Goal: Transaction & Acquisition: Purchase product/service

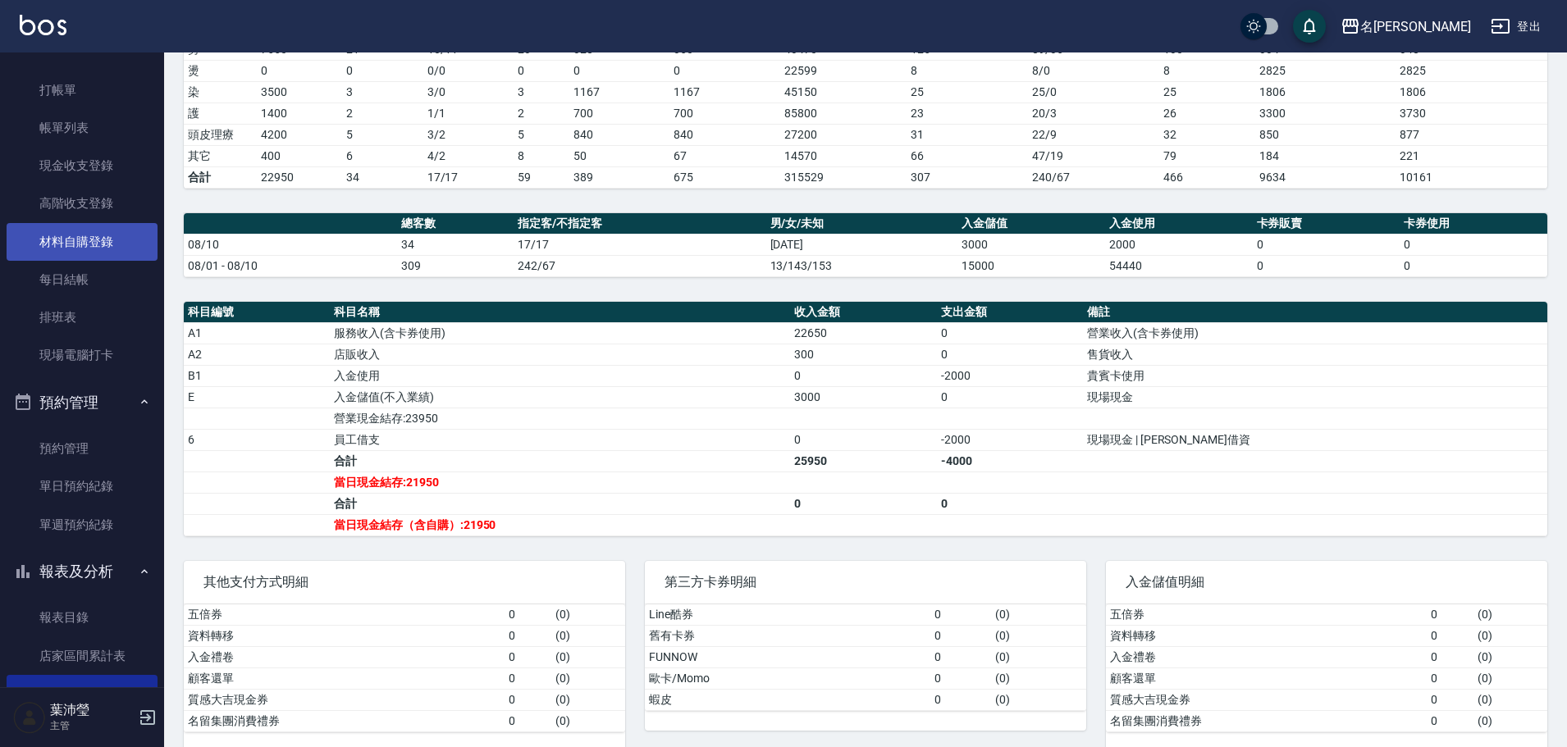
scroll to position [20, 0]
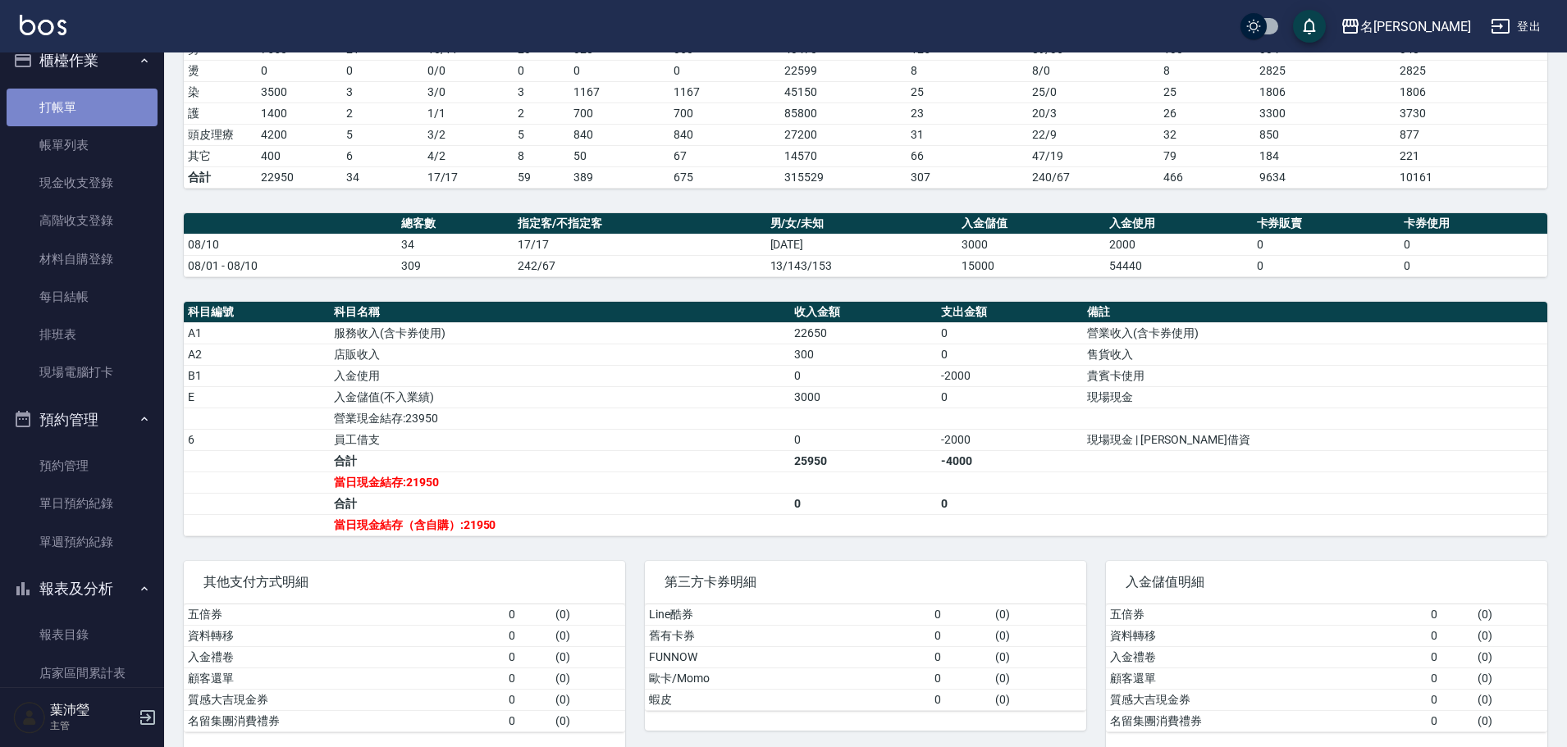
click at [90, 105] on link "打帳單" at bounding box center [82, 108] width 151 height 38
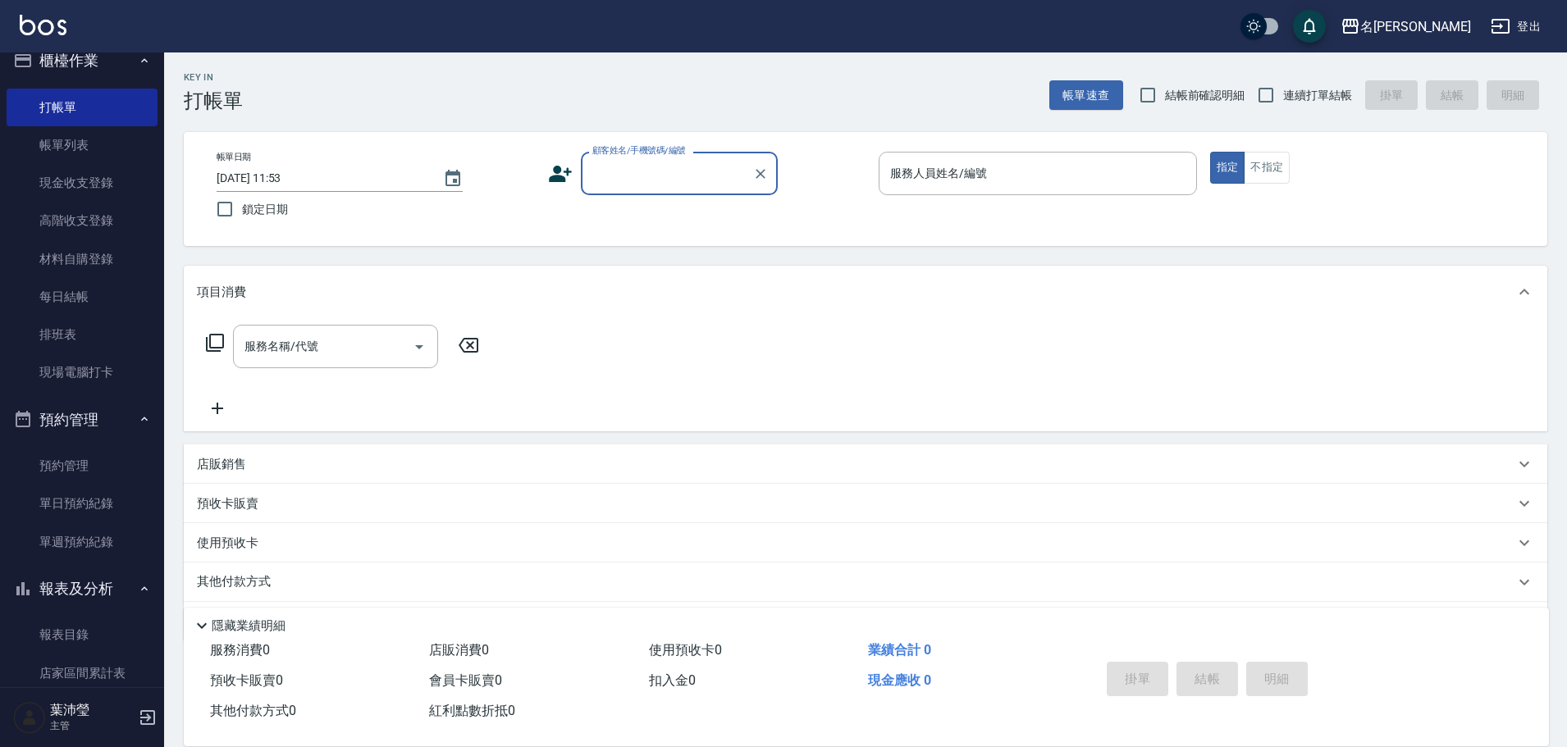
drag, startPoint x: 621, startPoint y: 183, endPoint x: 624, endPoint y: 193, distance: 10.4
click at [619, 183] on input "顧客姓名/手機號碼/編號" at bounding box center [666, 173] width 157 height 29
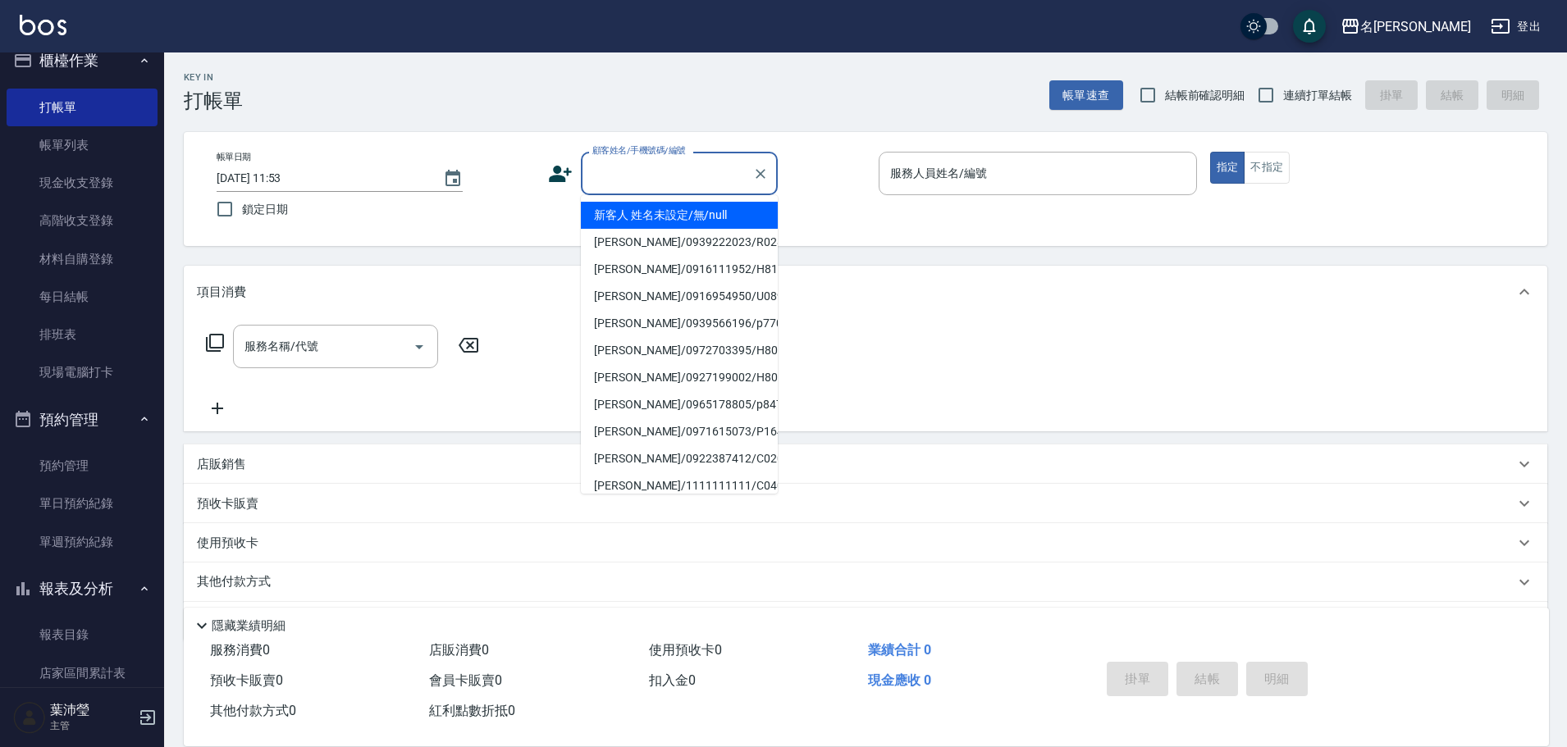
click at [635, 217] on li "新客人 姓名未設定/無/null" at bounding box center [679, 215] width 197 height 27
type input "新客人 姓名未設定/無/null"
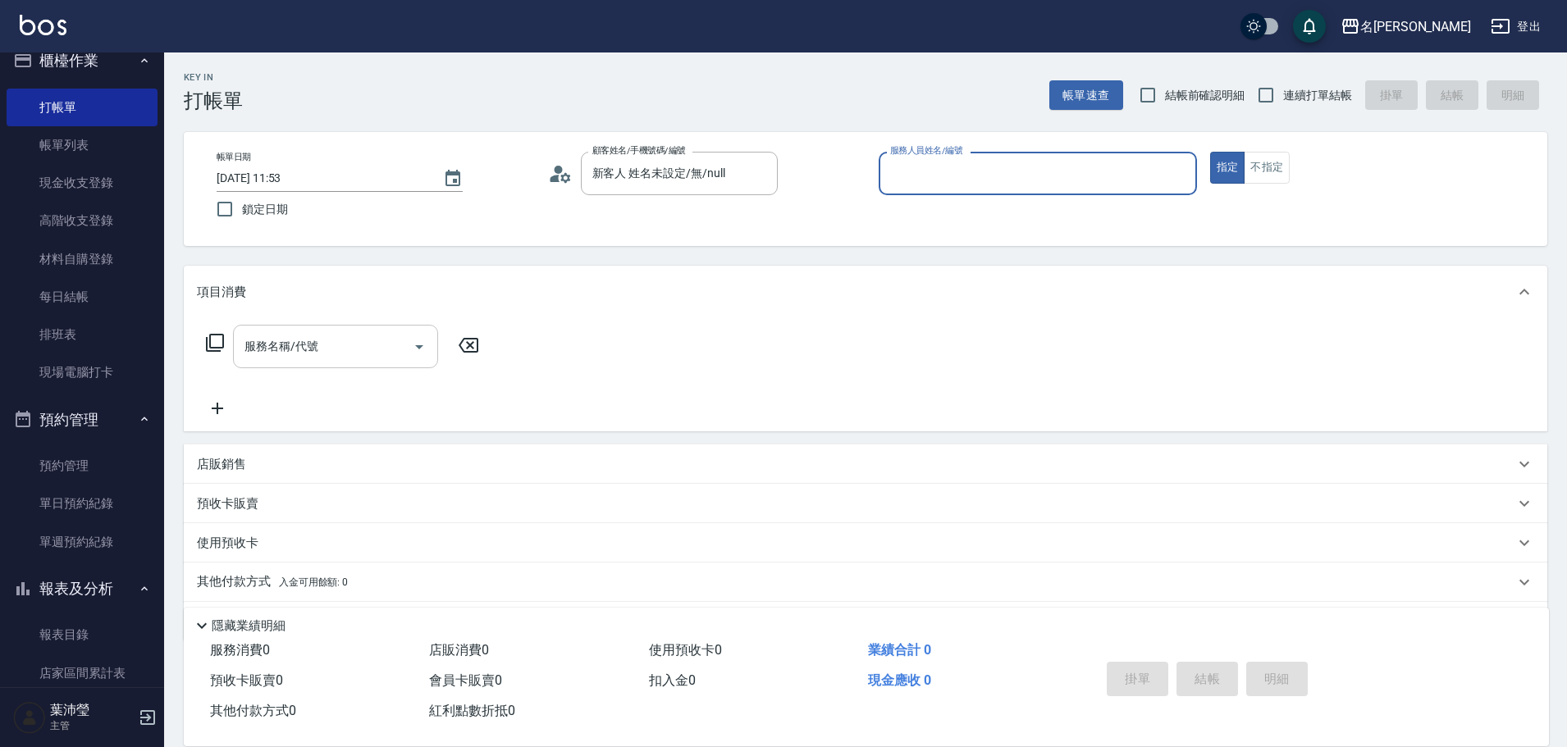
click at [379, 332] on input "服務名稱/代號" at bounding box center [323, 346] width 166 height 29
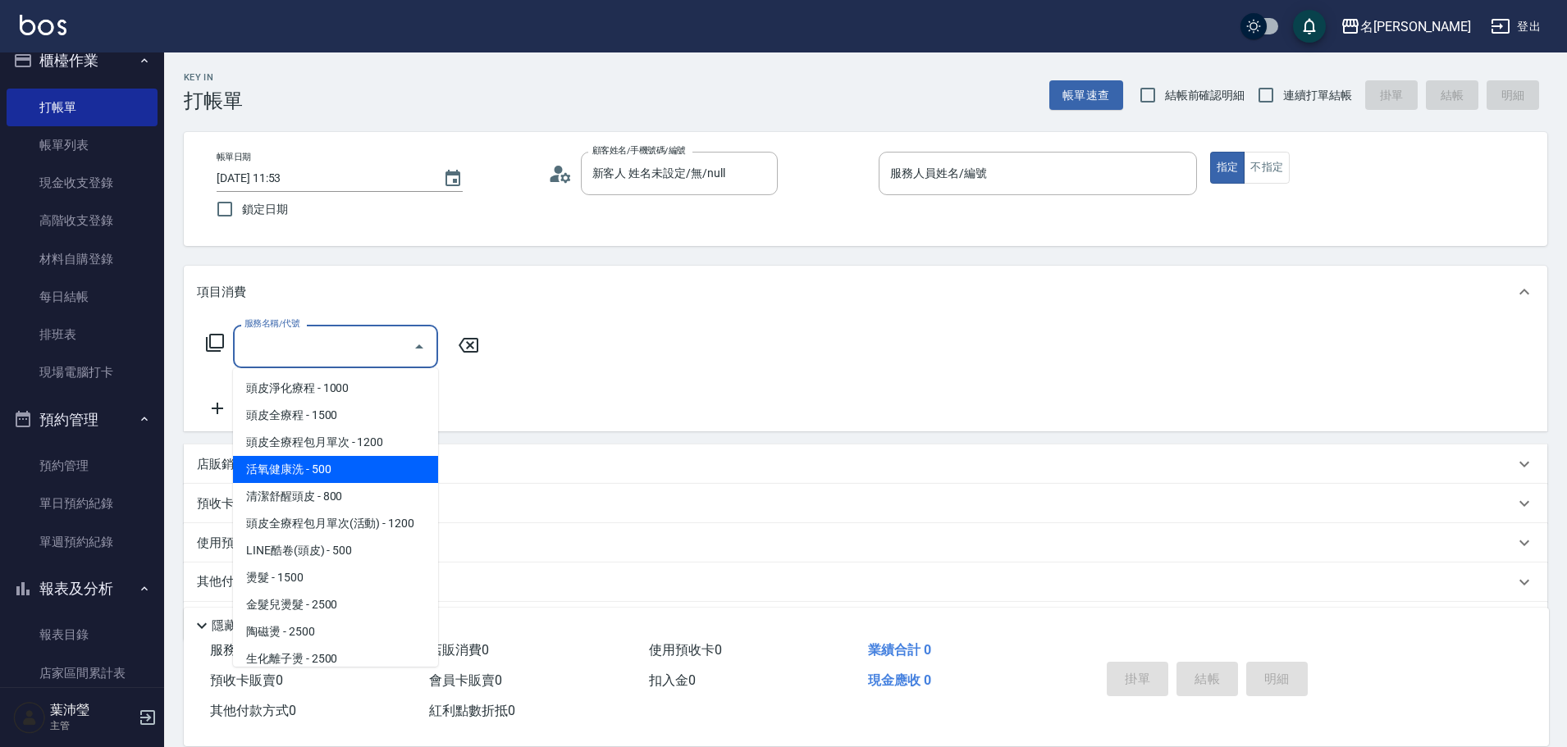
drag, startPoint x: 364, startPoint y: 469, endPoint x: 277, endPoint y: 463, distance: 87.2
click at [362, 470] on span "活氧健康洗 - 500" at bounding box center [335, 469] width 205 height 27
type input "活氧健康洗(109)"
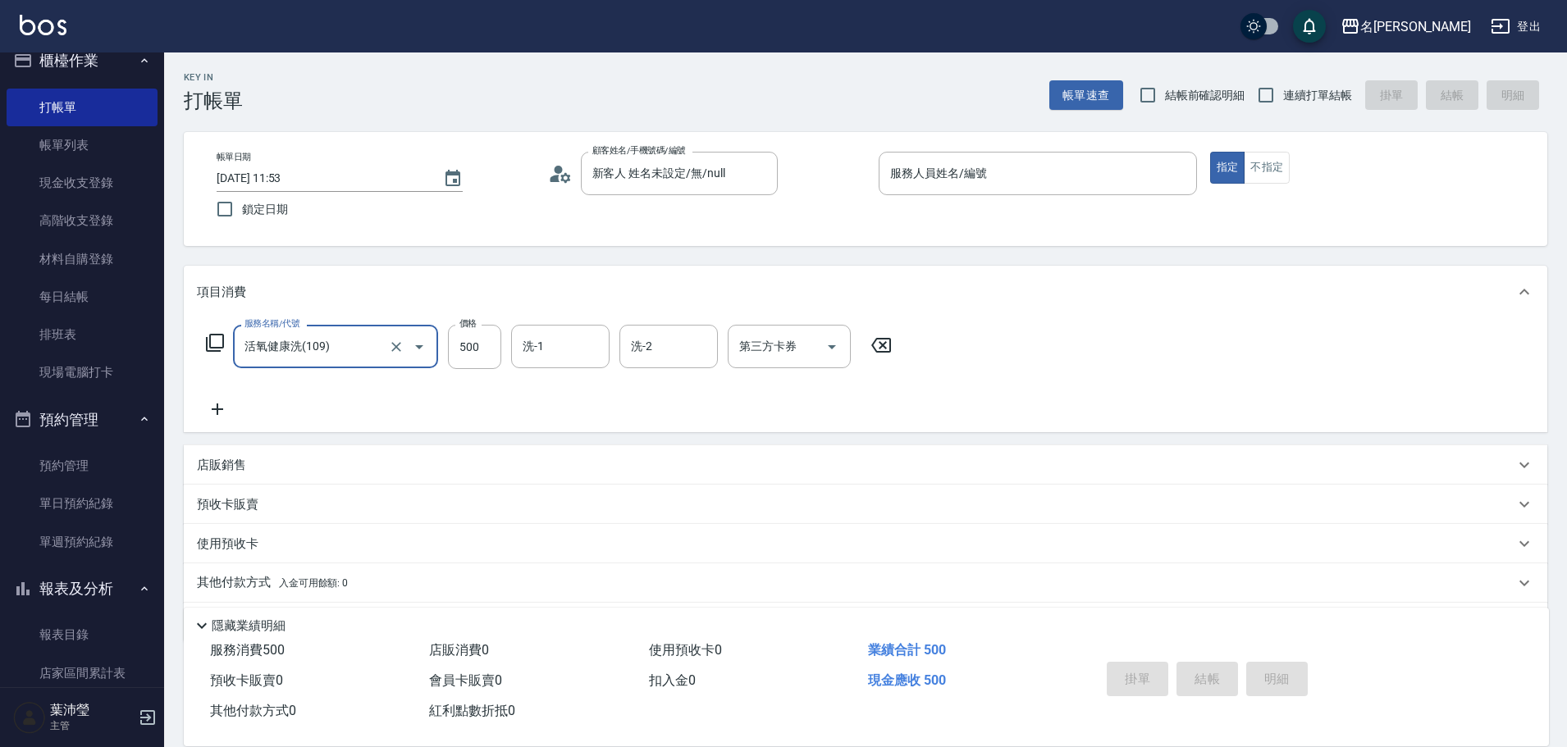
click at [217, 410] on icon at bounding box center [217, 409] width 11 height 11
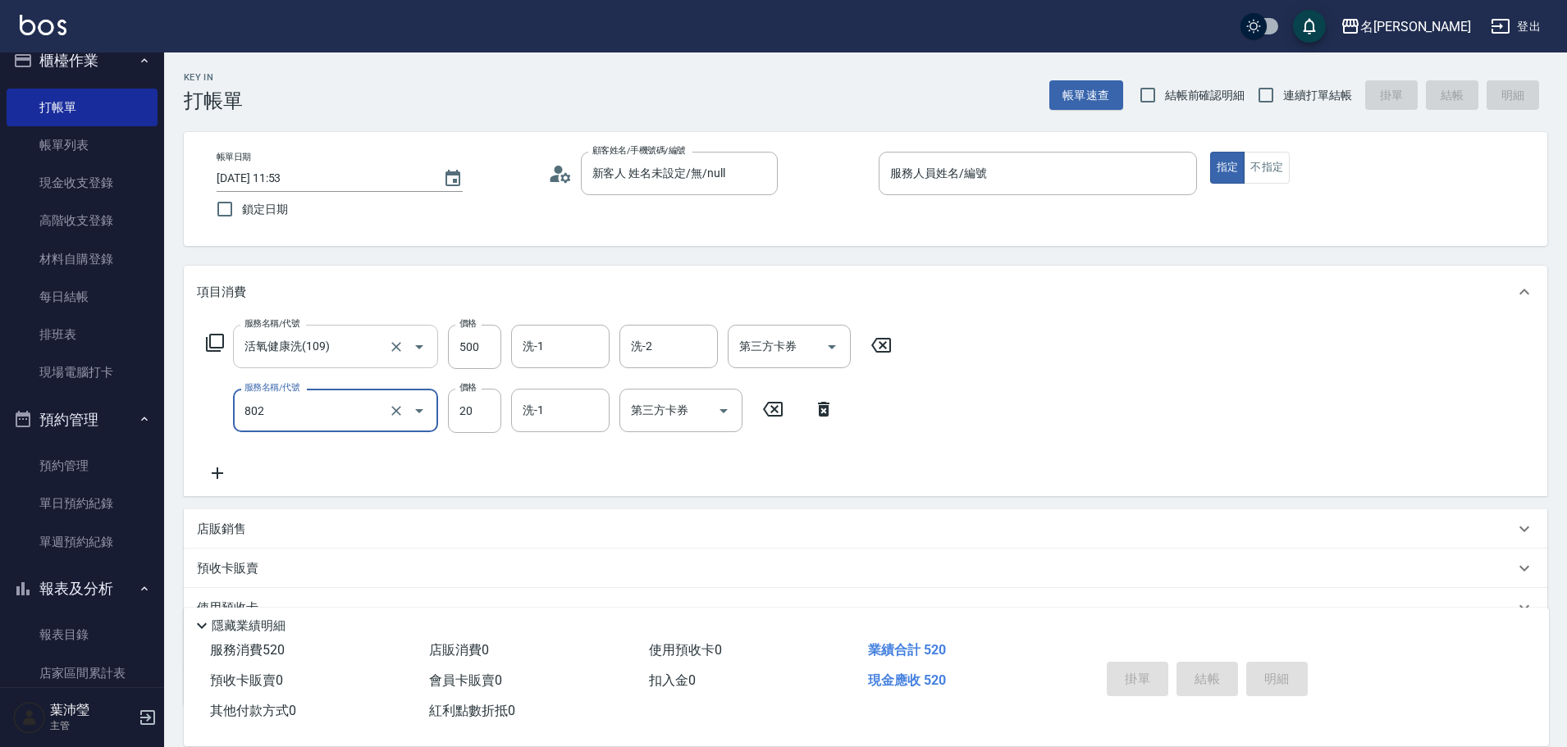
type input "潤絲(802)"
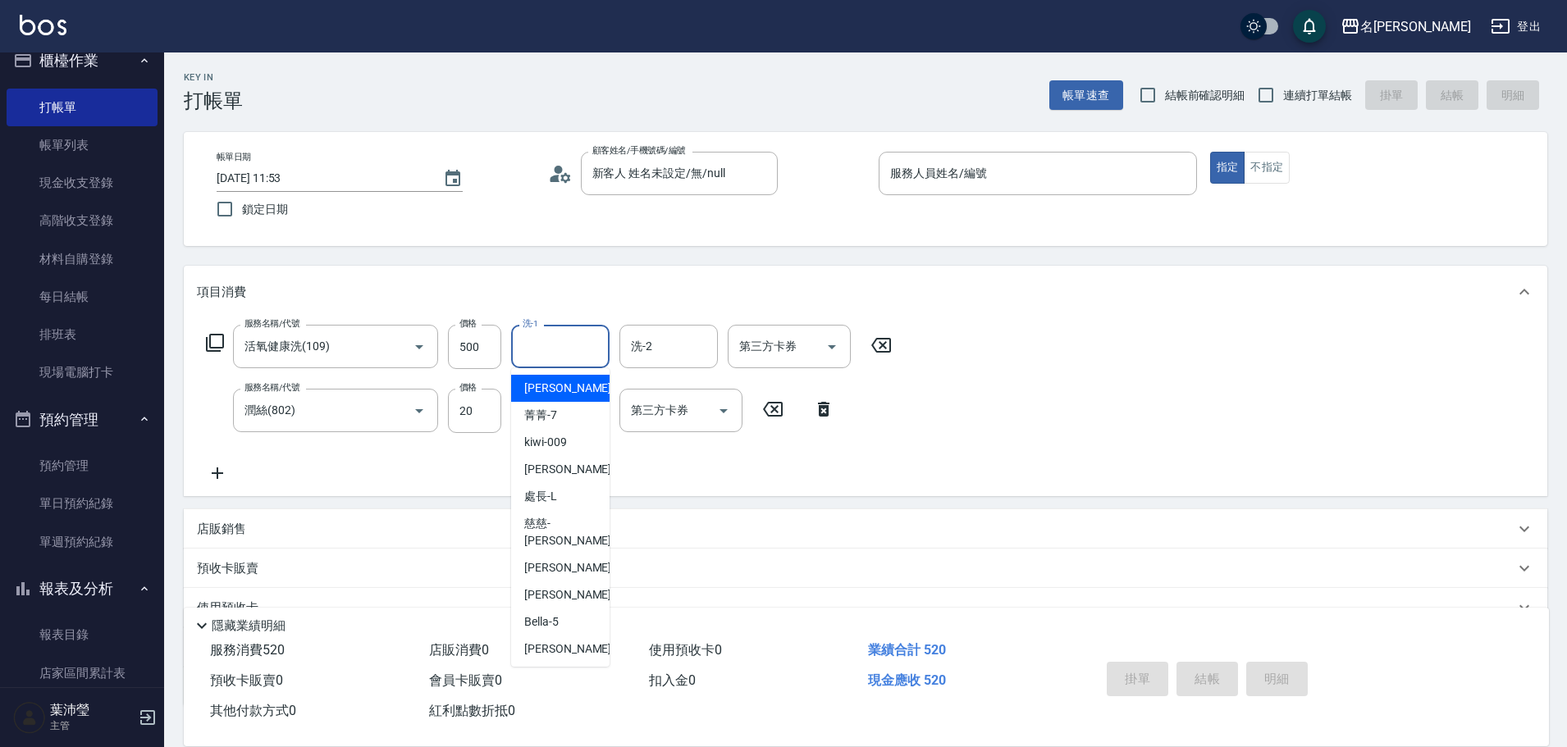
click at [563, 345] on input "洗-1" at bounding box center [560, 346] width 84 height 29
type input "5"
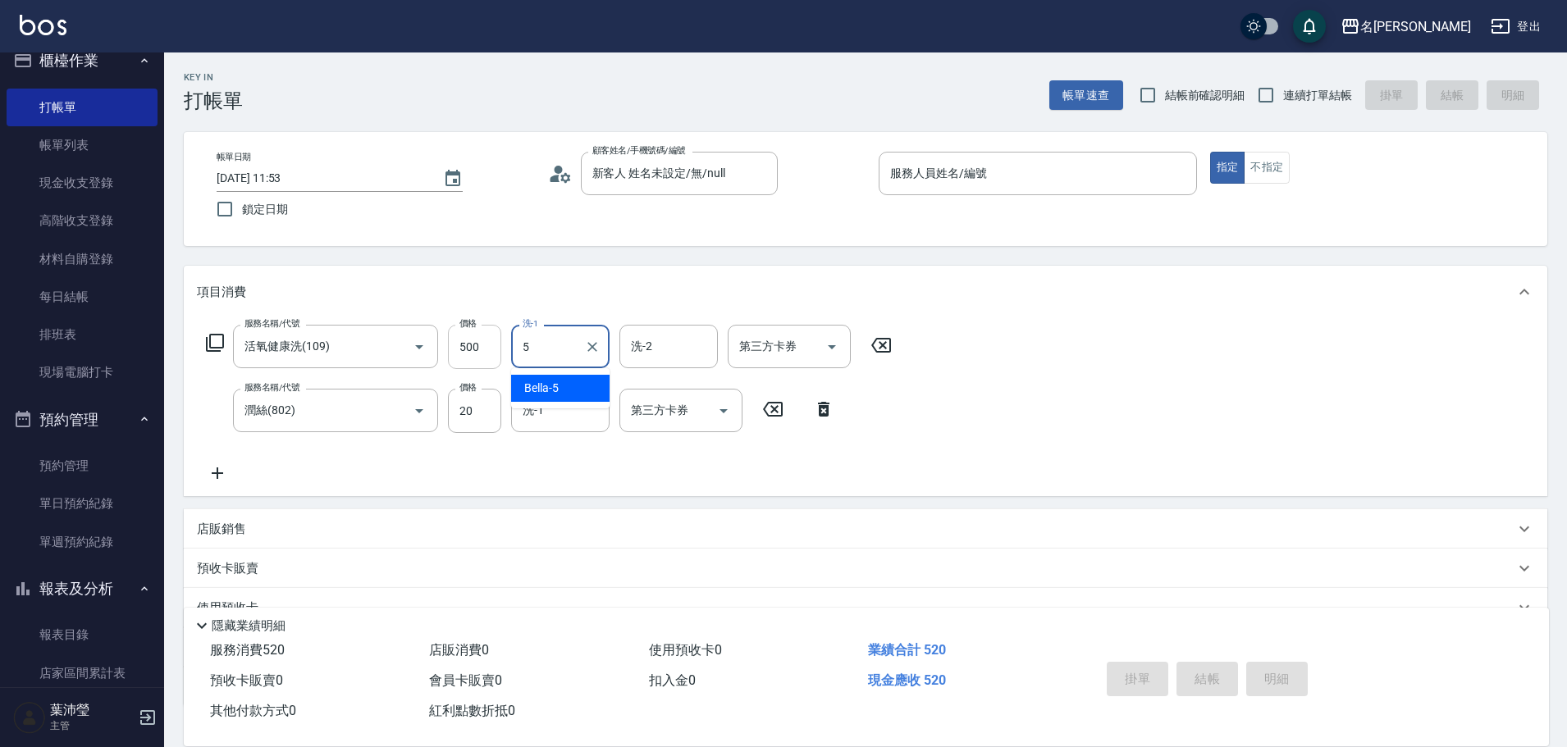
drag, startPoint x: 532, startPoint y: 358, endPoint x: 471, endPoint y: 339, distance: 63.6
click at [466, 341] on div "服務名稱/代號 活氧健康洗(109) 服務名稱/代號 價格 500 價格 洗-1 5 洗-1 洗-2 洗-2 第三方卡券 第三方卡券" at bounding box center [549, 347] width 705 height 44
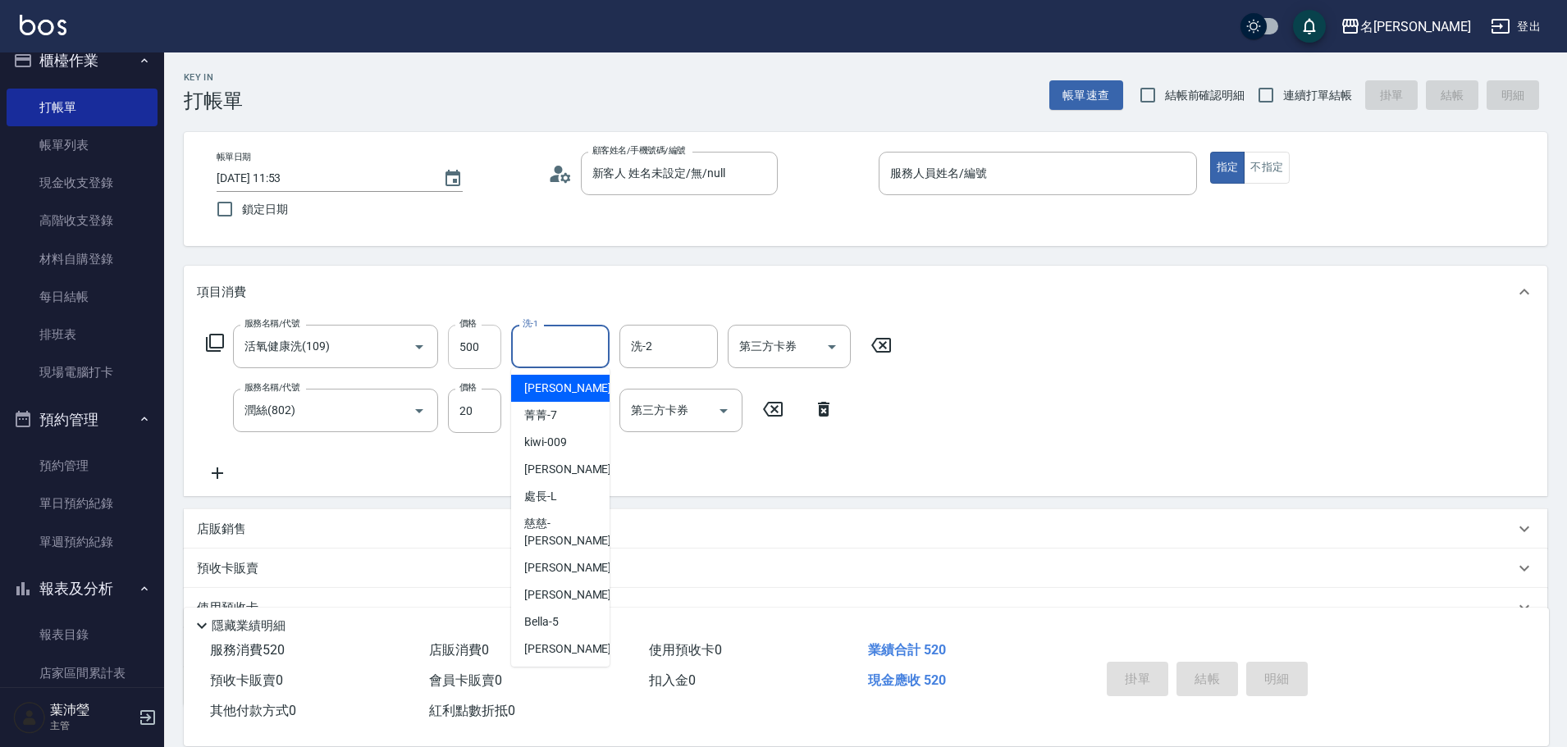
click at [473, 344] on input "500" at bounding box center [474, 347] width 53 height 44
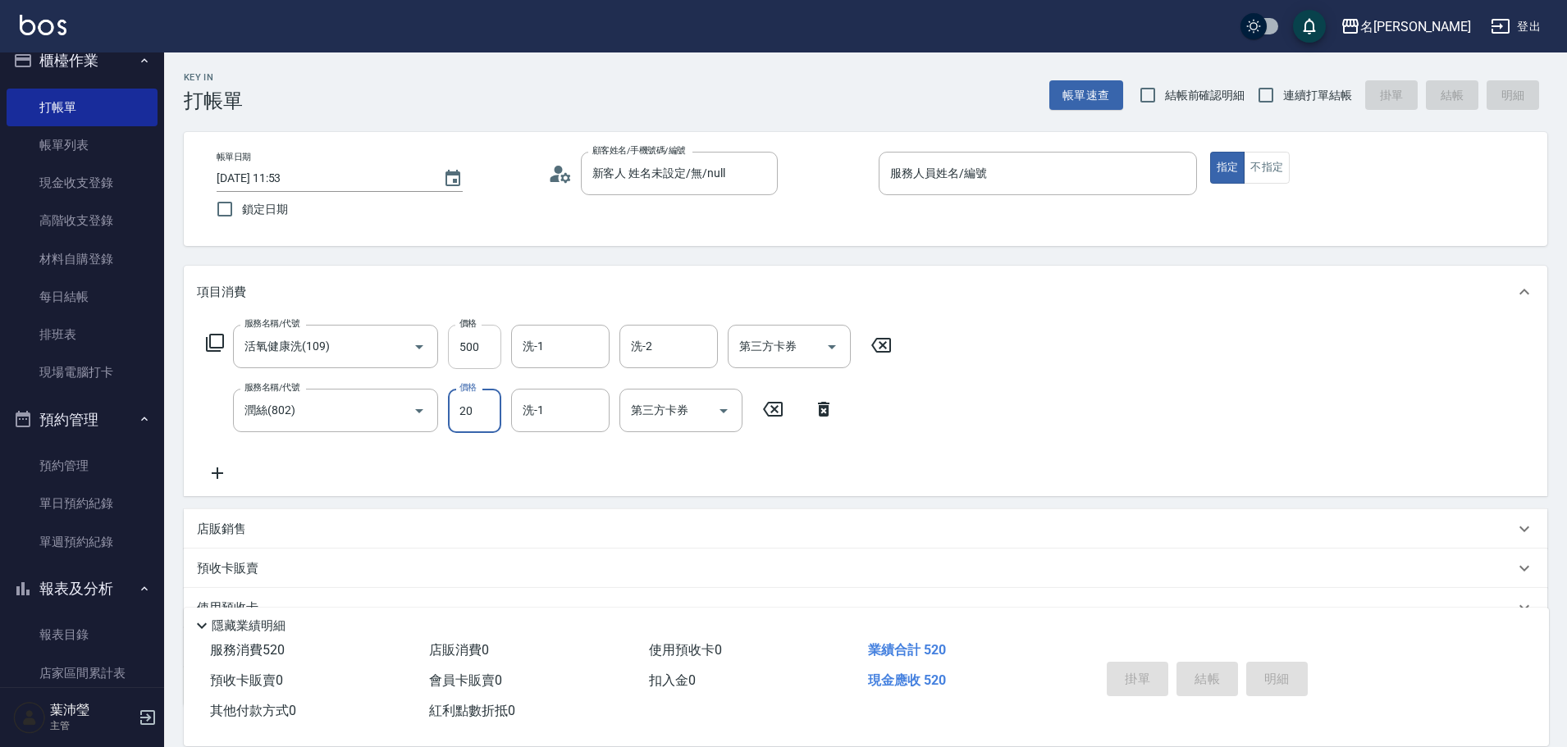
click at [484, 348] on input "500" at bounding box center [474, 347] width 53 height 44
type input "600"
click at [1157, 184] on input "服務人員姓名/編號" at bounding box center [1037, 173] width 303 height 29
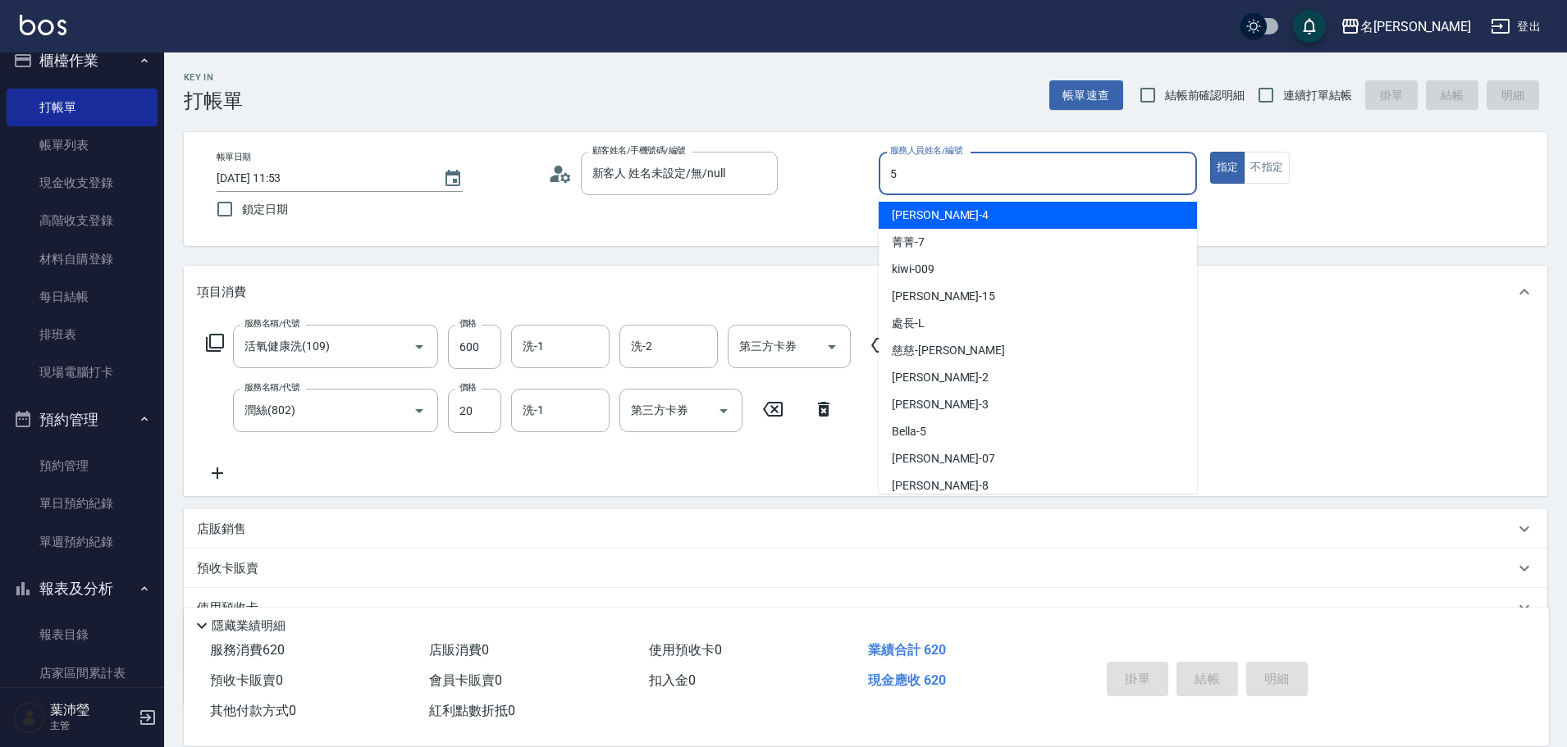
type input "Bella-5"
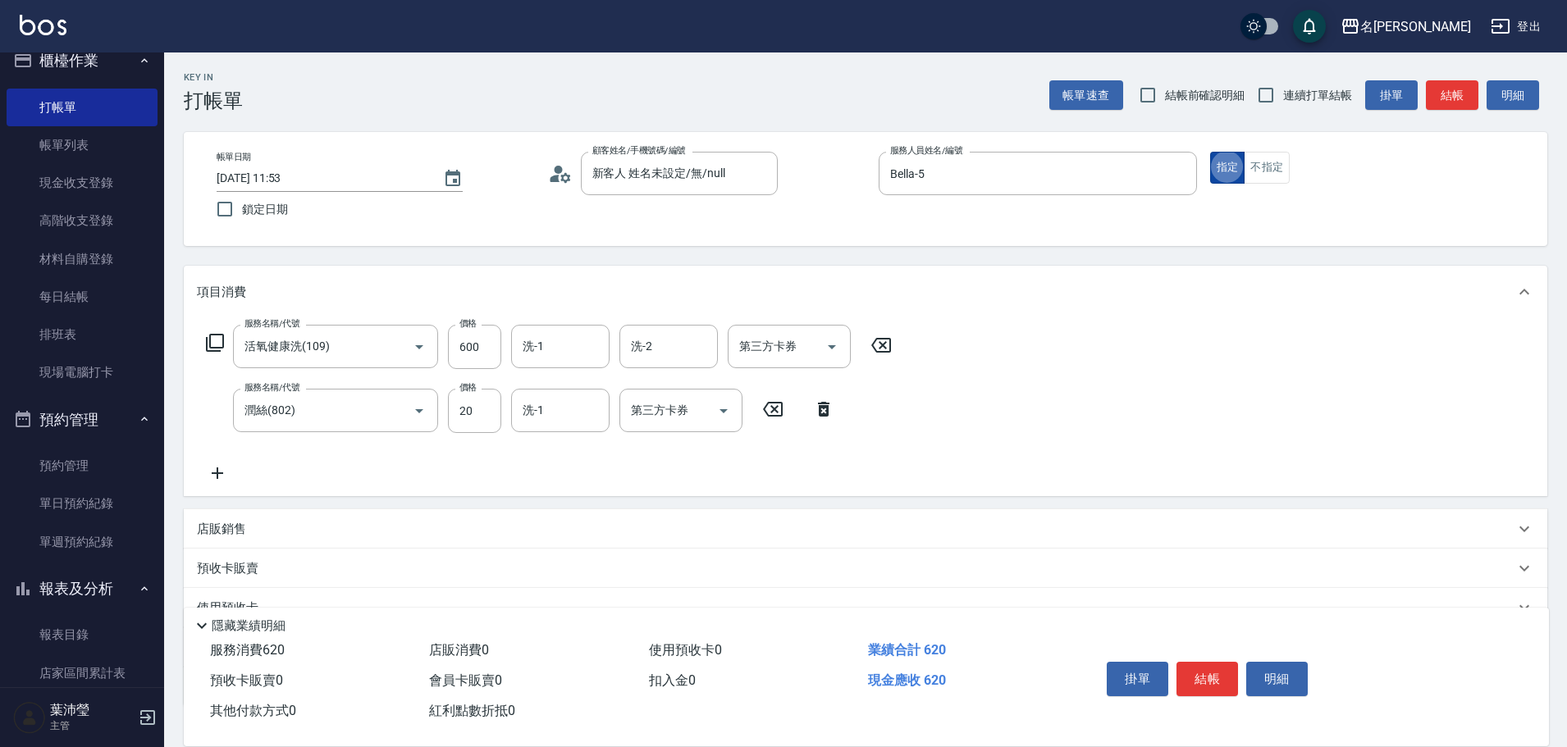
type button "true"
click at [1250, 168] on button "不指定" at bounding box center [1267, 168] width 46 height 32
click at [1459, 98] on button "結帳" at bounding box center [1452, 95] width 52 height 30
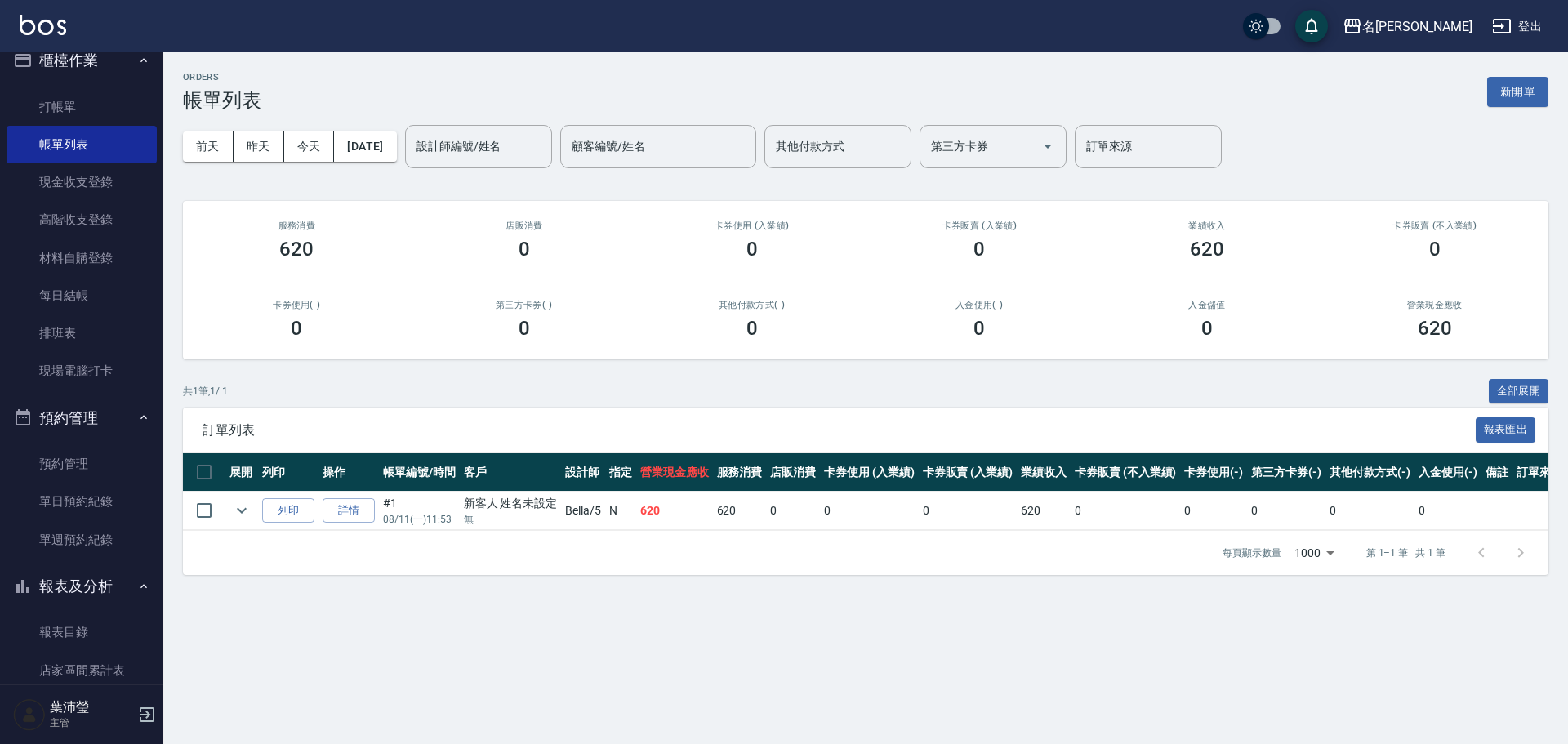
click at [1159, 509] on td "0" at bounding box center [1125, 511] width 110 height 39
click at [75, 102] on link "打帳單" at bounding box center [82, 108] width 150 height 38
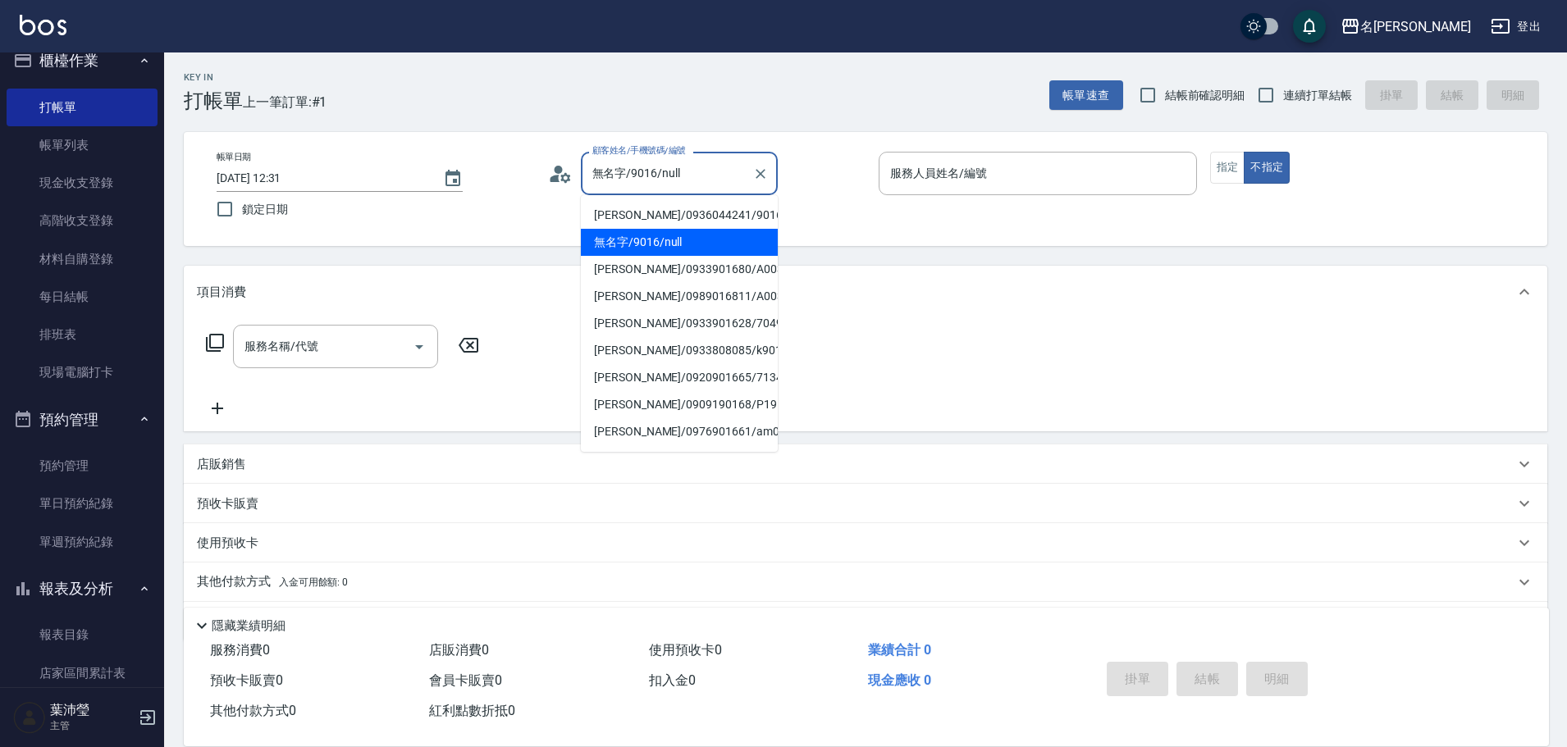
click at [723, 170] on input "無名字/9016/null" at bounding box center [666, 173] width 157 height 29
click at [652, 204] on li "[PERSON_NAME]/0936044241/9016" at bounding box center [679, 215] width 197 height 27
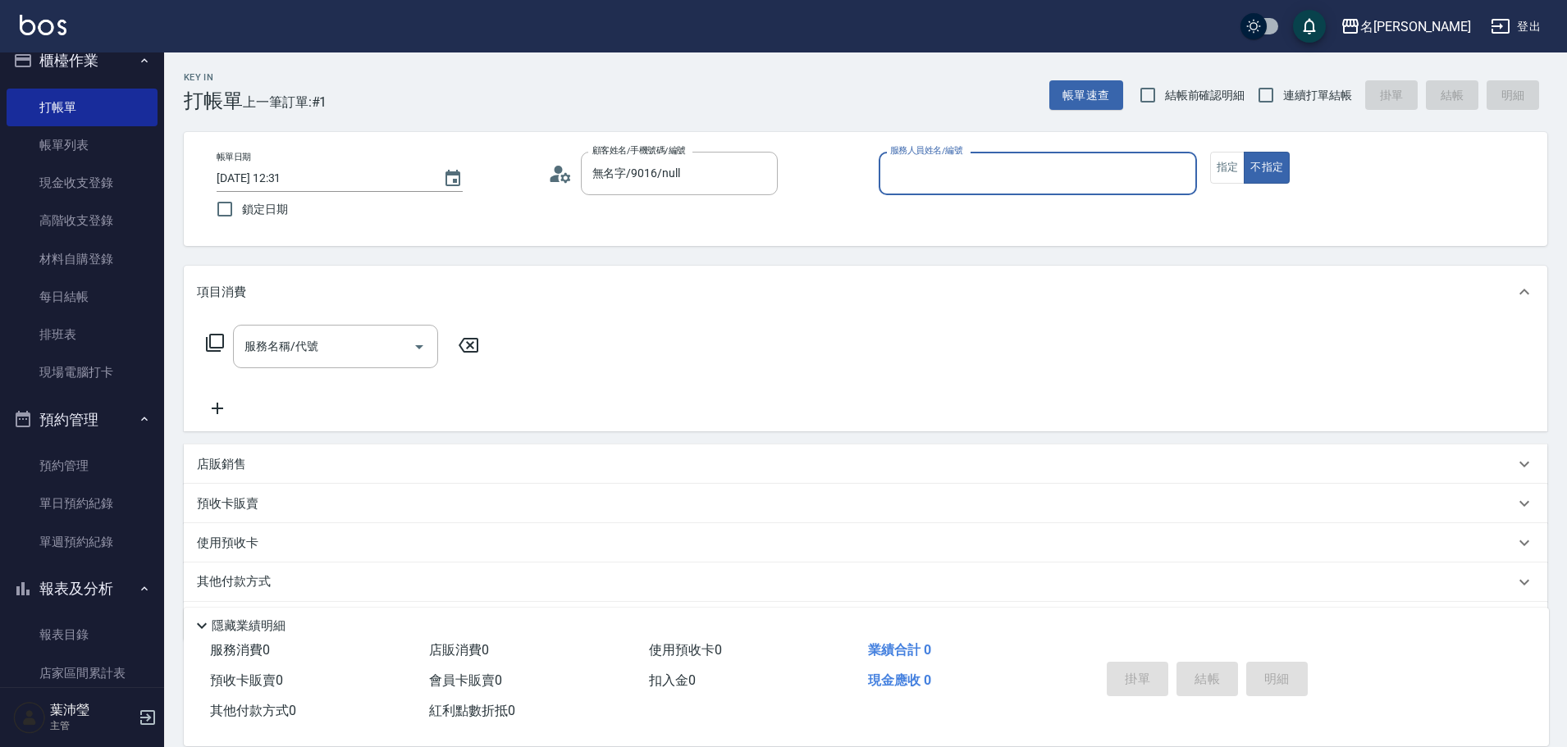
type input "[PERSON_NAME]/0936044241/9016"
type input "敏卉-2"
click at [1224, 167] on button "指定" at bounding box center [1227, 168] width 35 height 32
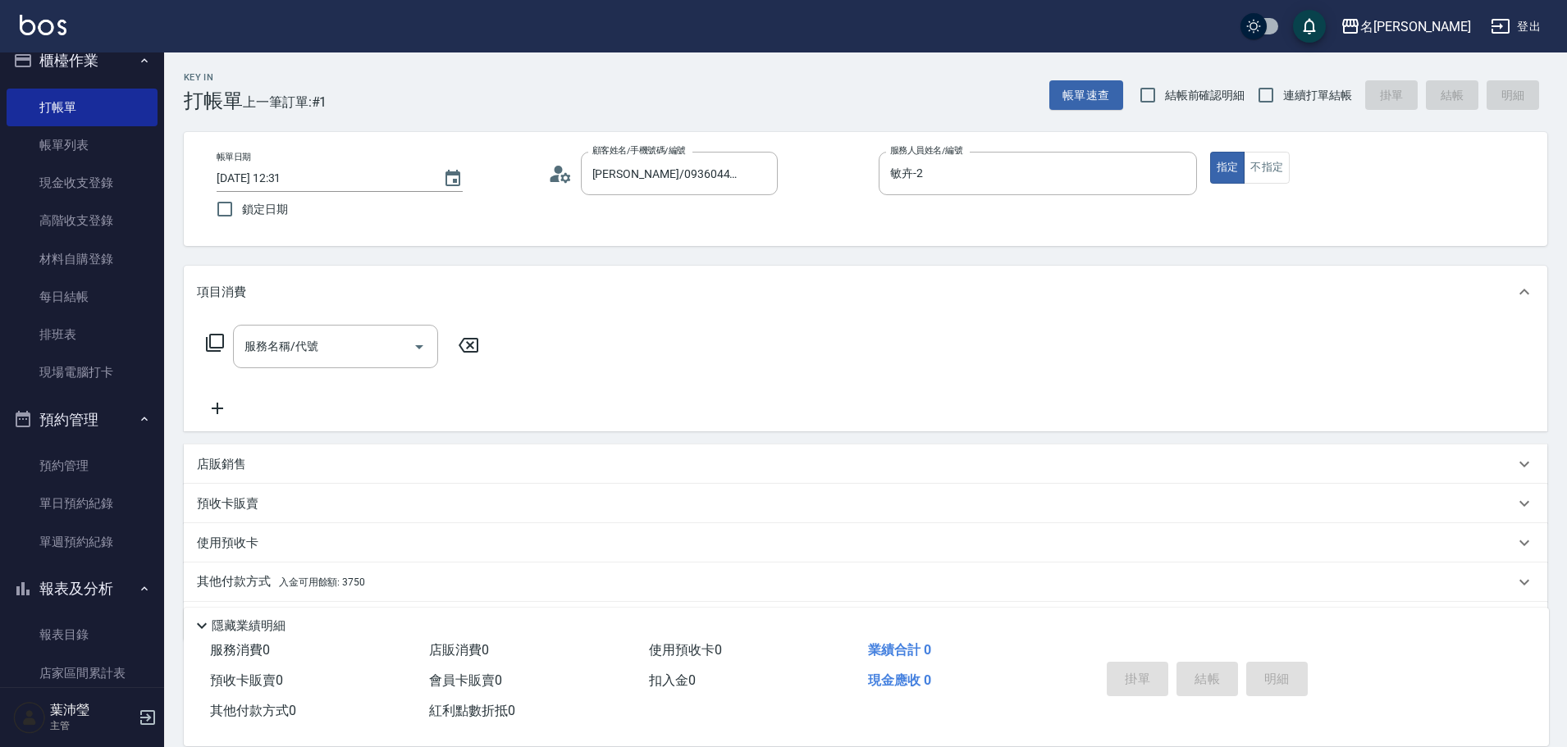
click at [219, 342] on icon at bounding box center [215, 343] width 20 height 20
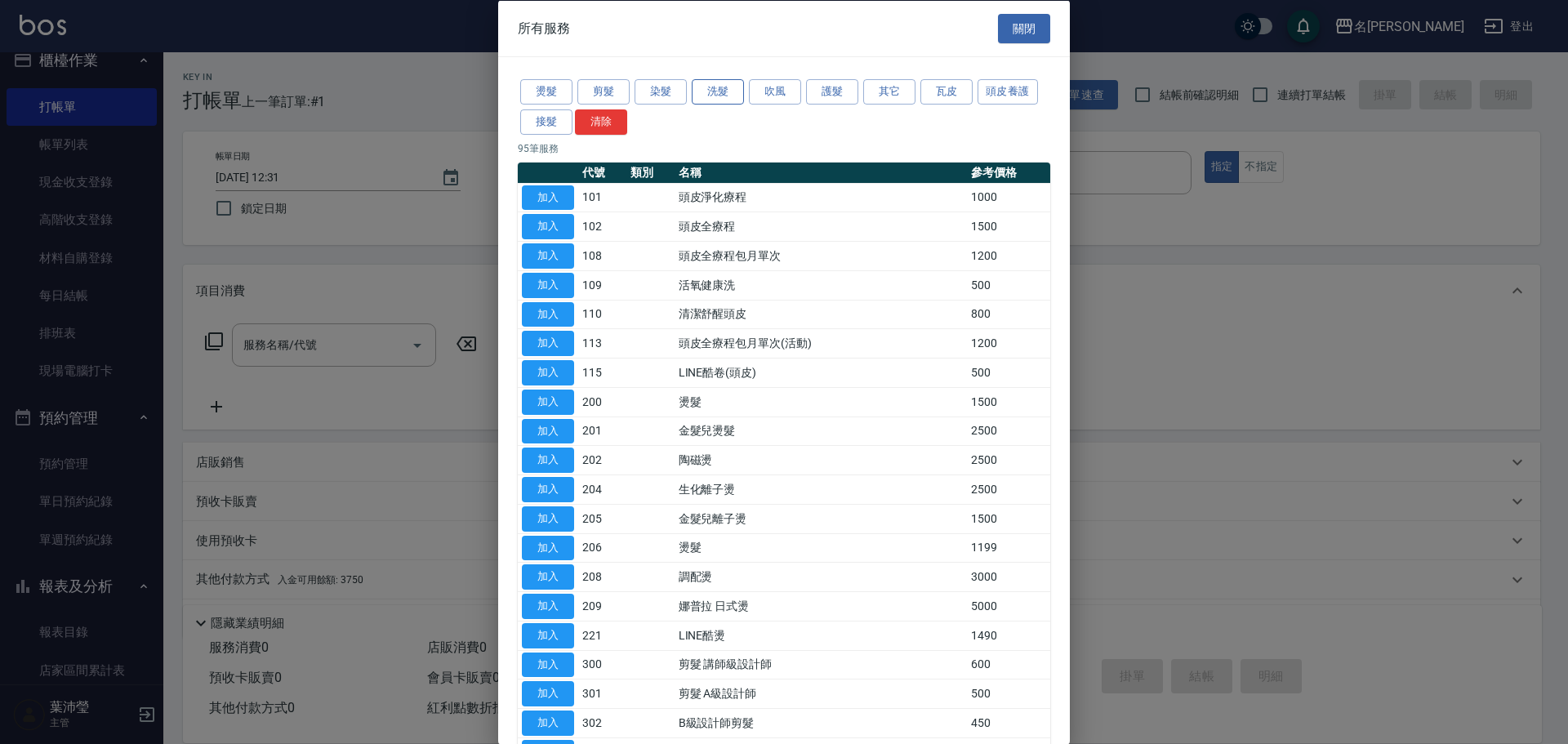
click at [718, 96] on button "洗髮" at bounding box center [718, 92] width 52 height 25
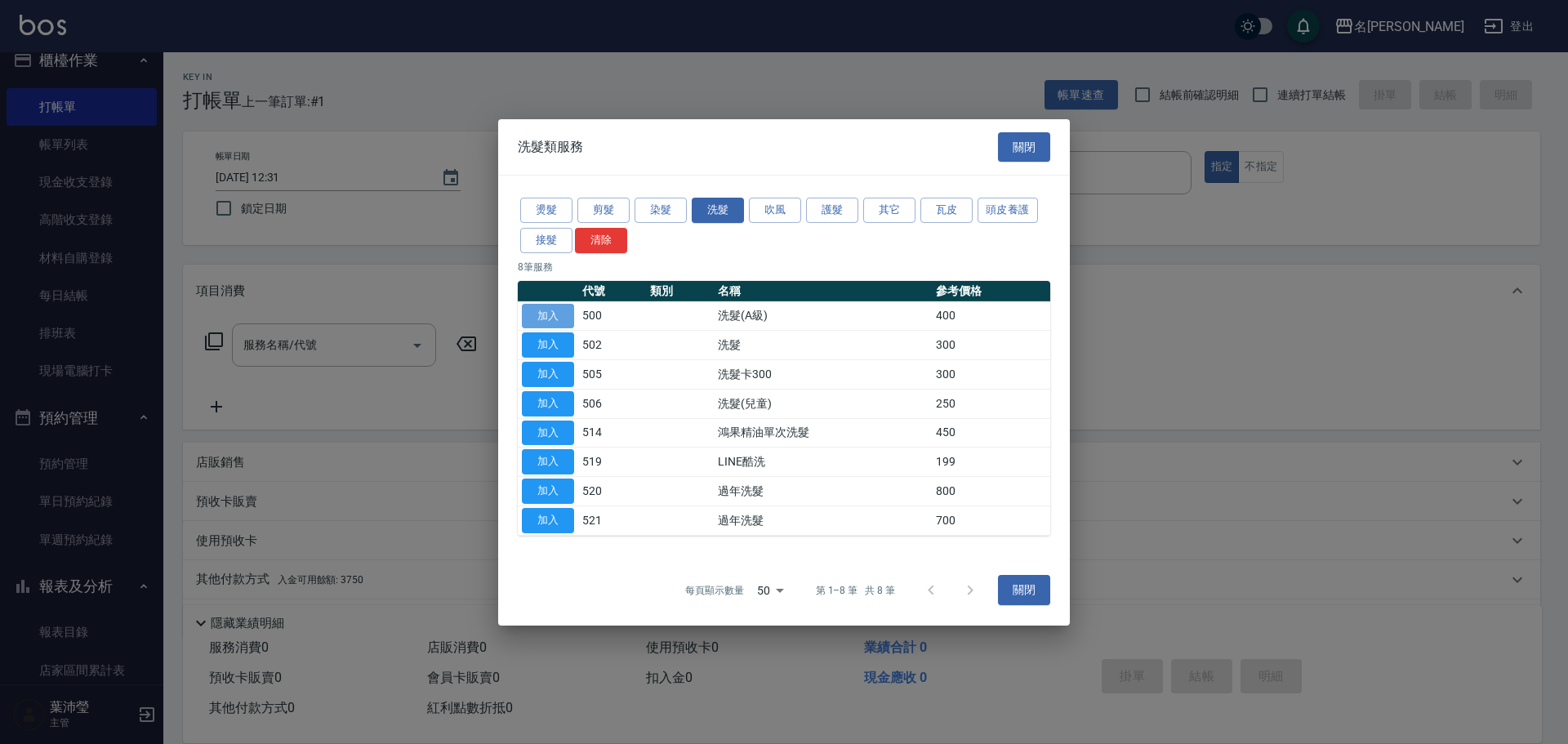
click at [560, 316] on button "加入" at bounding box center [548, 315] width 52 height 25
type input "洗髮(A級)(500)"
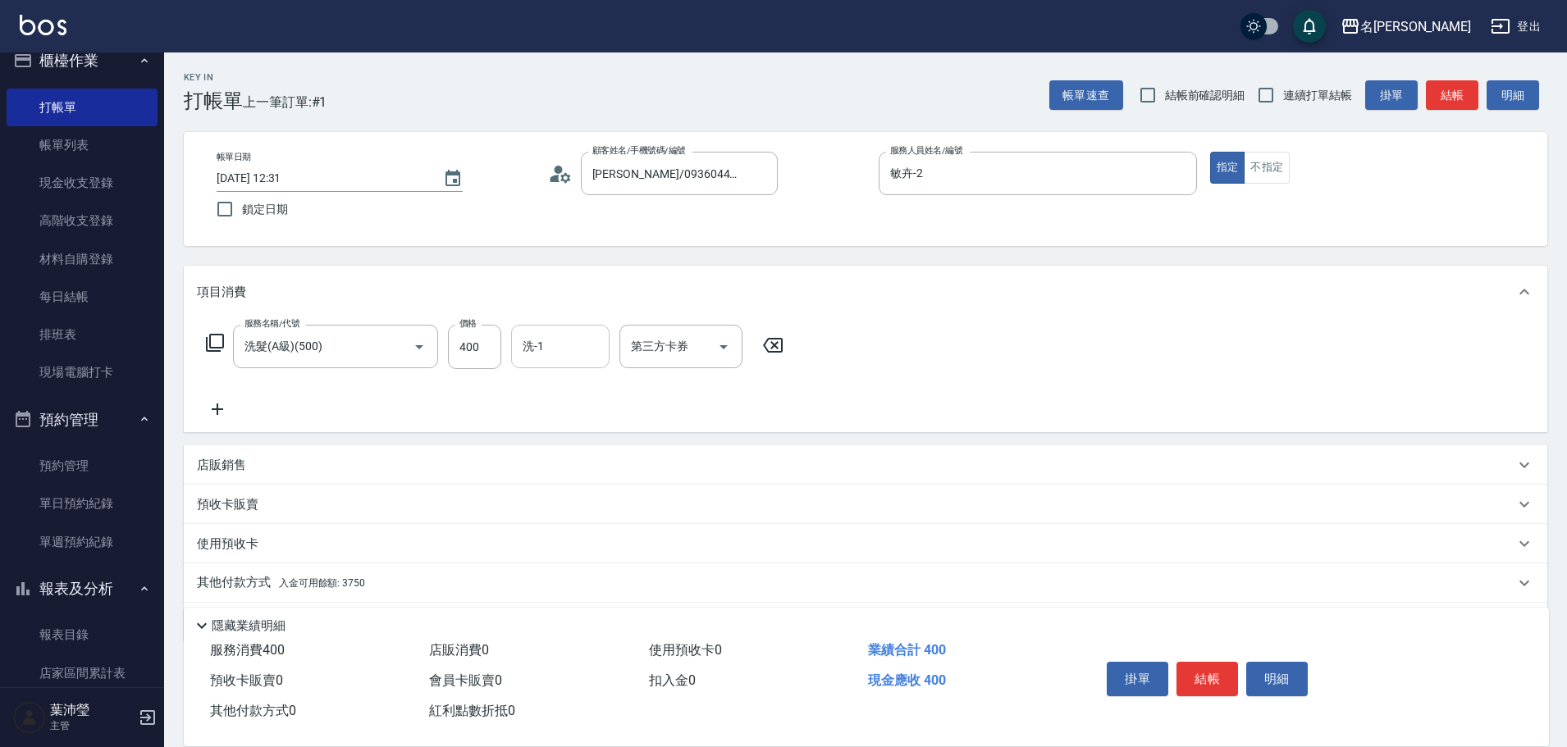
click at [528, 349] on input "洗-1" at bounding box center [560, 346] width 84 height 29
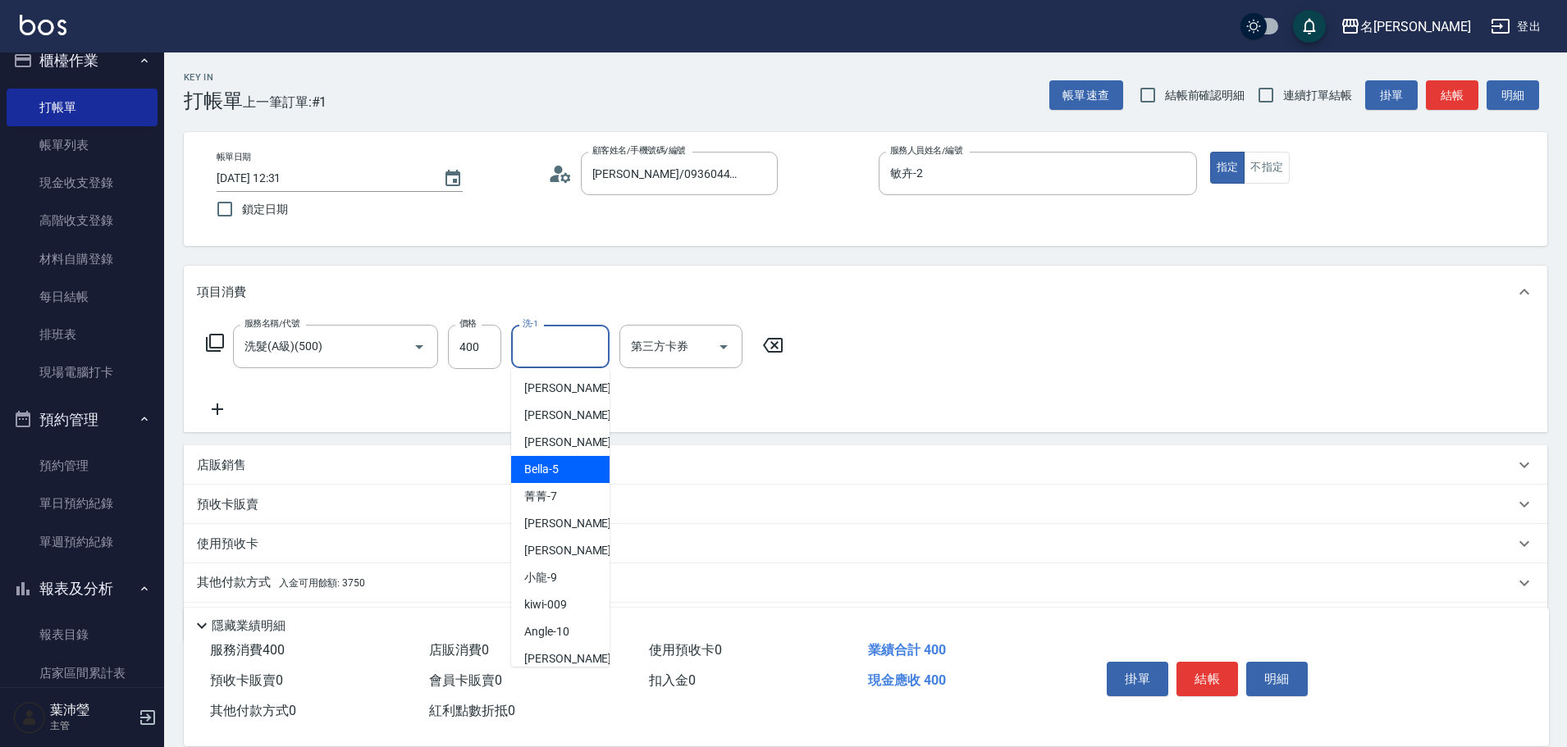
click at [575, 468] on div "Bella -5" at bounding box center [560, 469] width 98 height 27
type input "Bella-5"
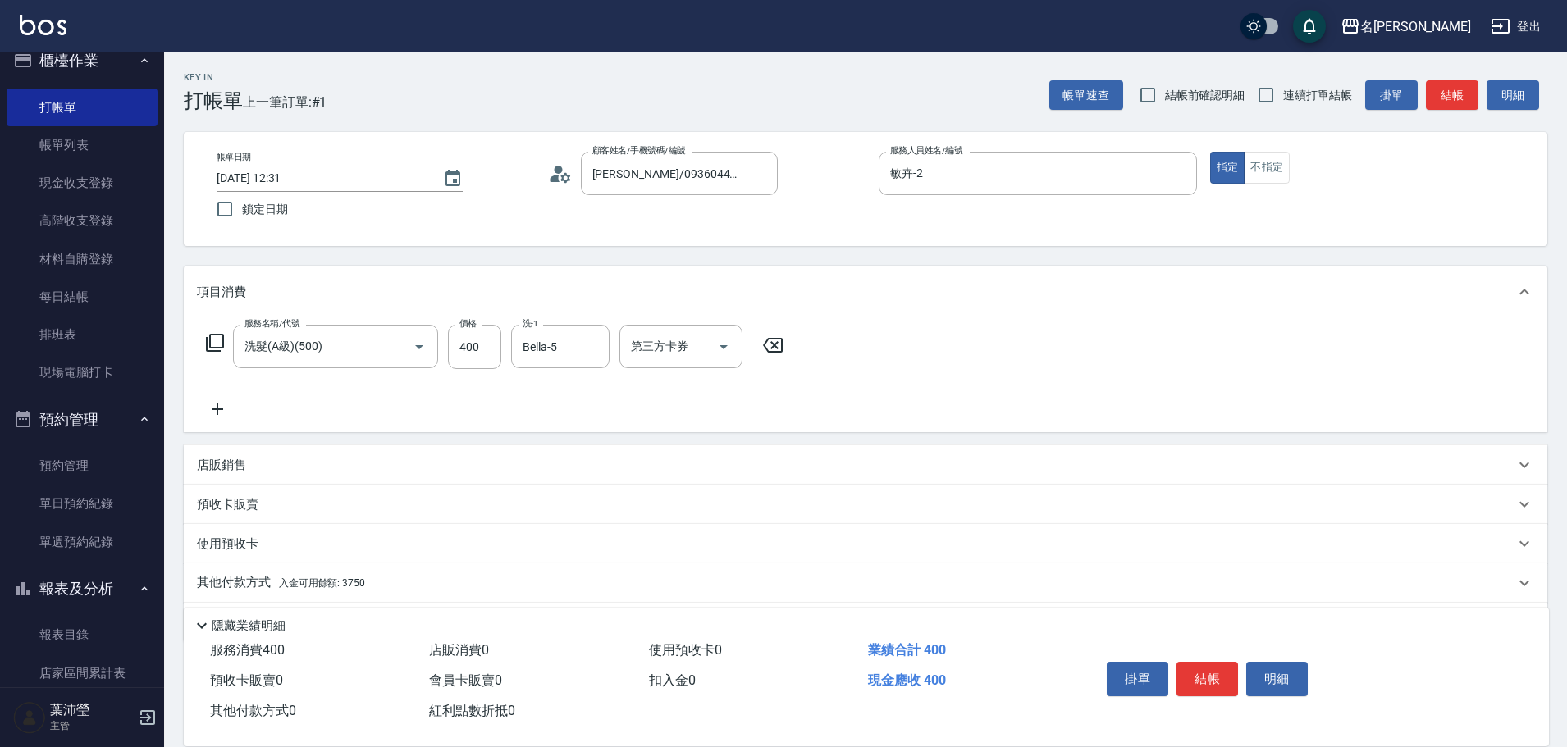
click at [237, 582] on p "其他付款方式 入金可用餘額: 3750" at bounding box center [281, 583] width 168 height 18
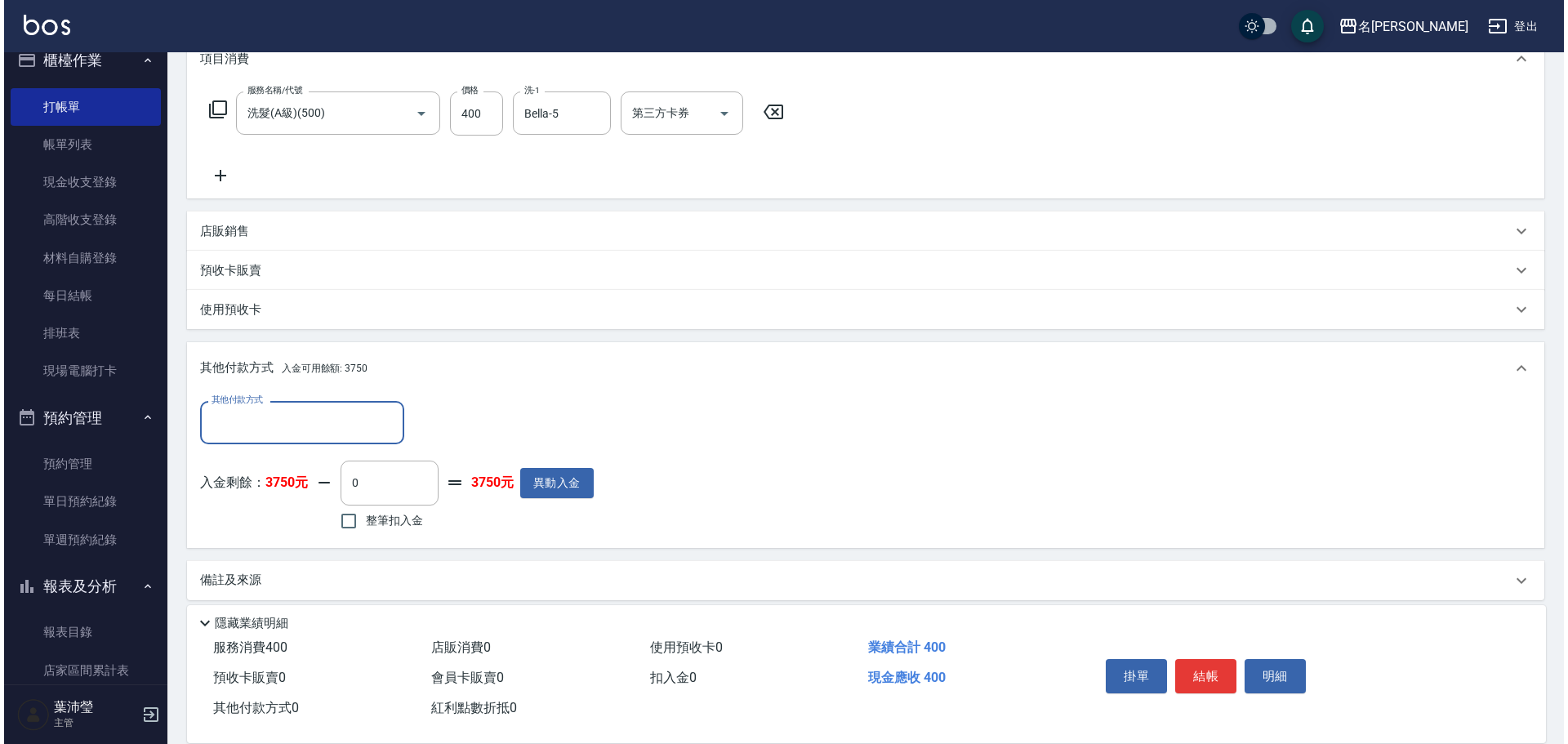
scroll to position [245, 0]
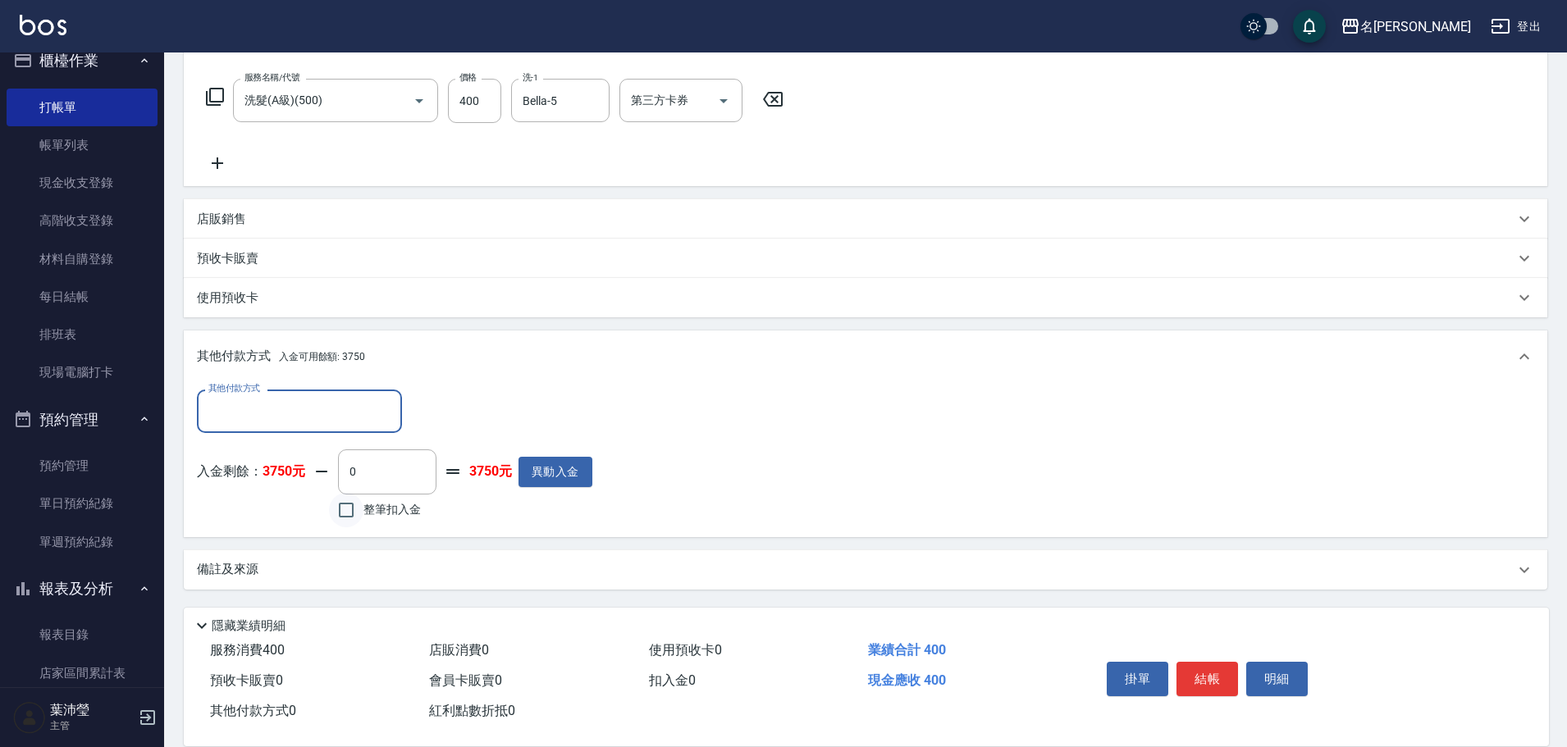
click at [353, 509] on input "整筆扣入金" at bounding box center [346, 510] width 34 height 34
checkbox input "true"
type input "400"
click at [1265, 664] on button "明細" at bounding box center [1277, 679] width 62 height 34
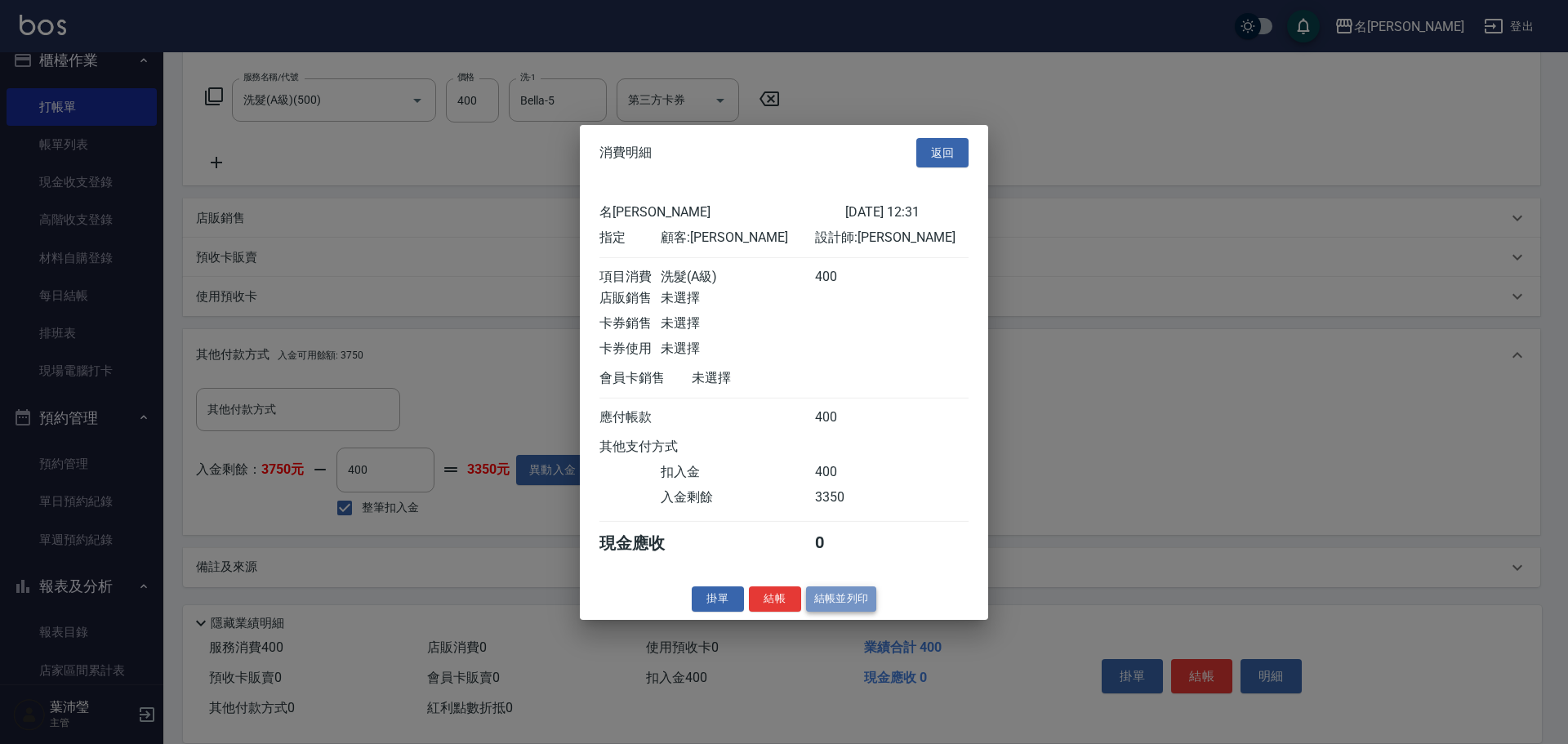
click at [826, 610] on button "結帳並列印" at bounding box center [841, 599] width 71 height 25
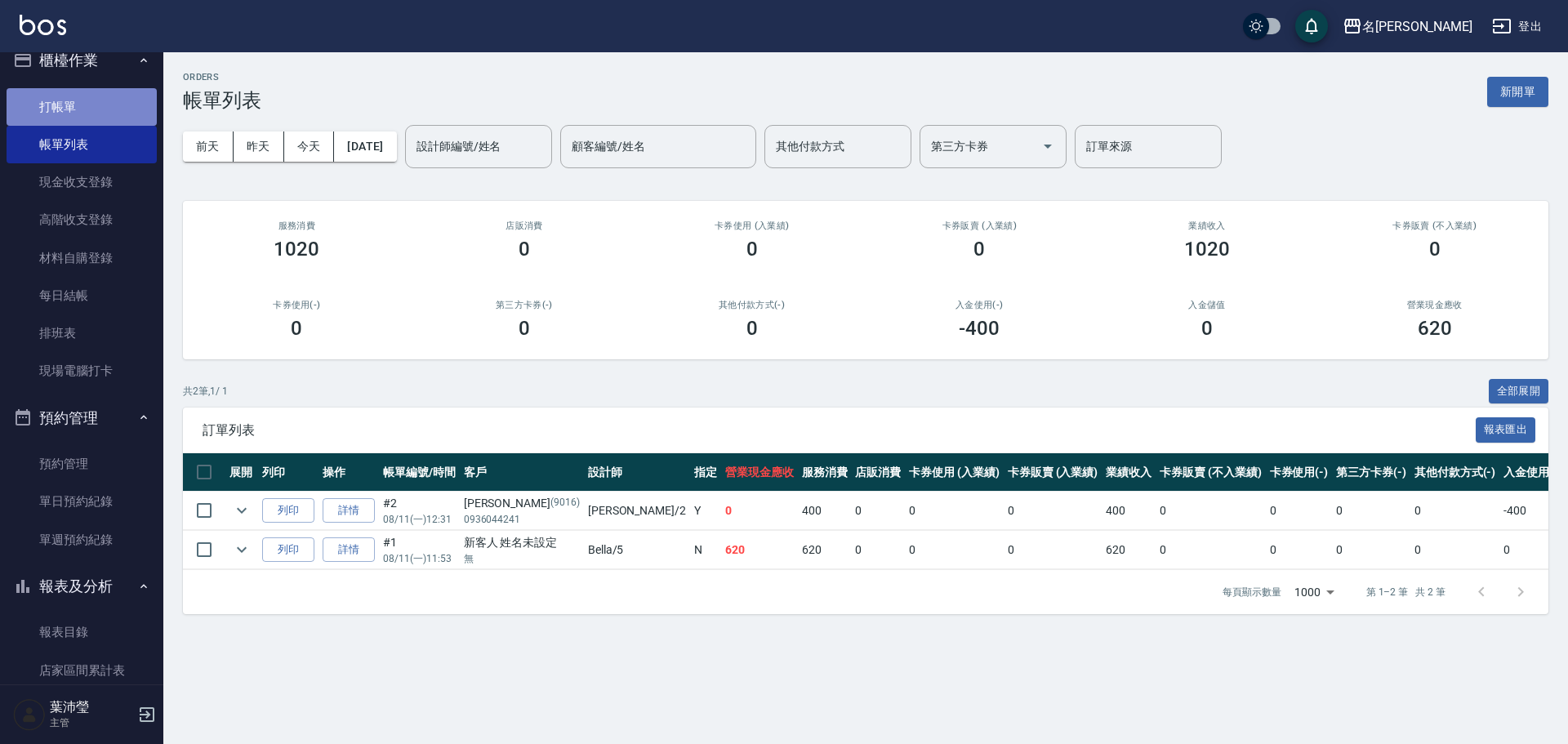
click at [136, 107] on link "打帳單" at bounding box center [82, 108] width 150 height 38
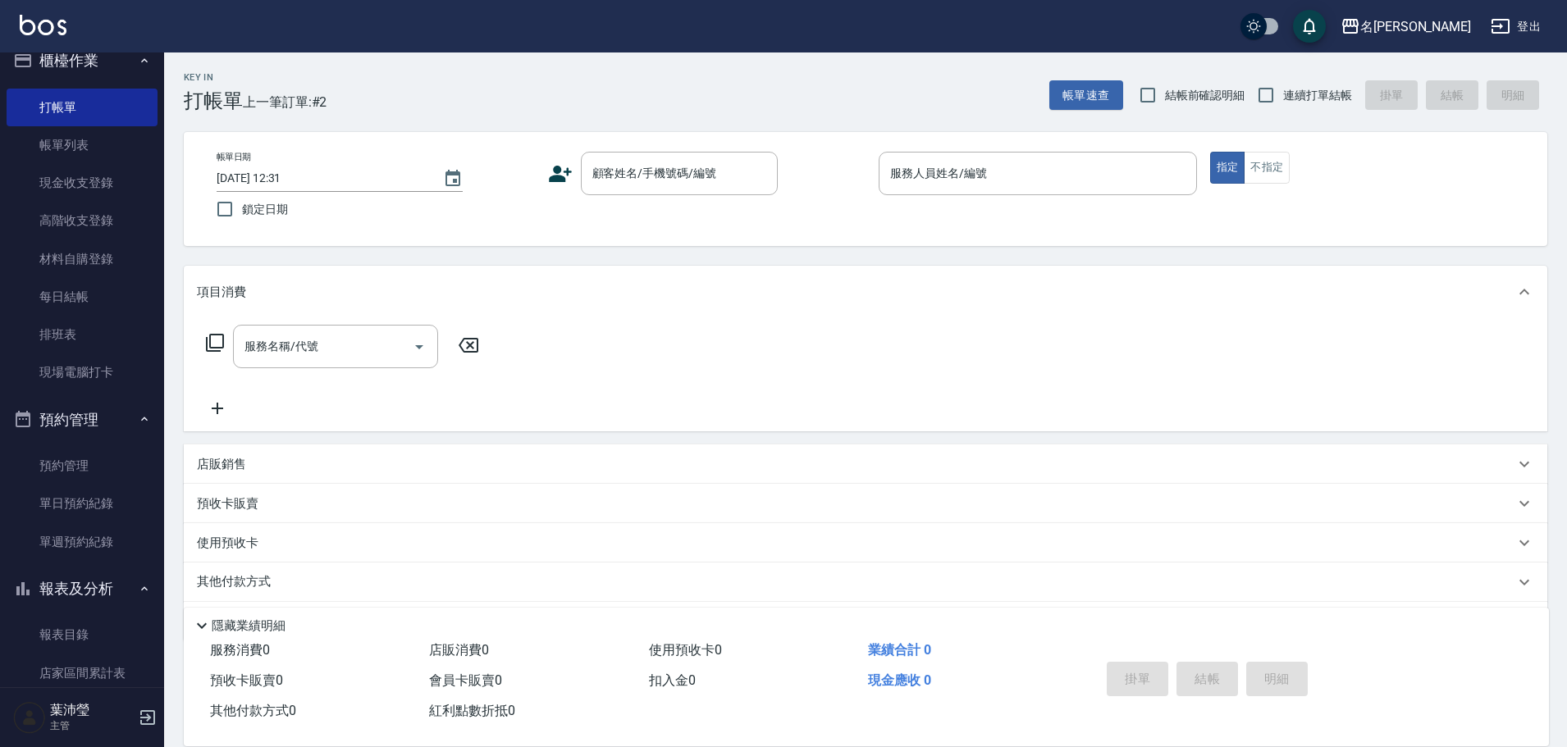
click at [708, 415] on div "服務名稱/代號 服務名稱/代號" at bounding box center [865, 374] width 1363 height 113
click at [696, 170] on input "顧客姓名/手機號碼/編號" at bounding box center [666, 173] width 157 height 29
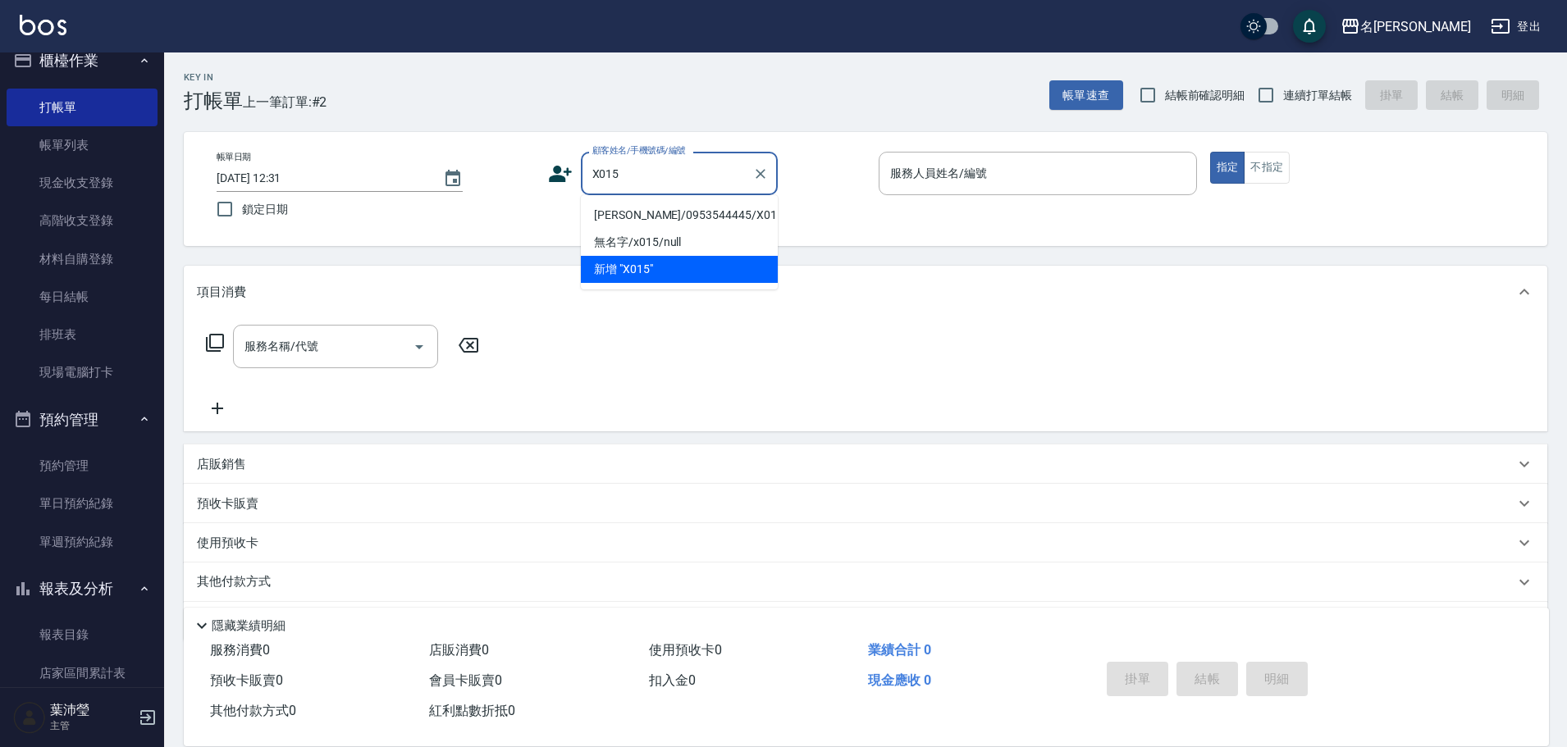
click at [740, 212] on li "[PERSON_NAME]/0953544445/X015" at bounding box center [679, 215] width 197 height 27
type input "[PERSON_NAME]/0953544445/X015"
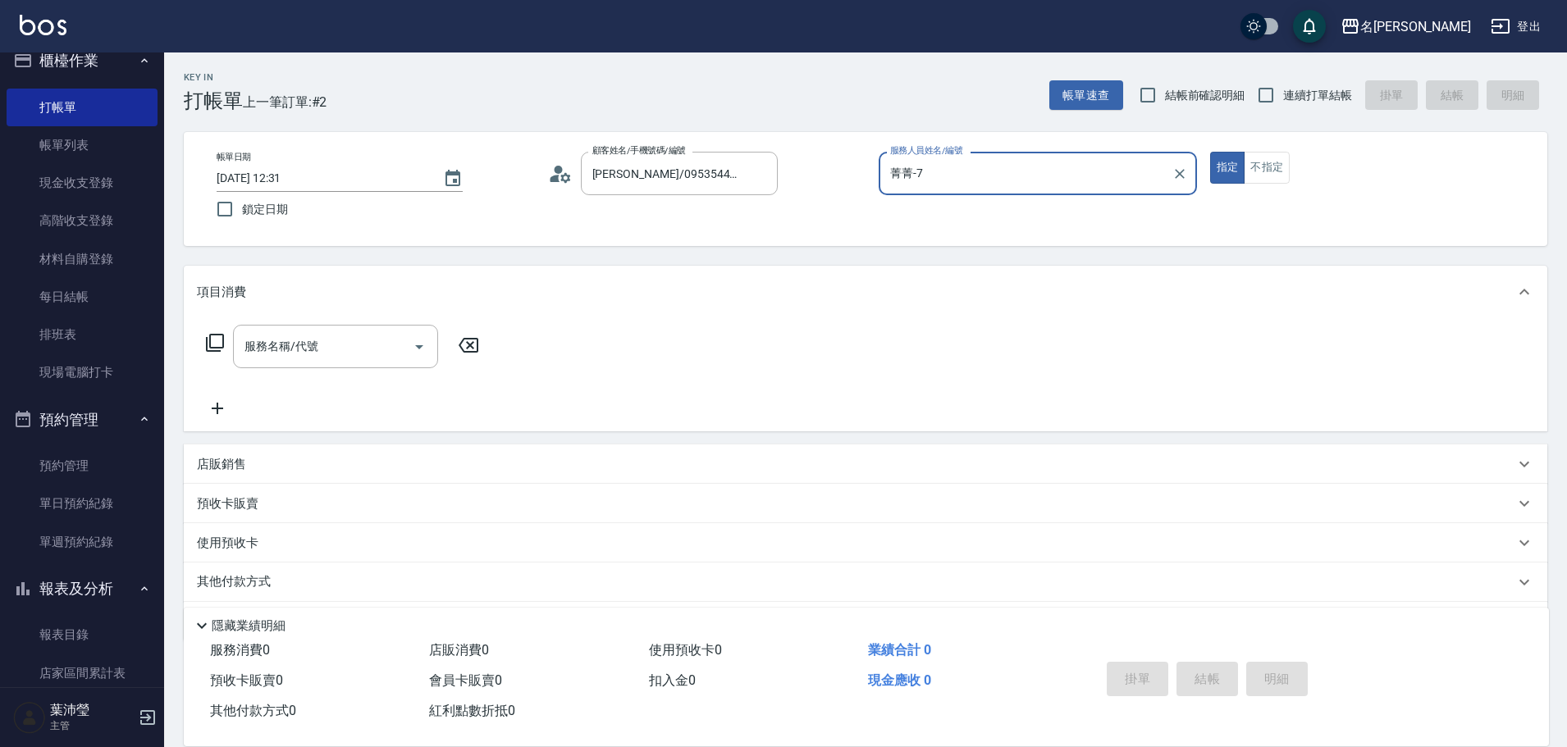
type input "菁菁-7"
click at [381, 584] on div "其他付款方式 入金可用餘額: 0" at bounding box center [855, 582] width 1317 height 18
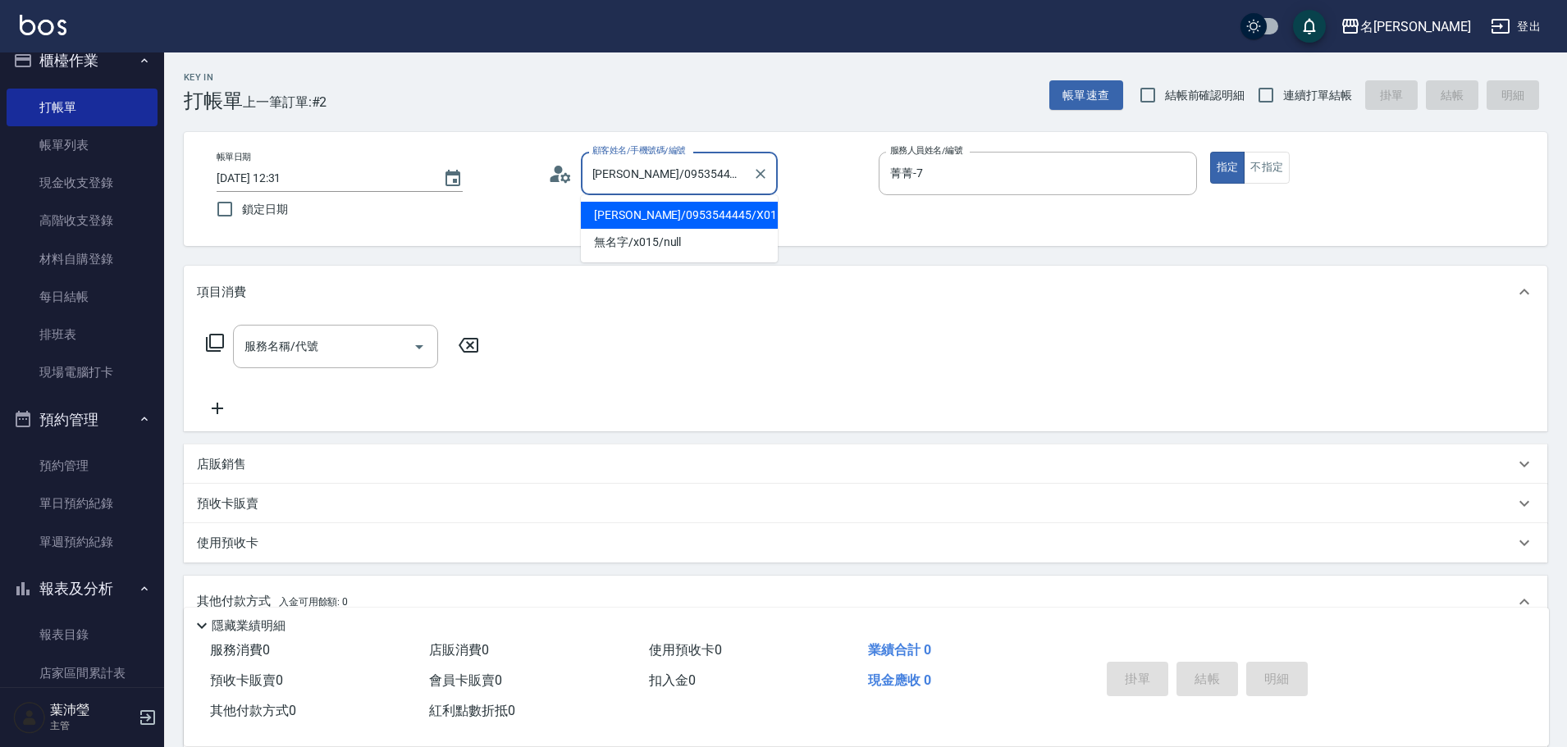
click at [727, 179] on input "[PERSON_NAME]/0953544445/X015" at bounding box center [666, 173] width 157 height 29
click at [760, 176] on icon "Clear" at bounding box center [760, 174] width 16 height 16
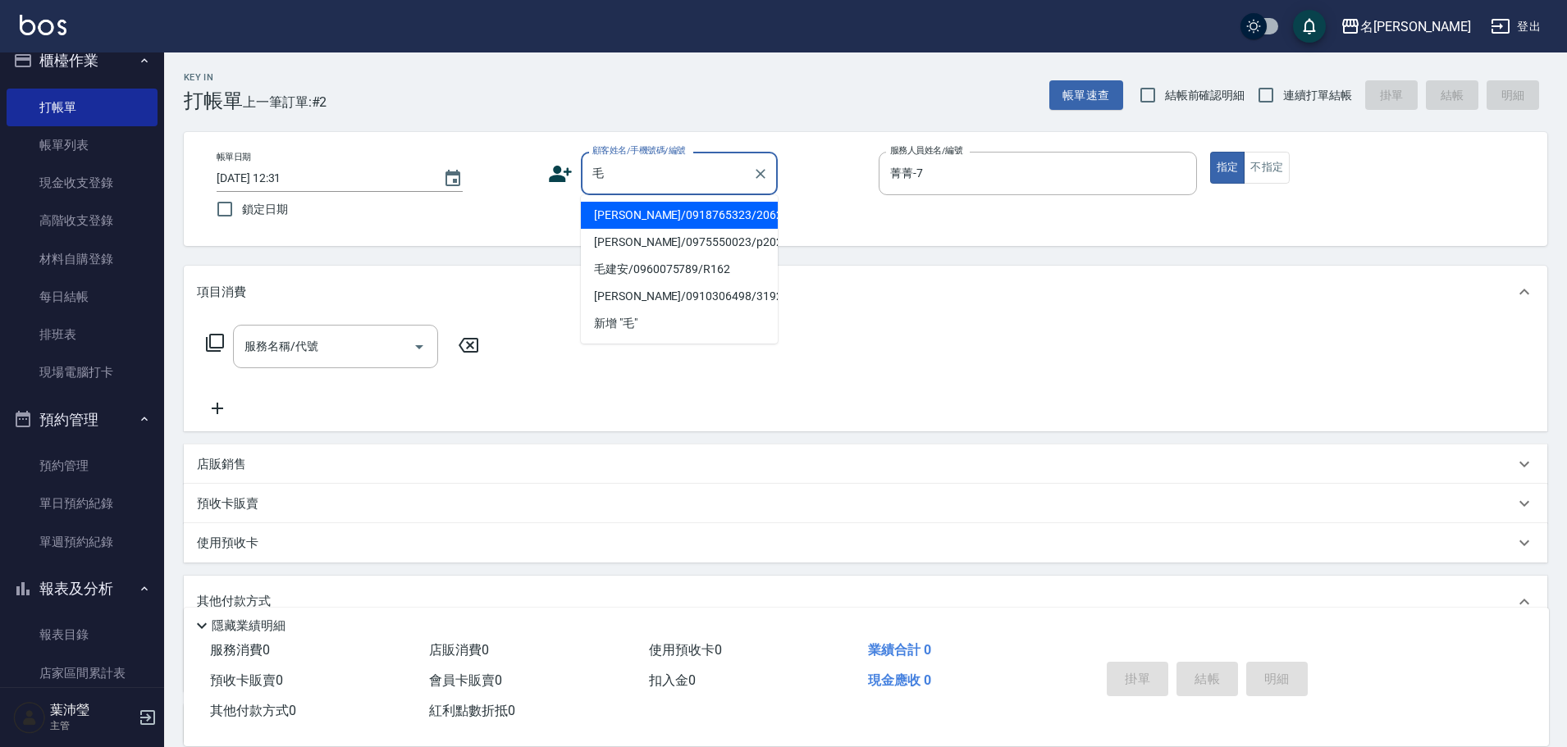
click at [742, 215] on li "[PERSON_NAME]/0918765323/2062" at bounding box center [679, 215] width 197 height 27
type input "[PERSON_NAME]/0918765323/2062"
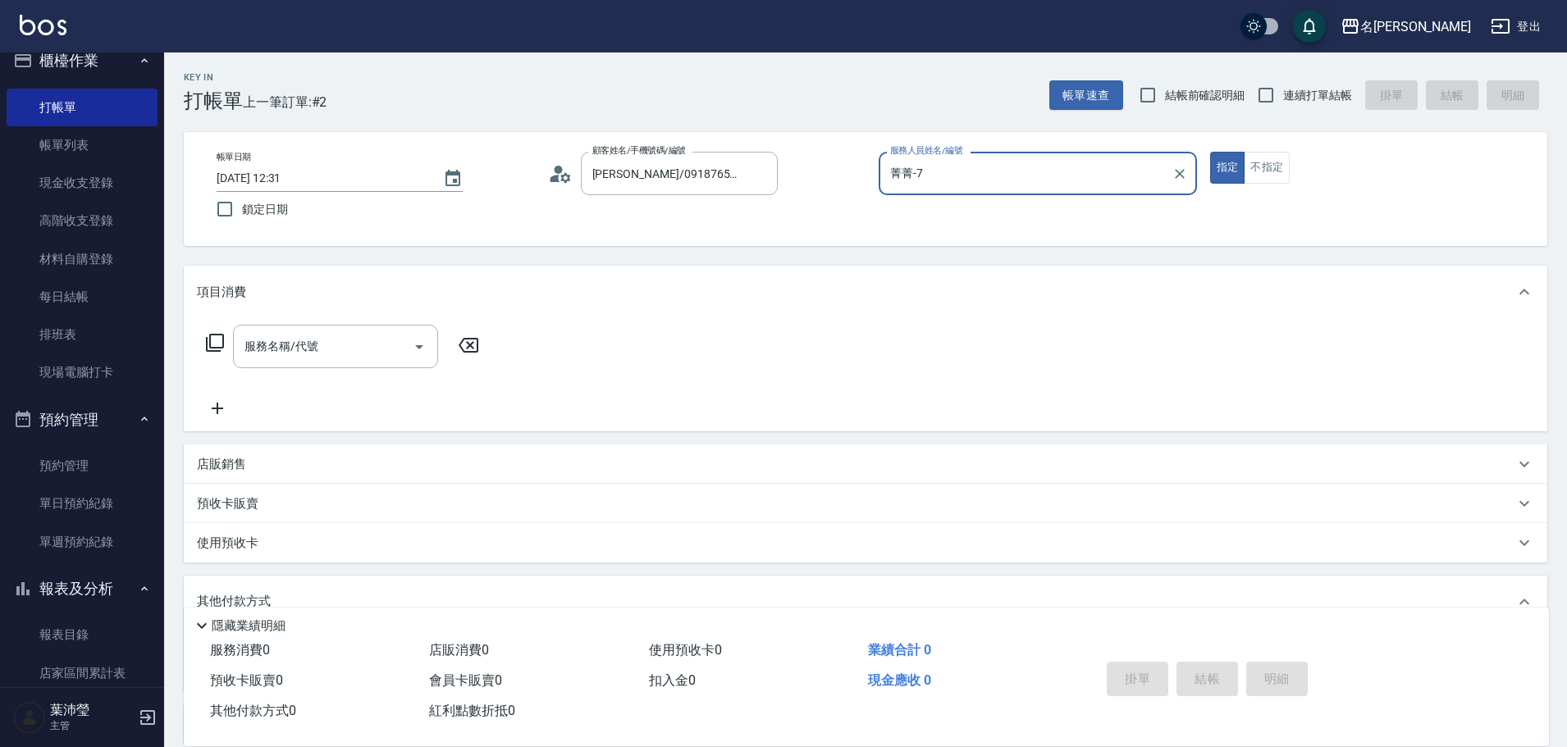
type input "敏卉-2"
click at [219, 344] on icon at bounding box center [215, 343] width 20 height 20
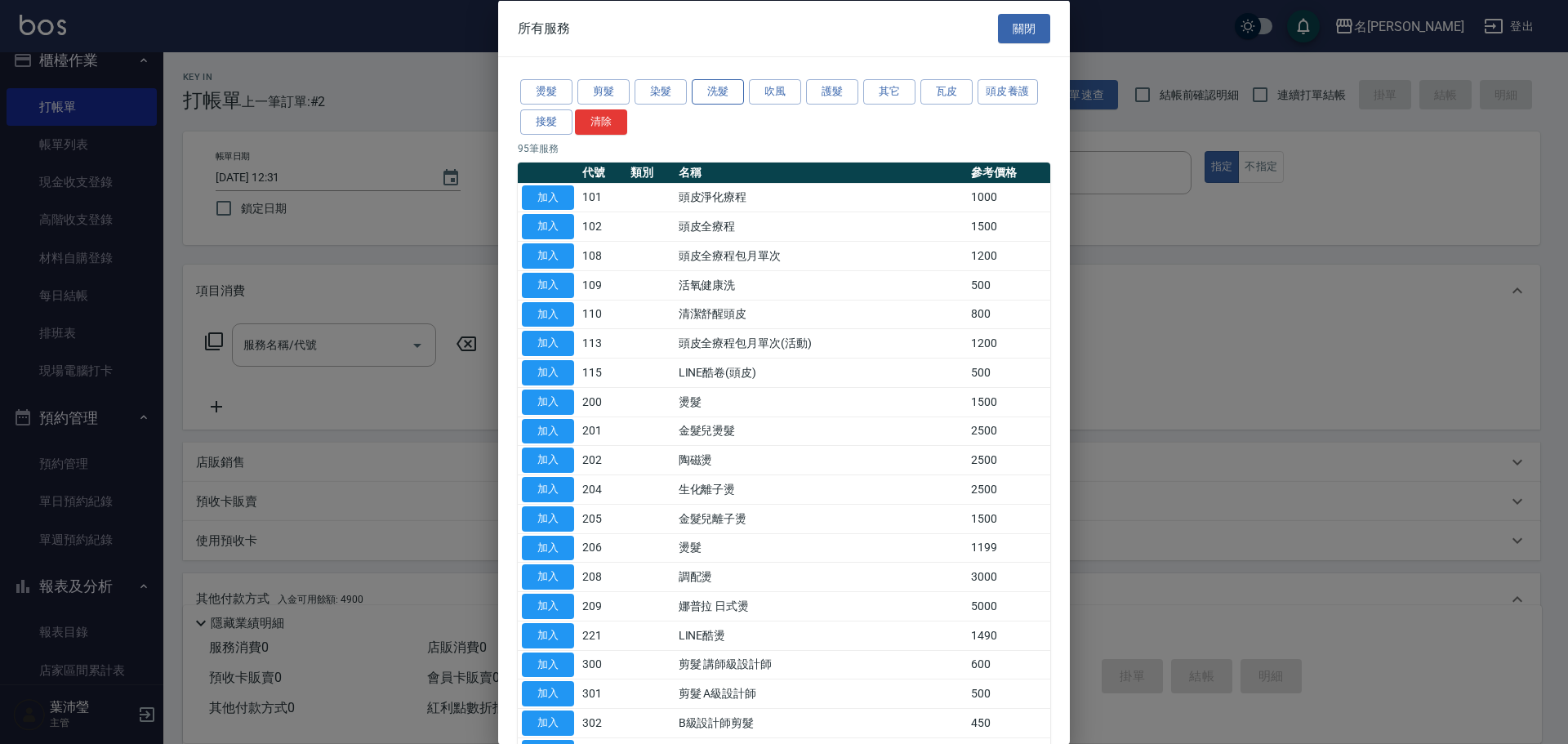
click at [719, 93] on button "洗髮" at bounding box center [718, 92] width 52 height 25
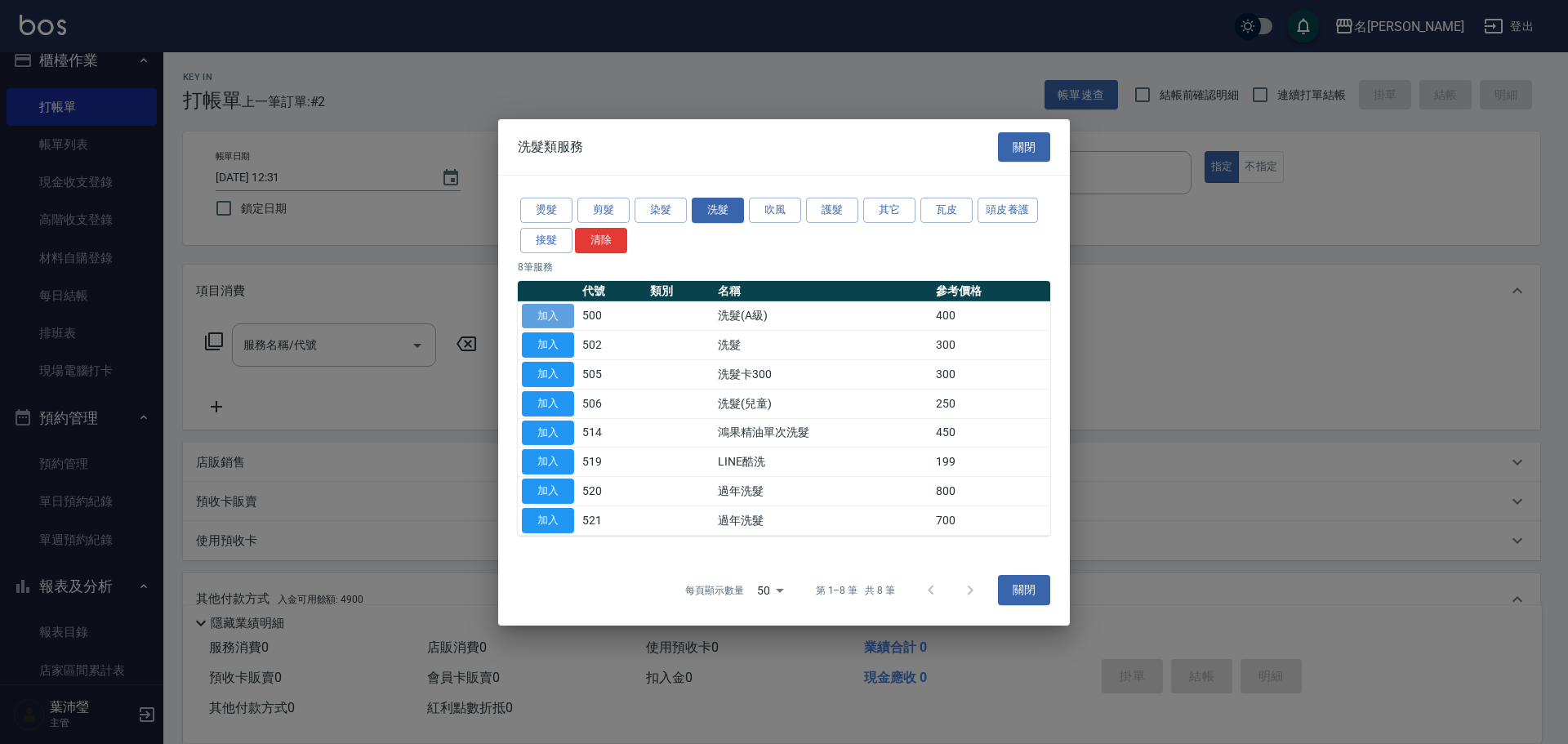
click at [560, 317] on button "加入" at bounding box center [548, 315] width 52 height 25
type input "洗髮(A級)(500)"
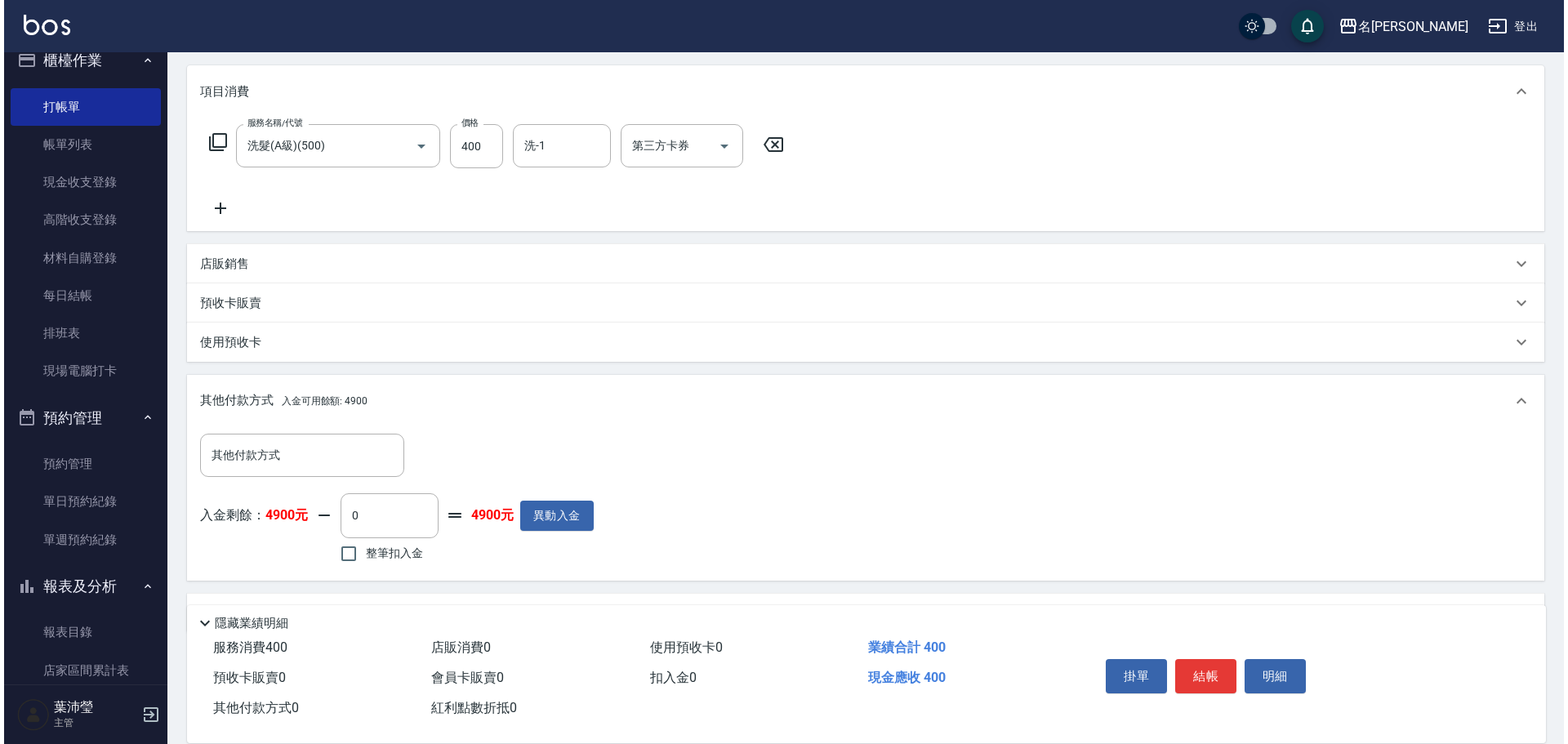
scroll to position [245, 0]
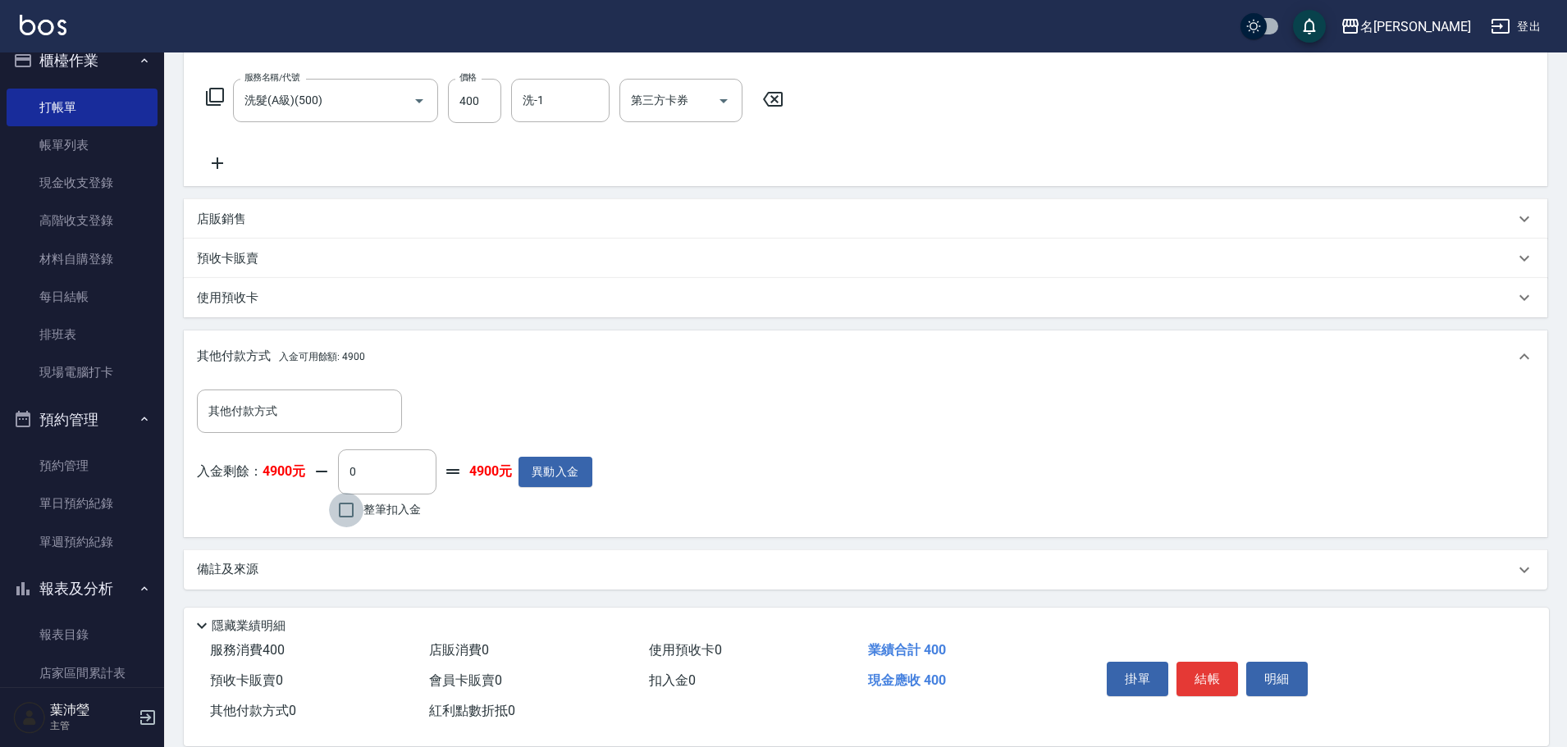
click at [346, 508] on input "整筆扣入金" at bounding box center [346, 510] width 34 height 34
checkbox input "true"
type input "400"
click at [1272, 681] on button "明細" at bounding box center [1277, 679] width 62 height 34
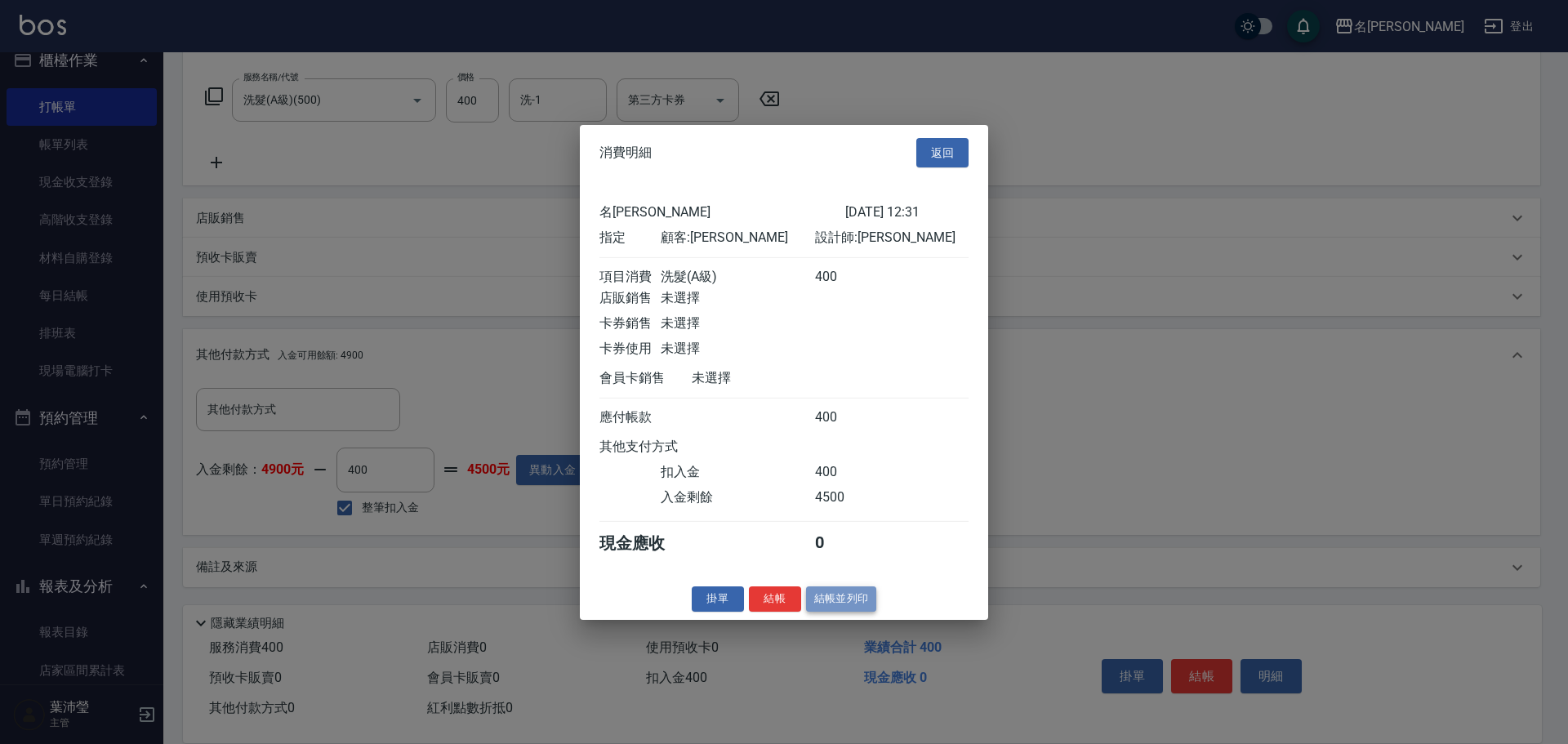
click at [856, 612] on button "結帳並列印" at bounding box center [841, 599] width 71 height 25
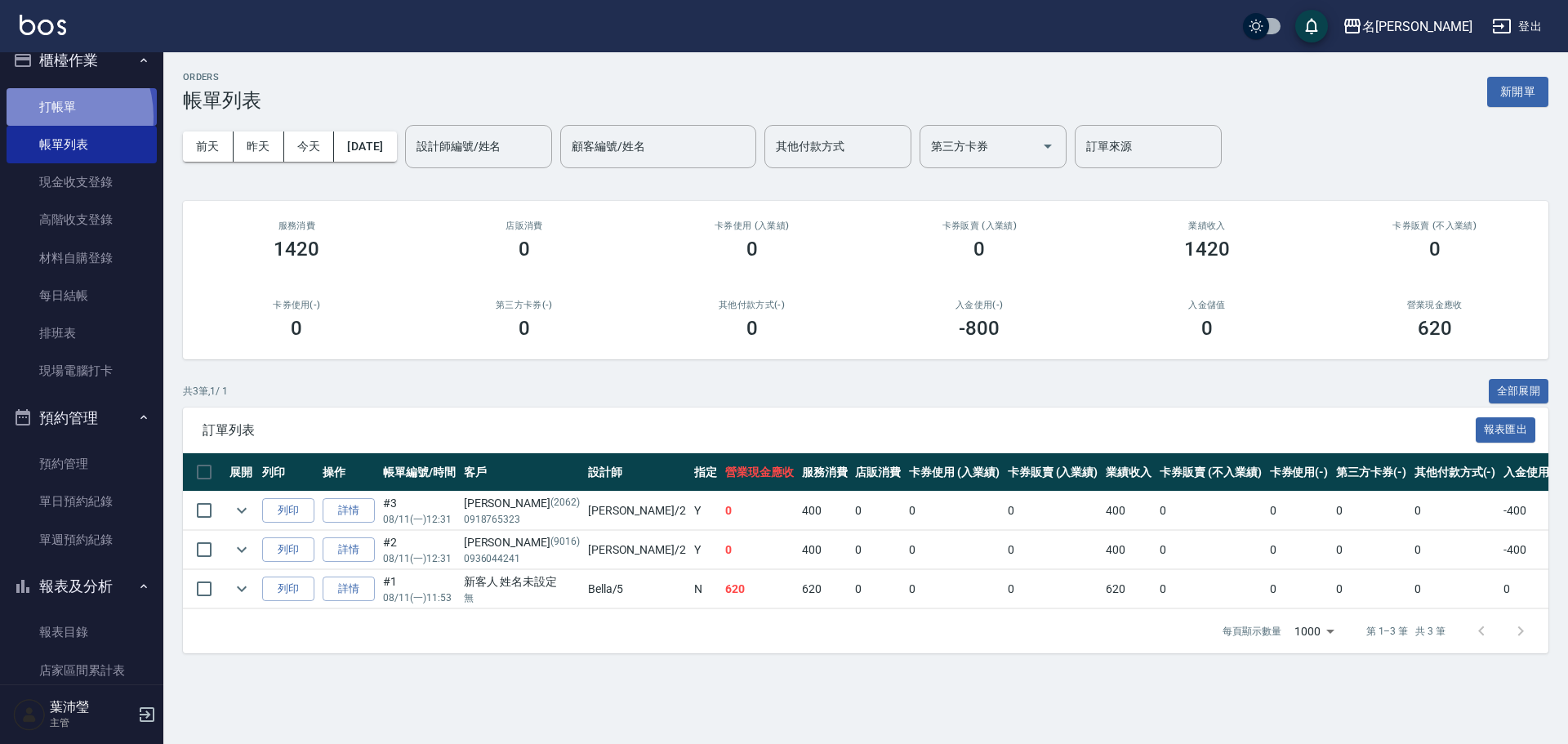
click at [48, 116] on link "打帳單" at bounding box center [82, 108] width 150 height 38
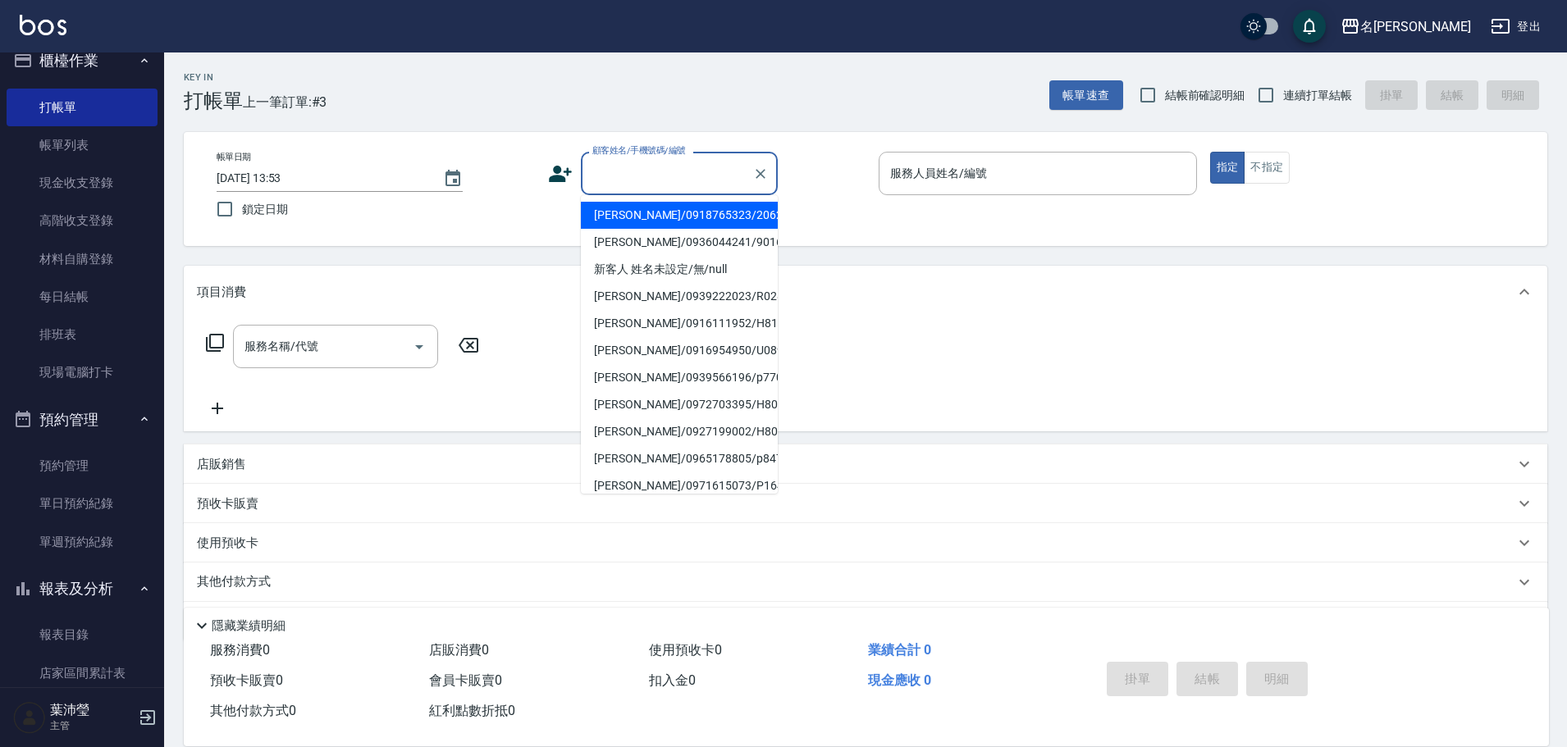
click at [679, 180] on input "顧客姓名/手機號碼/編號" at bounding box center [666, 173] width 157 height 29
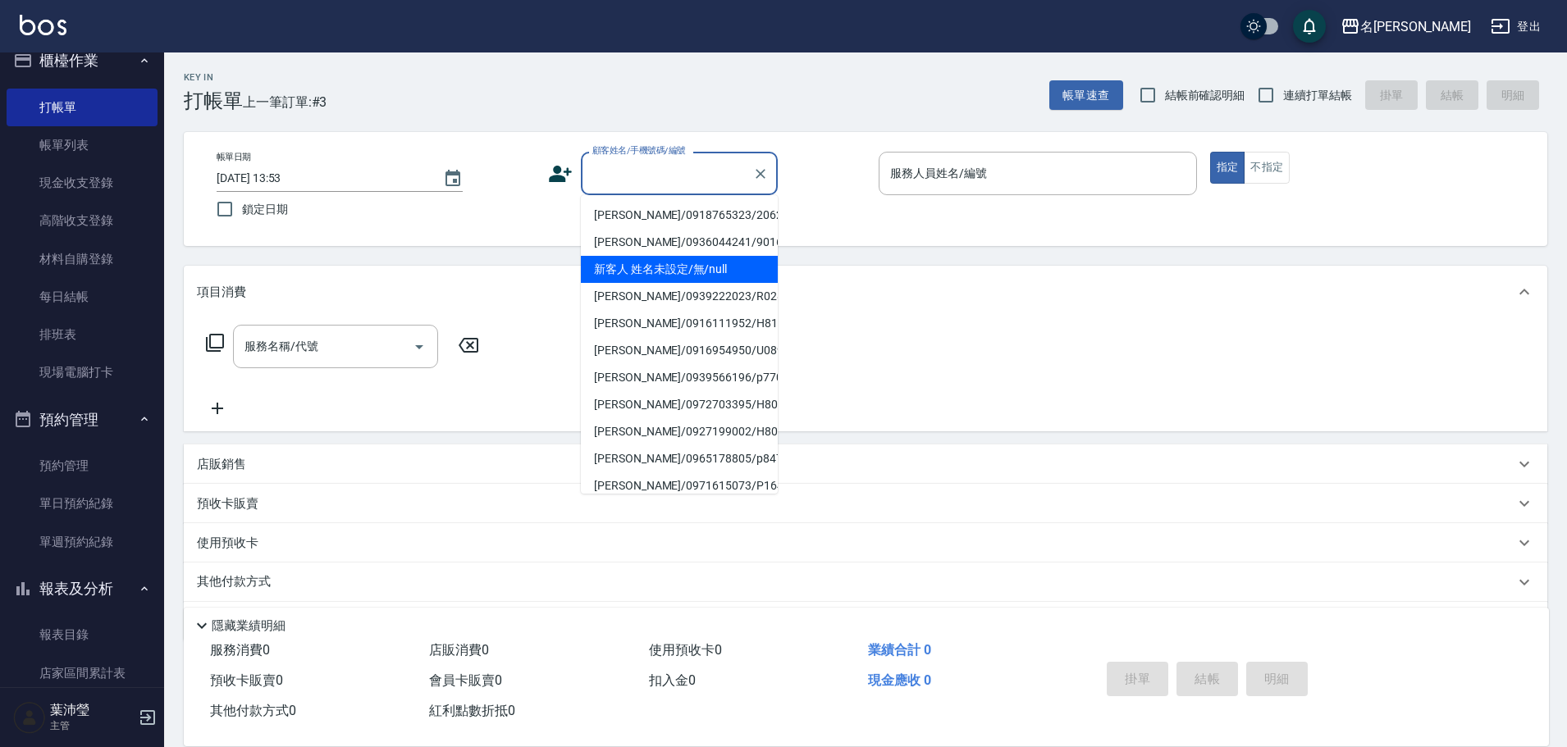
click at [698, 273] on li "新客人 姓名未設定/無/null" at bounding box center [679, 269] width 197 height 27
type input "新客人 姓名未設定/無/null"
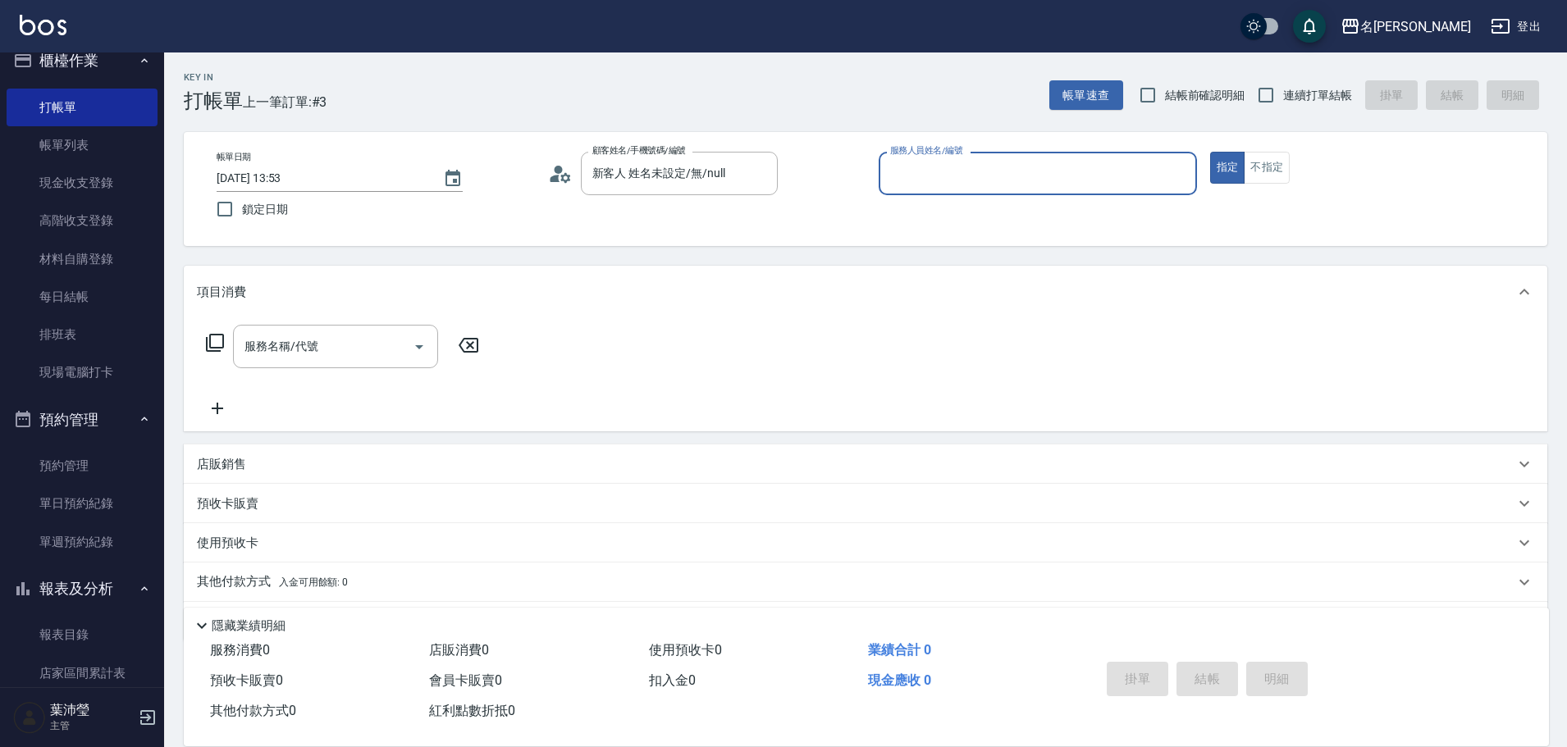
click at [998, 184] on input "服務人員姓名/編號" at bounding box center [1037, 173] width 303 height 29
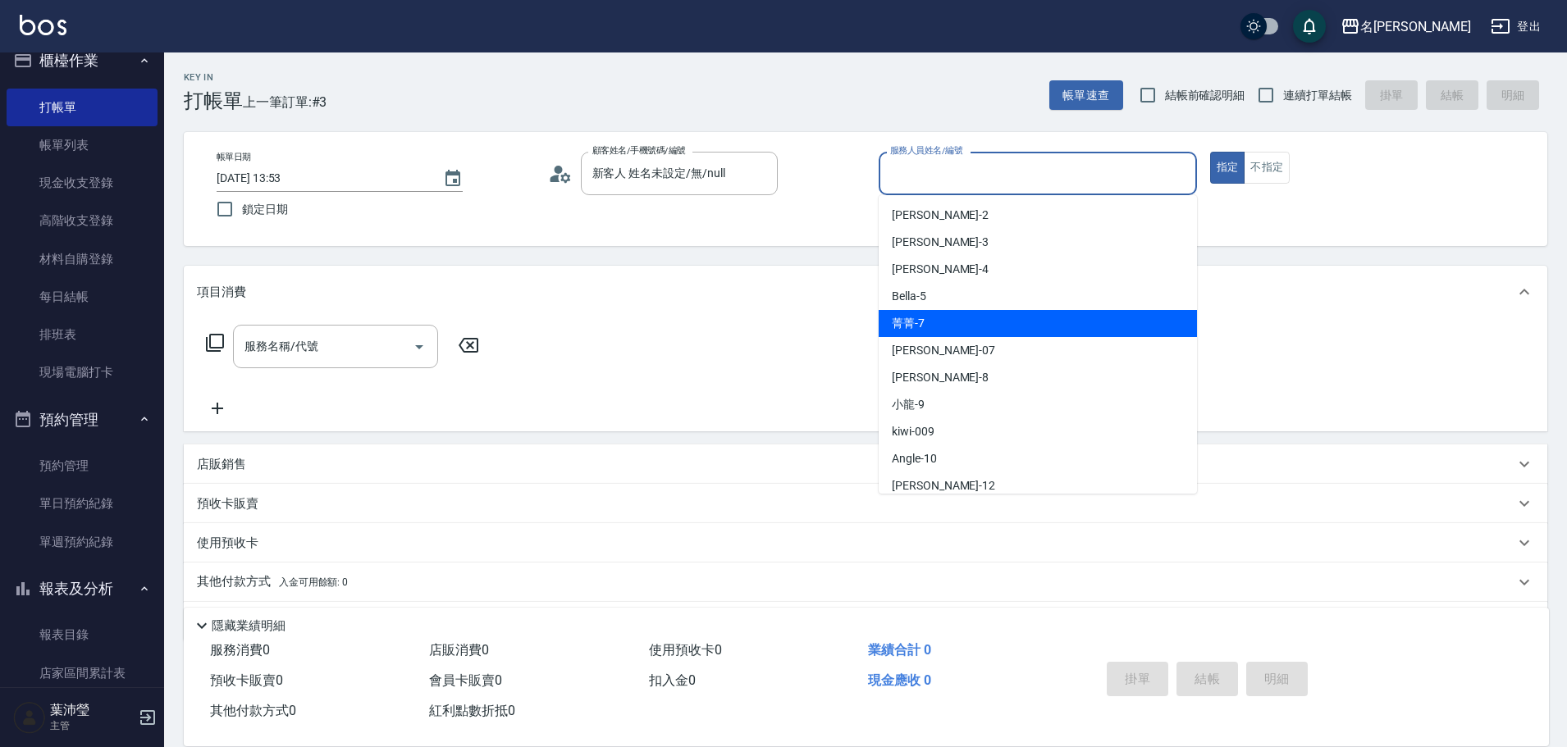
click at [964, 329] on div "菁菁 -7" at bounding box center [1037, 323] width 318 height 27
type input "菁菁-7"
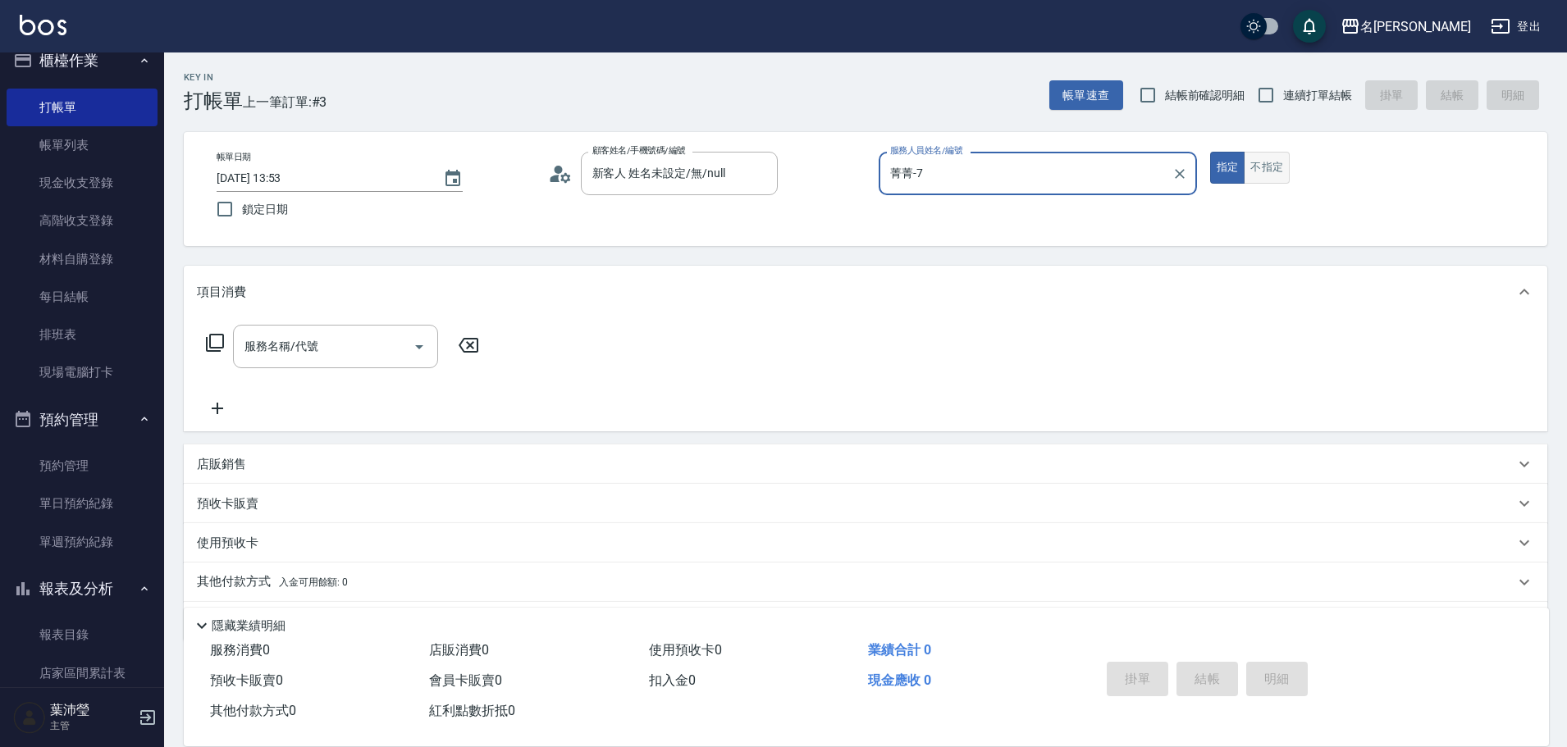
click at [1279, 178] on button "不指定" at bounding box center [1267, 168] width 46 height 32
click at [214, 346] on icon at bounding box center [215, 343] width 20 height 20
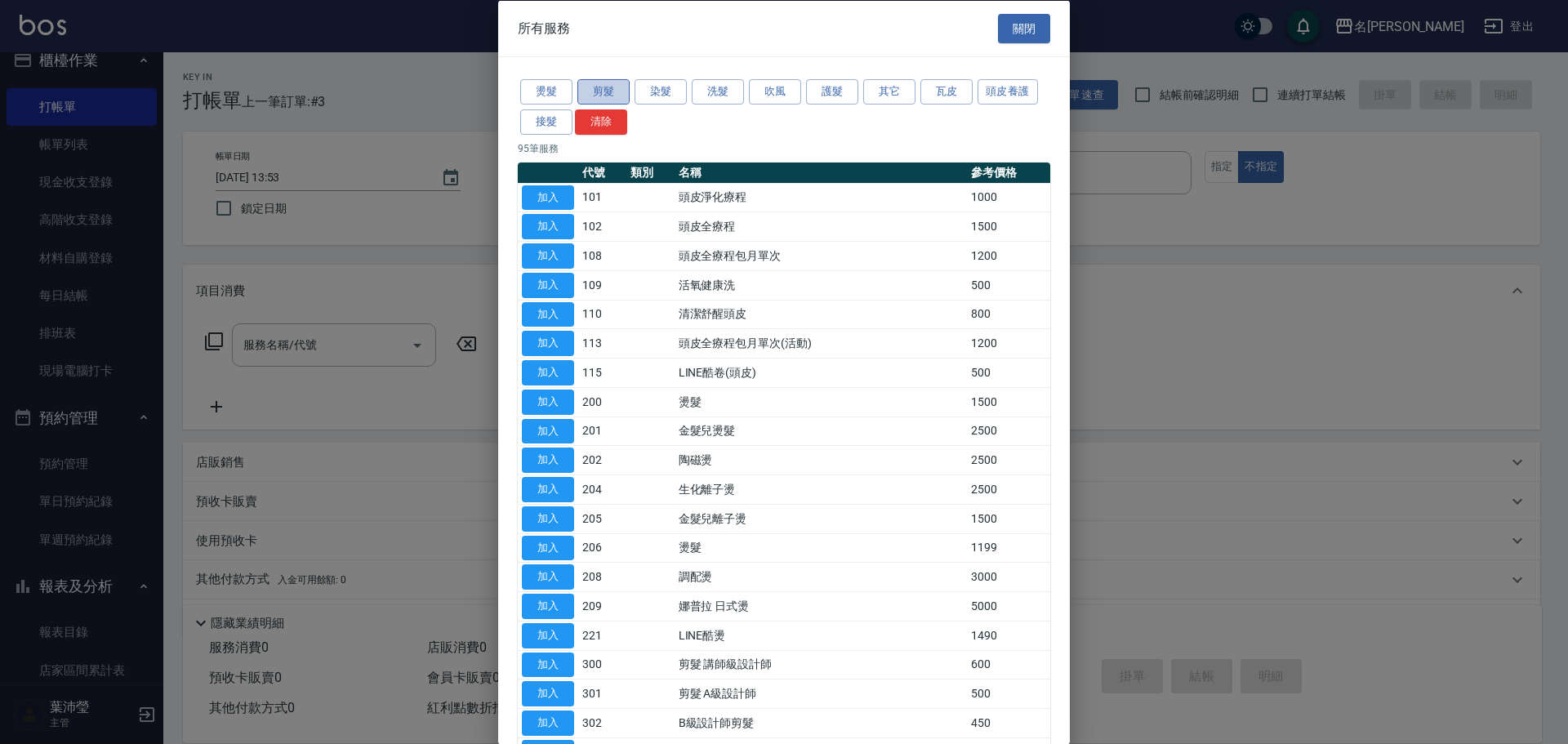
click at [586, 94] on button "剪髮" at bounding box center [603, 92] width 52 height 25
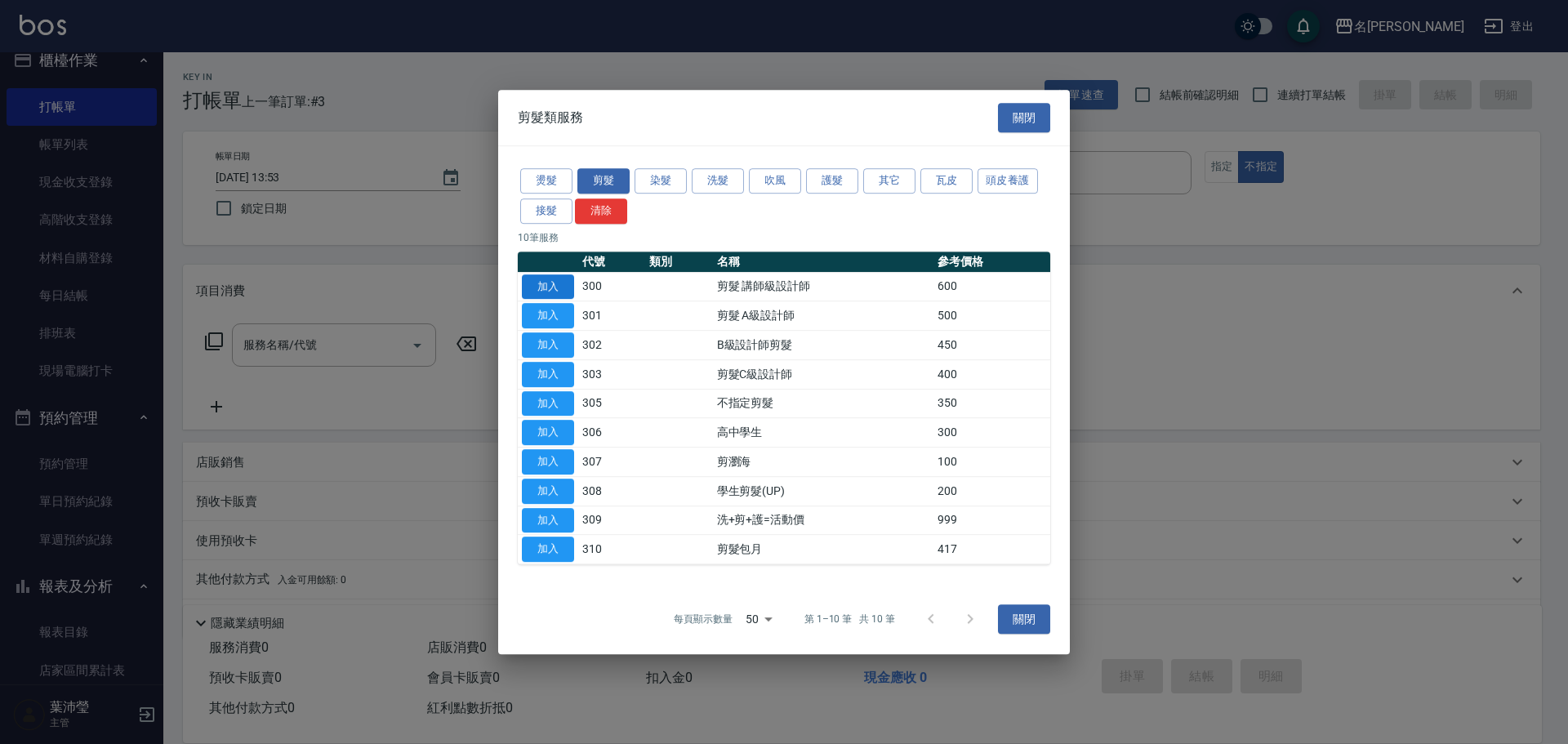
click at [568, 287] on button "加入" at bounding box center [548, 287] width 52 height 25
type input "剪髮 講師級設計師(300)"
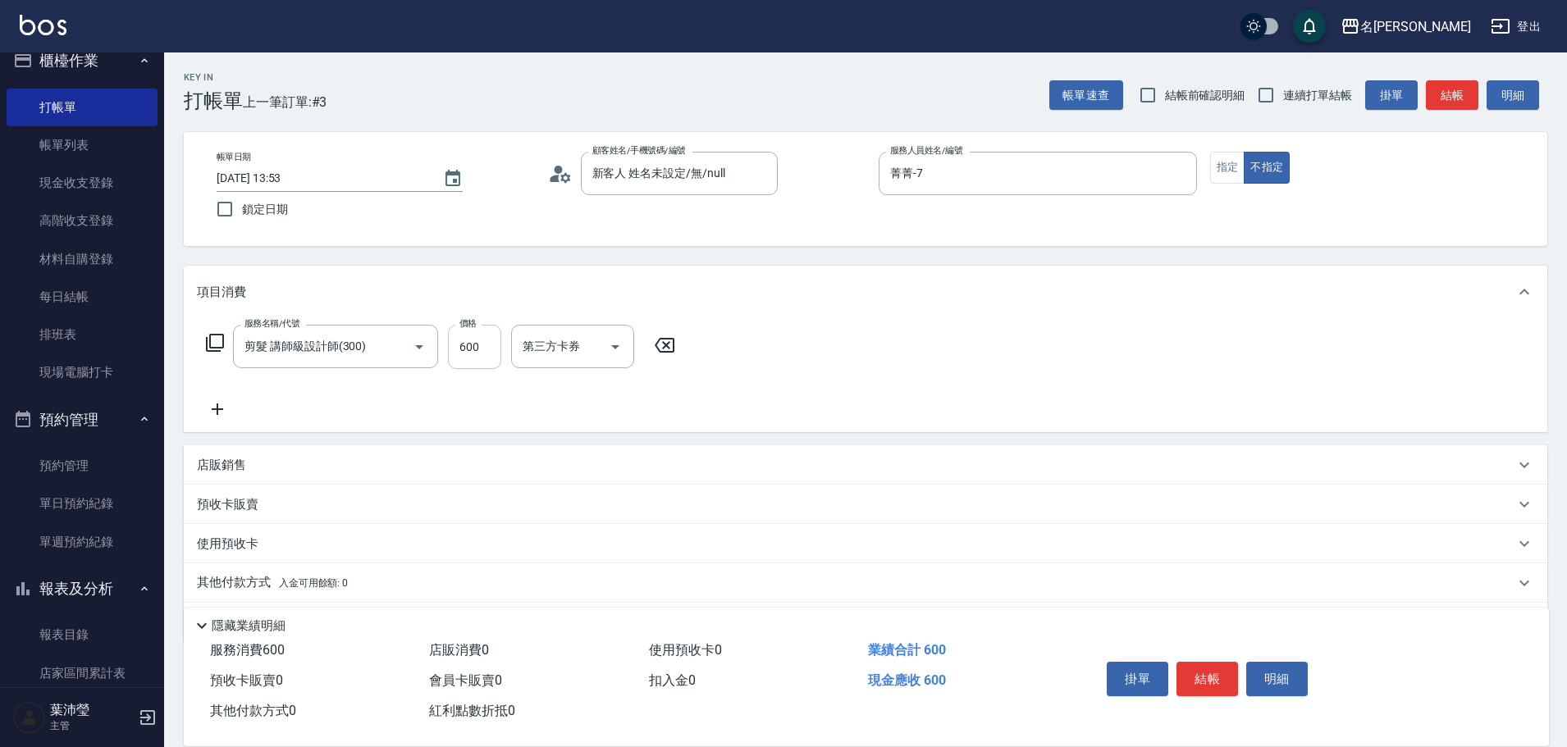
click at [457, 349] on input "600" at bounding box center [474, 347] width 53 height 44
type input "650"
click at [1208, 669] on button "結帳" at bounding box center [1207, 679] width 62 height 34
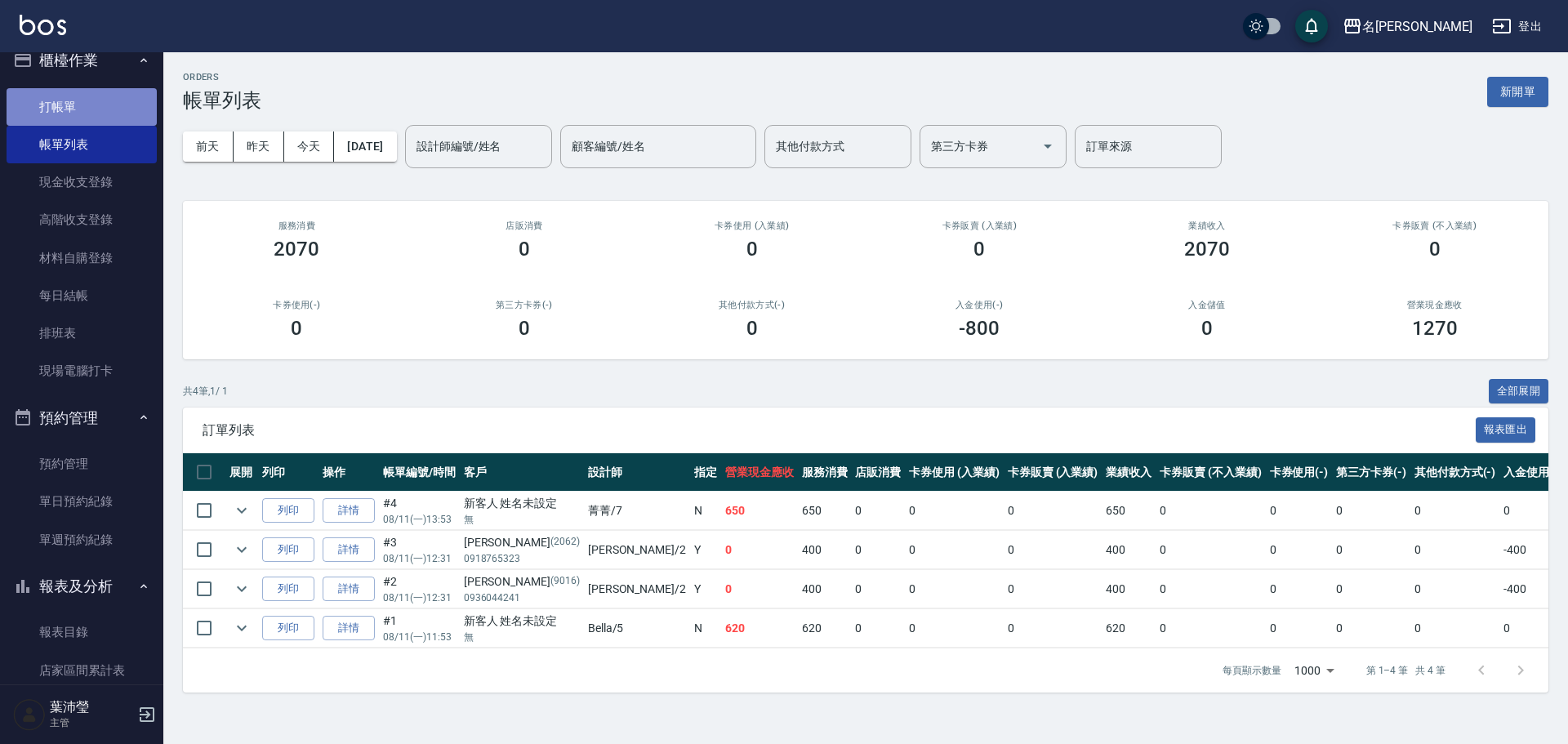
click at [94, 113] on link "打帳單" at bounding box center [82, 108] width 150 height 38
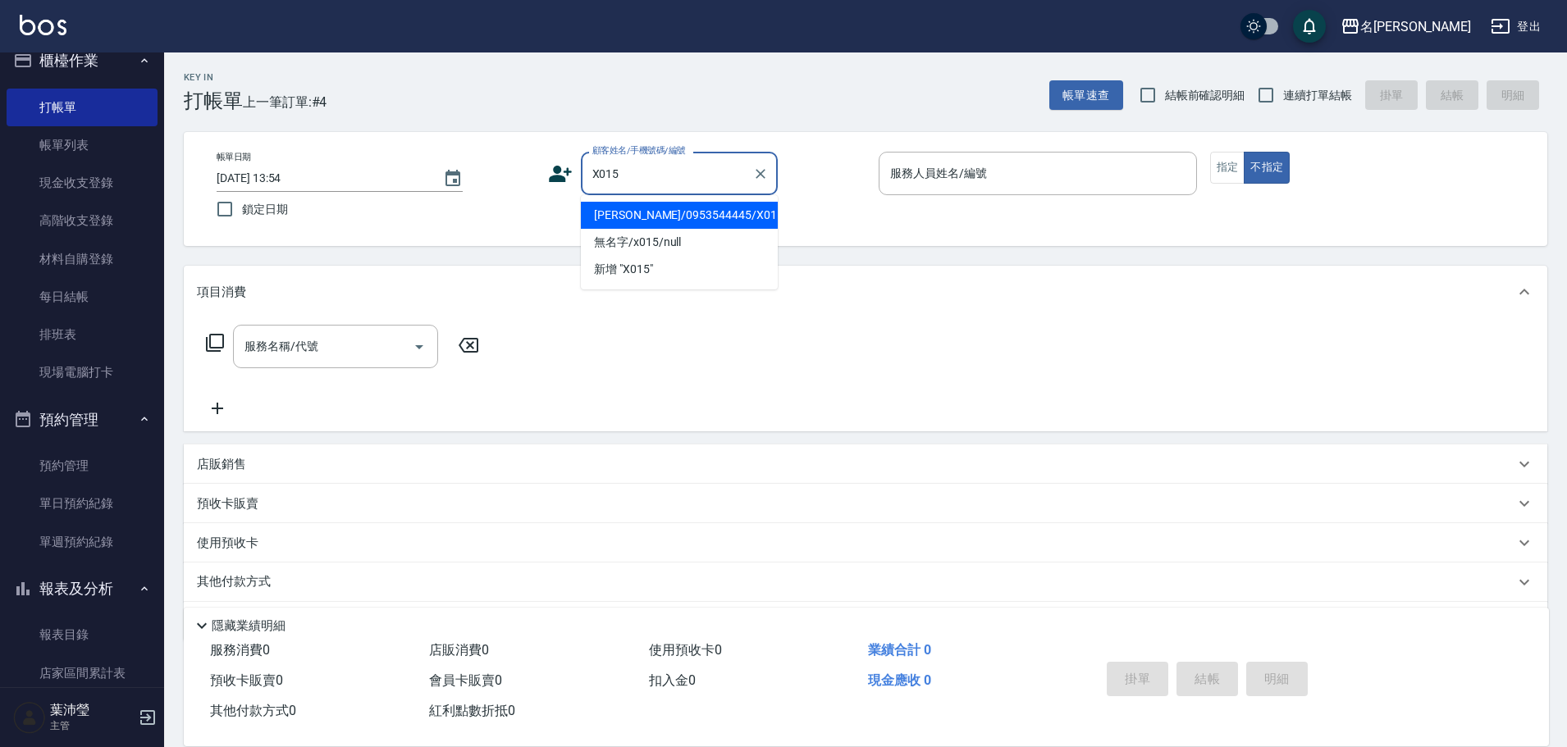
click at [620, 228] on li "[PERSON_NAME]/0953544445/X015" at bounding box center [679, 215] width 197 height 27
type input "[PERSON_NAME]/0953544445/X015"
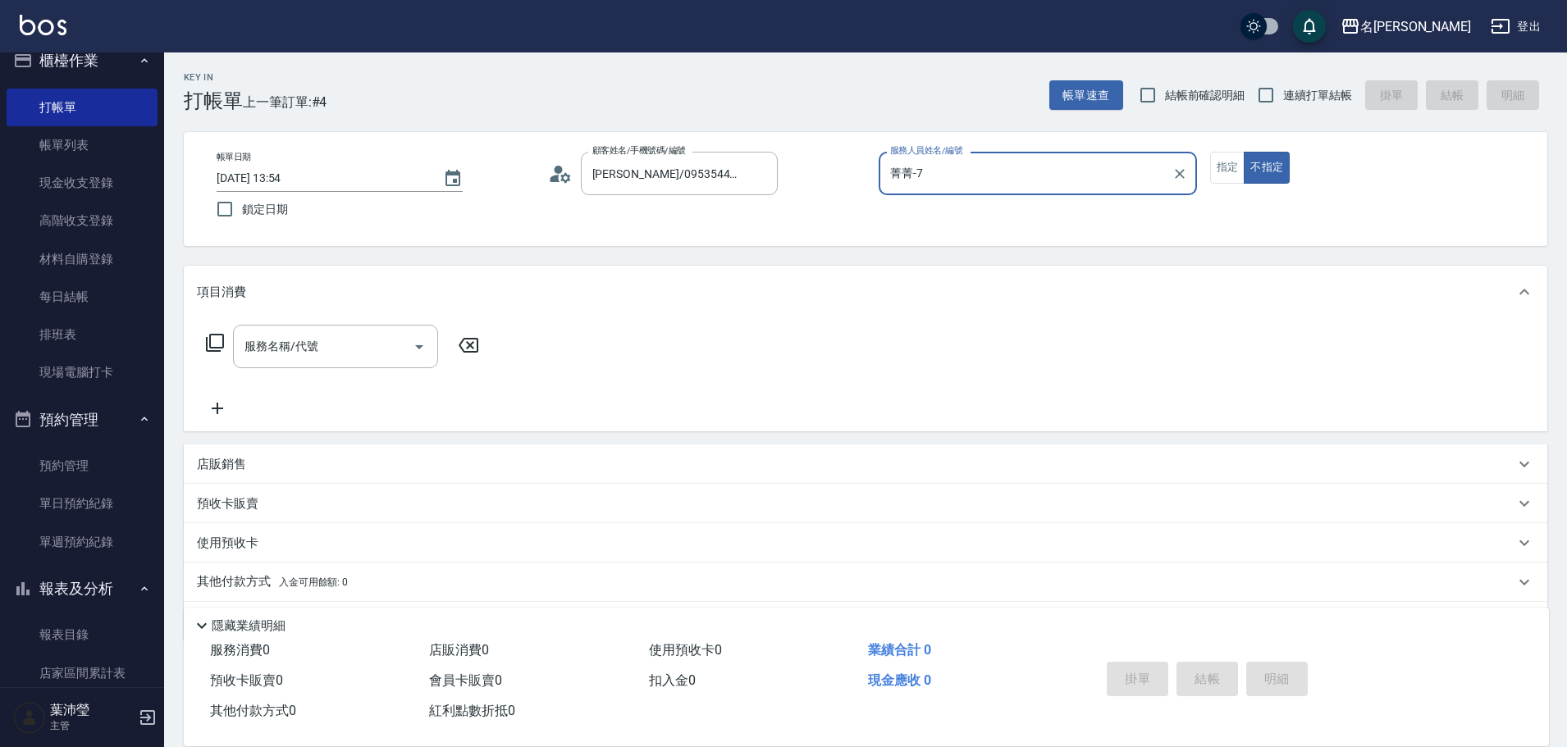
type input "菁菁-7"
click at [225, 343] on div "服務名稱/代號 服務名稱/代號" at bounding box center [343, 346] width 292 height 43
click at [217, 345] on icon at bounding box center [215, 343] width 20 height 20
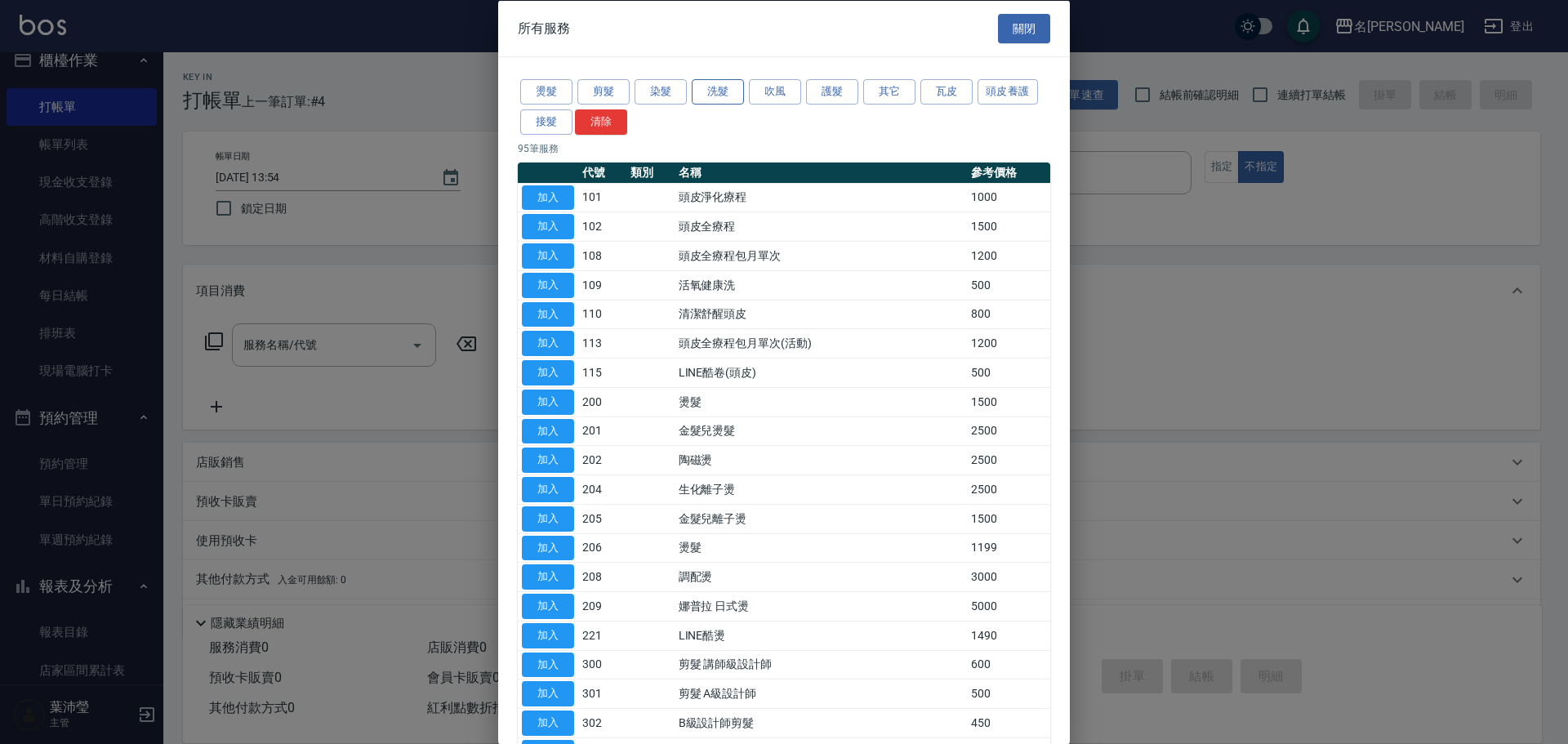
click at [711, 94] on button "洗髮" at bounding box center [718, 92] width 52 height 25
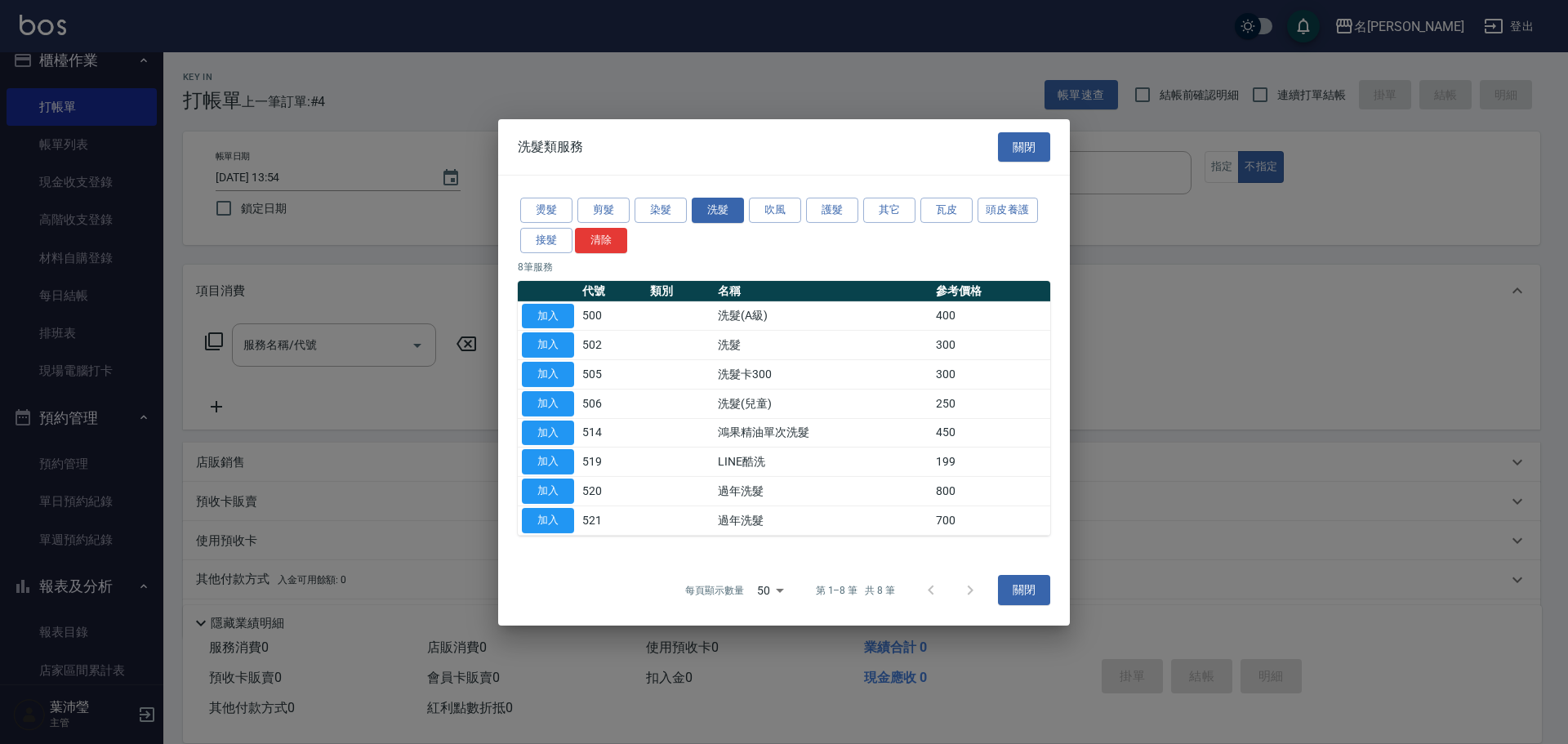
click at [557, 311] on button "加入" at bounding box center [548, 315] width 52 height 25
type input "洗髮(A級)(500)"
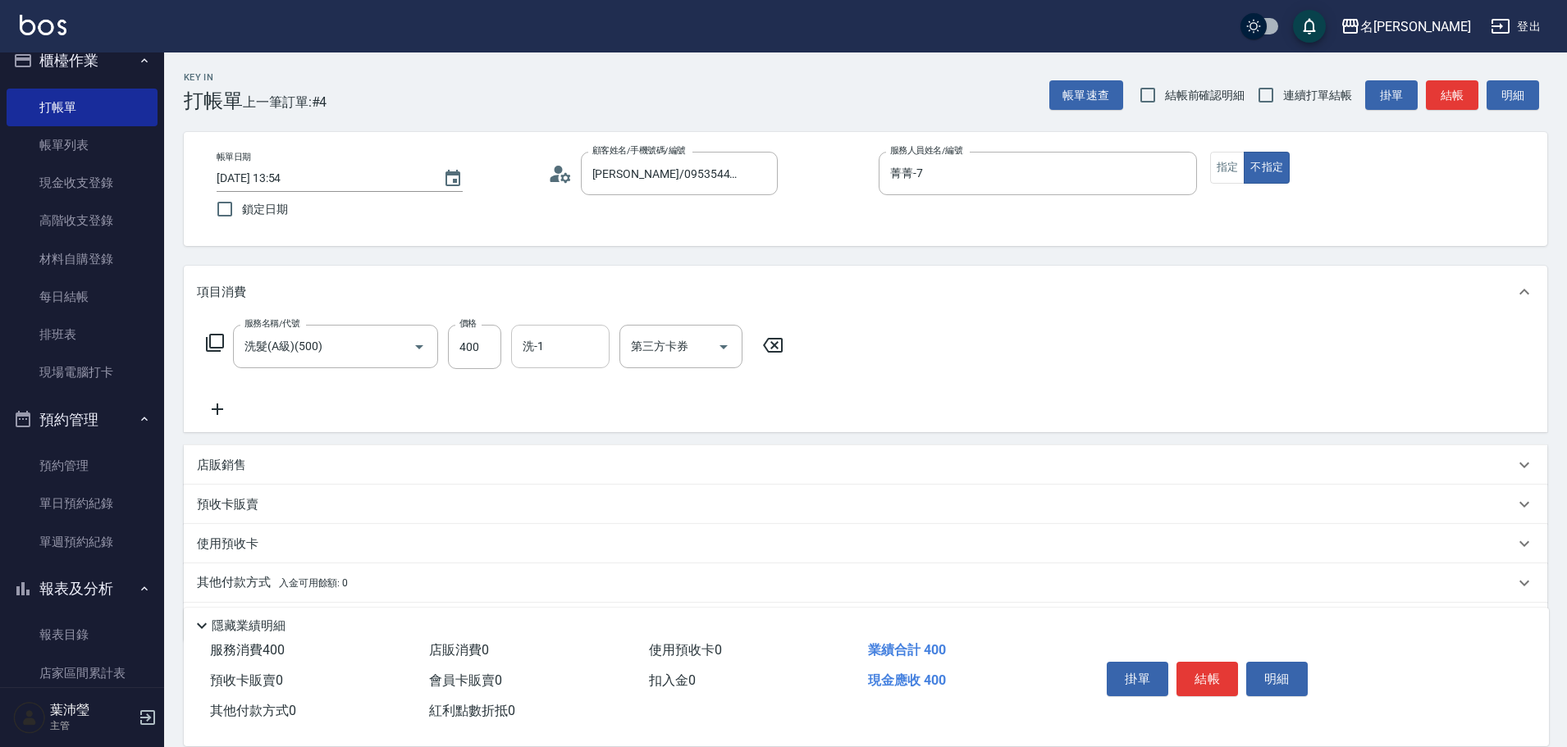
click at [530, 354] on input "洗-1" at bounding box center [560, 346] width 84 height 29
click at [545, 394] on span "小龍 -9" at bounding box center [540, 388] width 33 height 17
type input "小龍-9"
click at [217, 344] on icon at bounding box center [215, 343] width 20 height 20
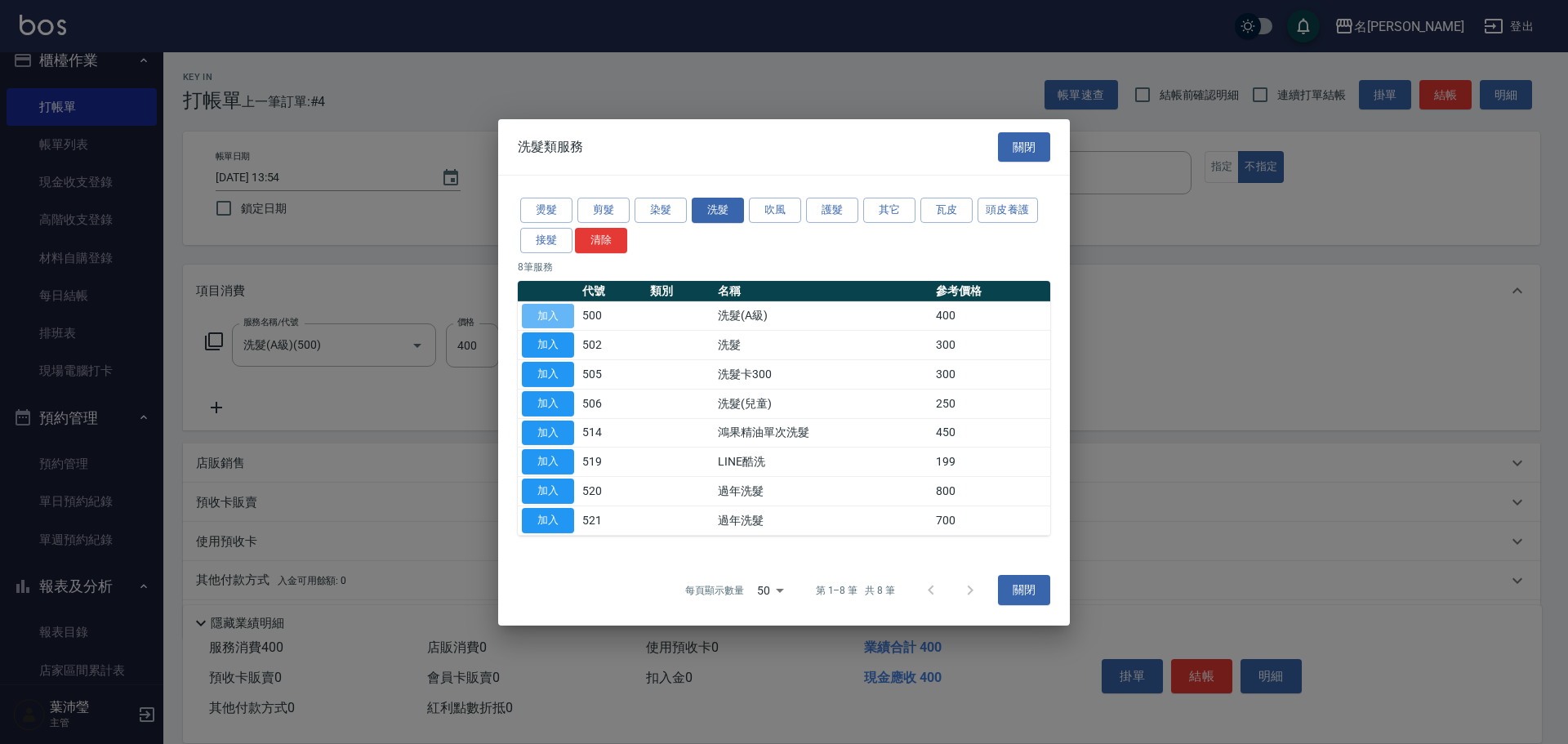
click at [558, 318] on button "加入" at bounding box center [548, 315] width 52 height 25
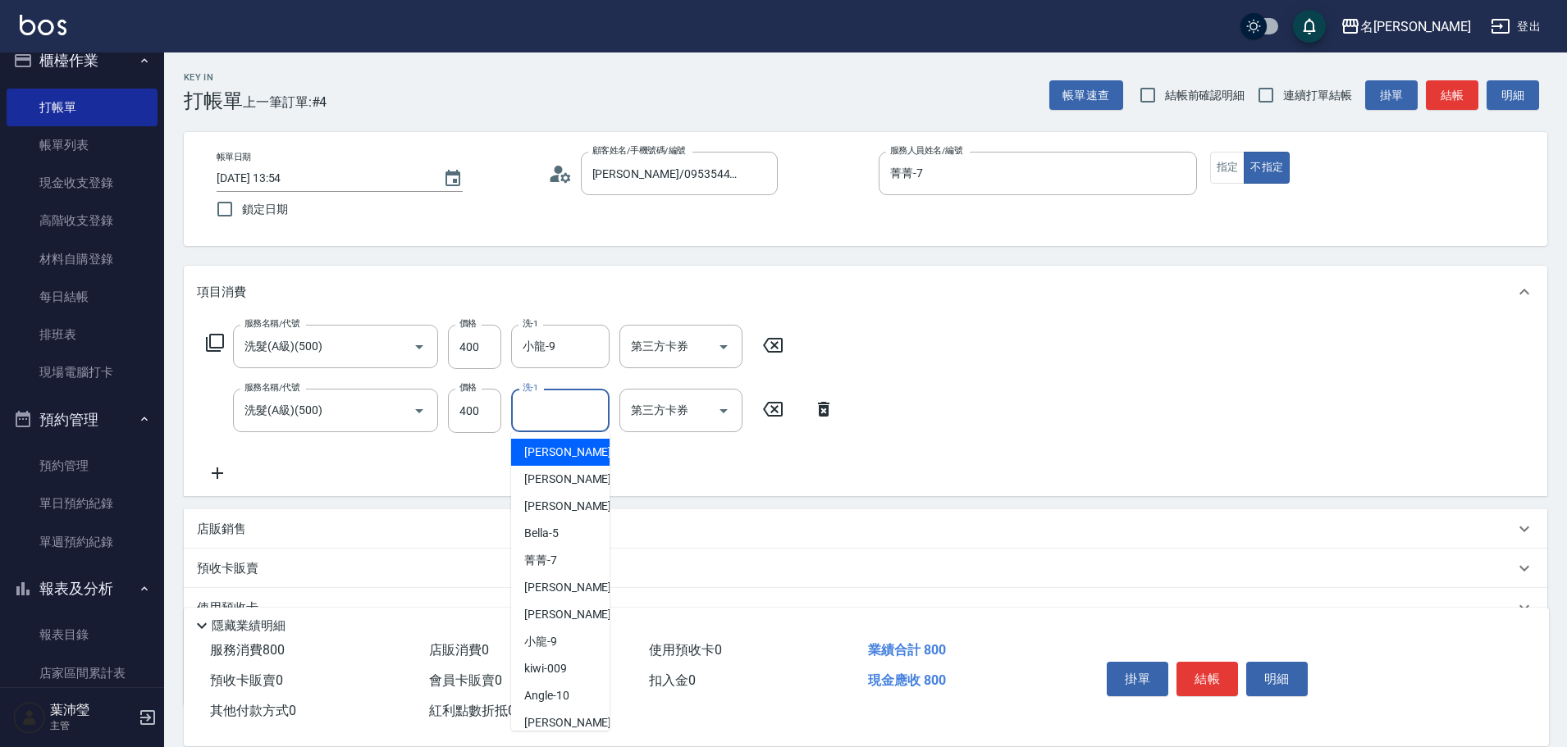
click at [577, 412] on input "洗-1" at bounding box center [560, 410] width 84 height 29
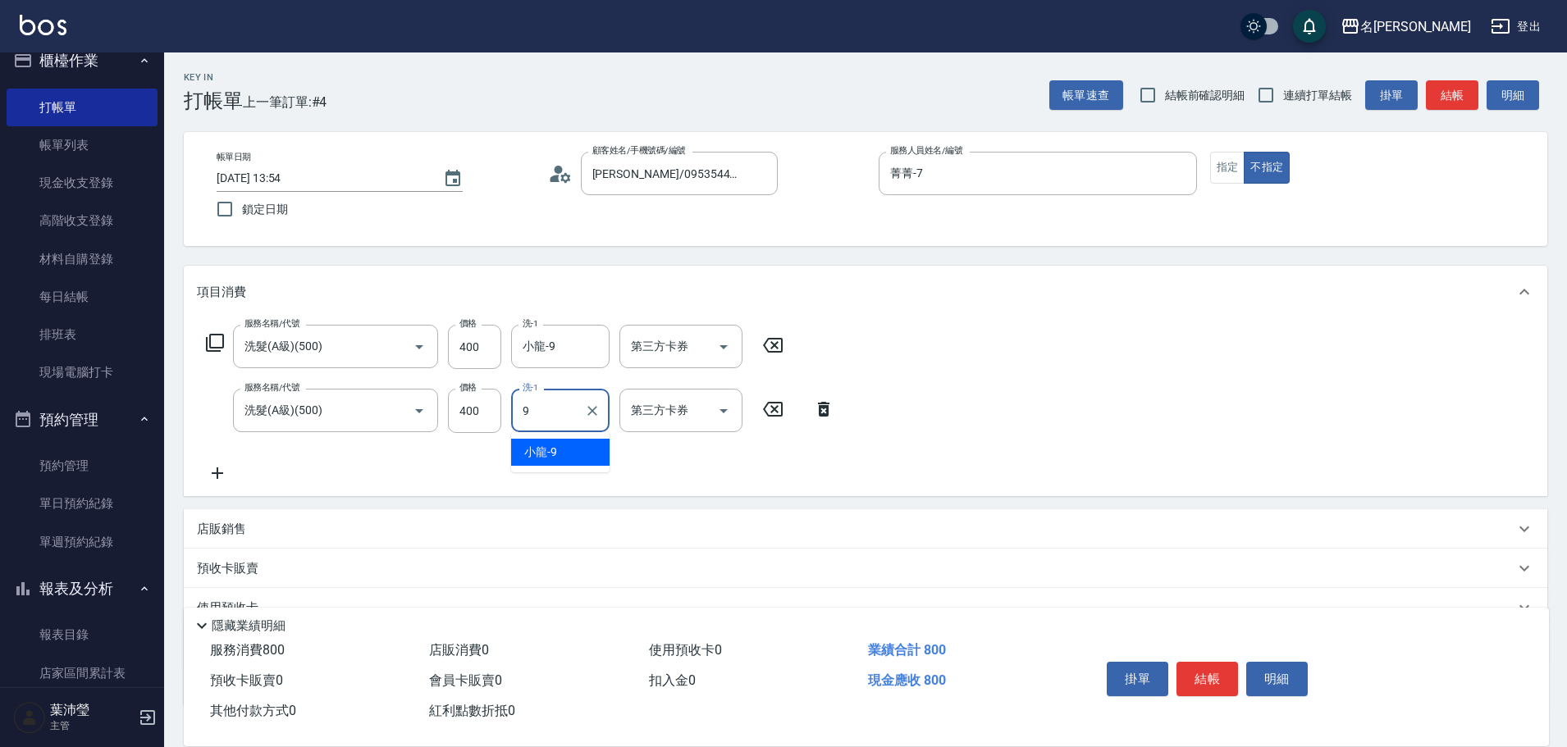
click at [550, 451] on span "小龍 -9" at bounding box center [540, 452] width 33 height 17
type input "小龍-9"
click at [217, 347] on icon at bounding box center [215, 343] width 20 height 20
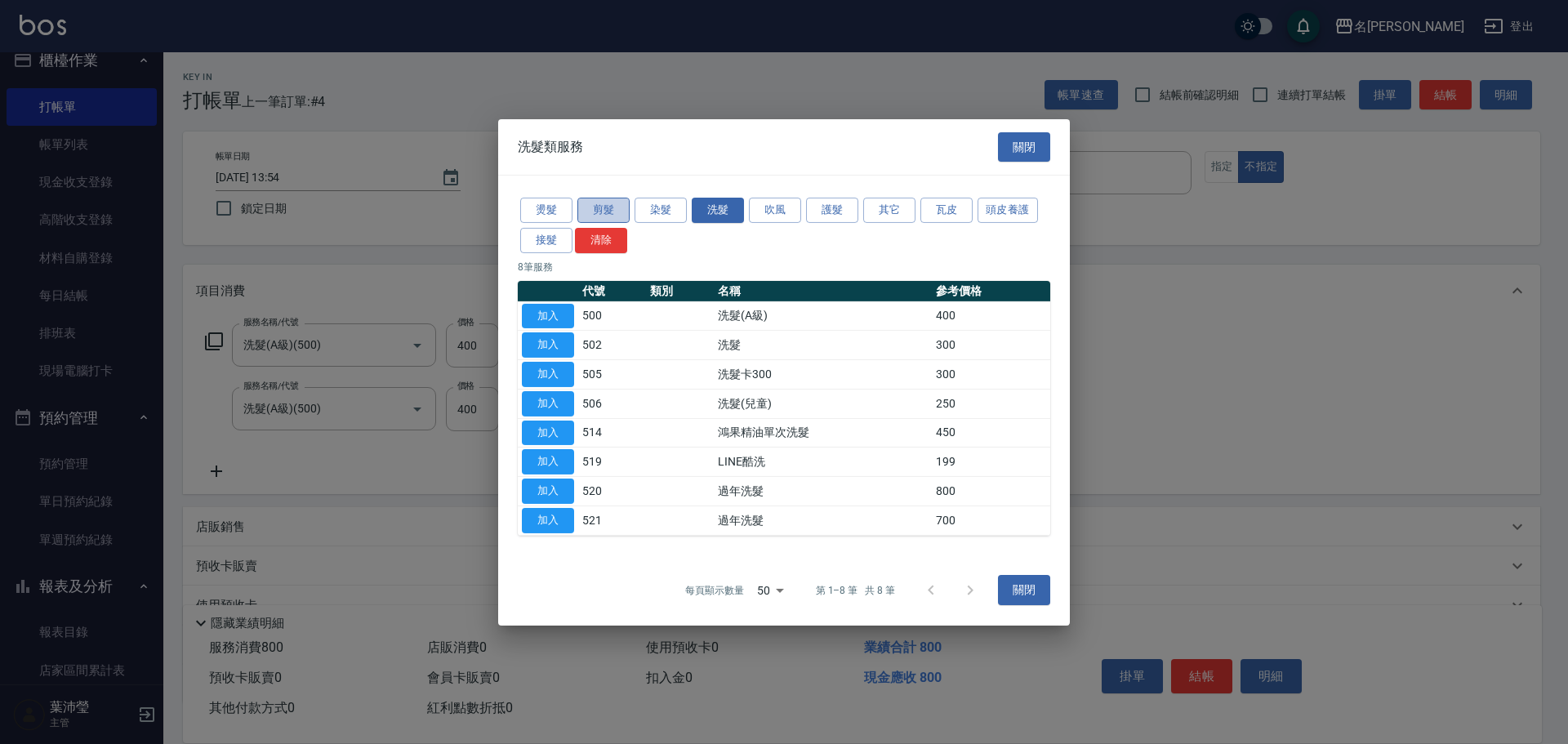
click at [590, 216] on button "剪髮" at bounding box center [603, 210] width 52 height 25
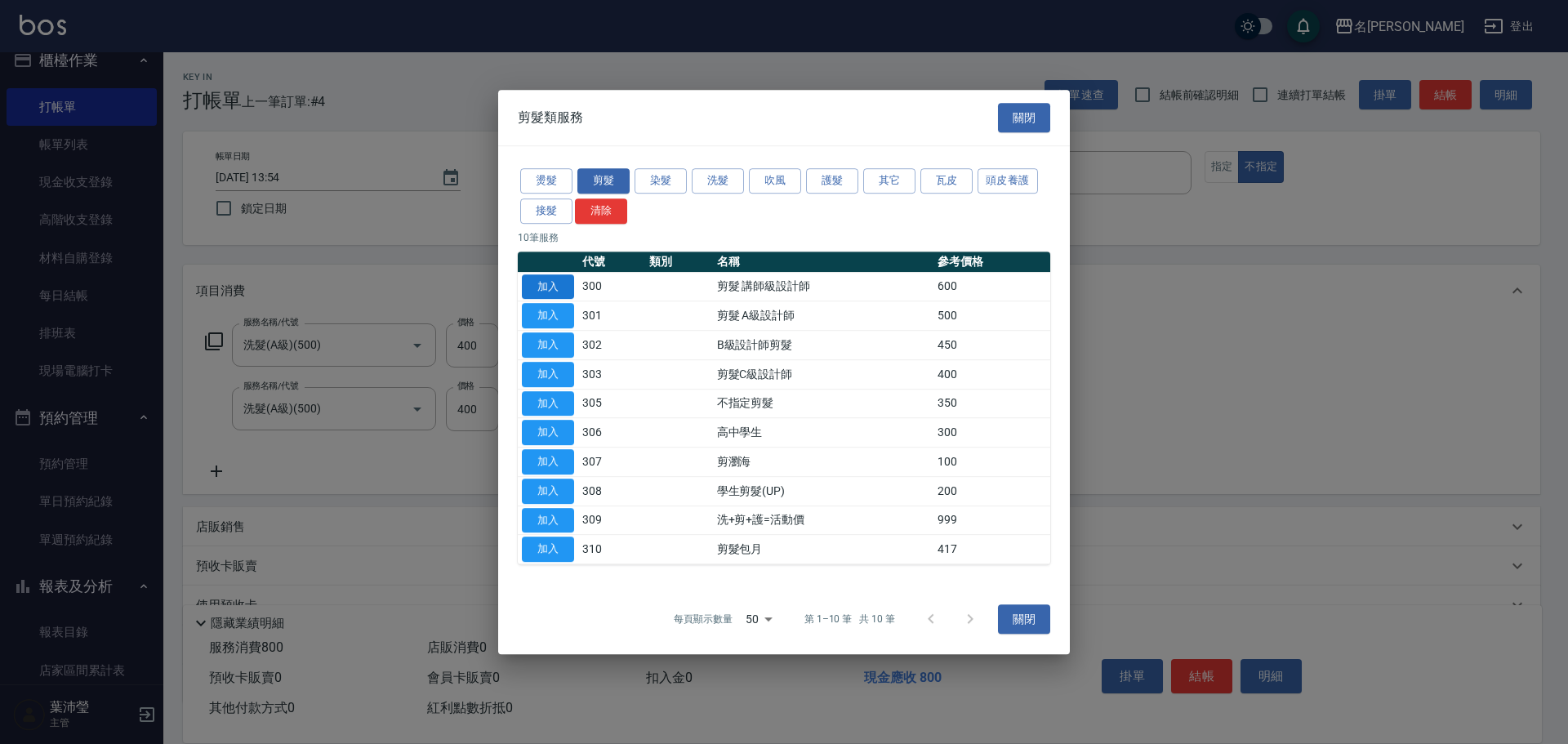
click at [555, 288] on button "加入" at bounding box center [548, 287] width 52 height 25
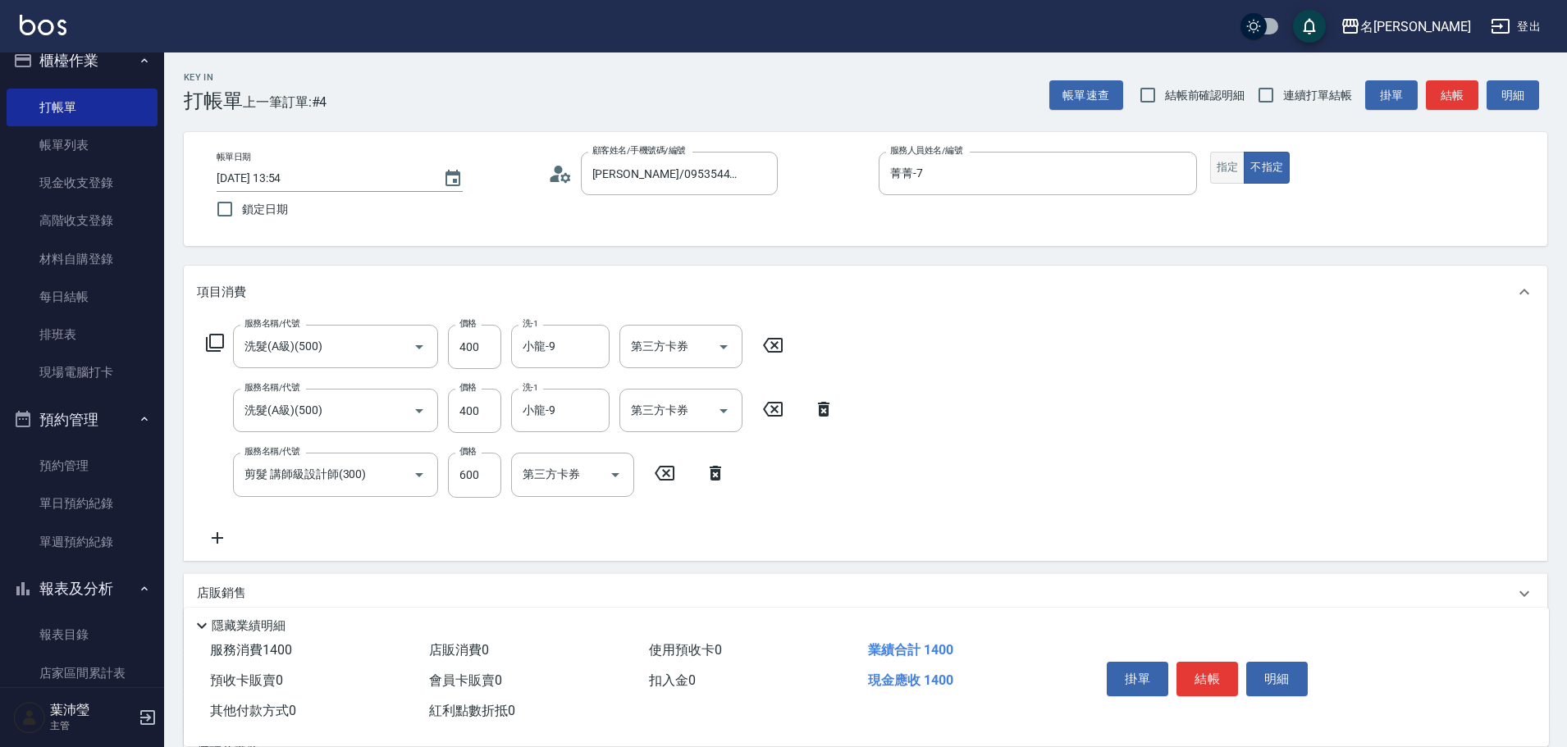
click at [1234, 167] on button "指定" at bounding box center [1227, 168] width 35 height 32
click at [1216, 682] on button "結帳" at bounding box center [1207, 679] width 62 height 34
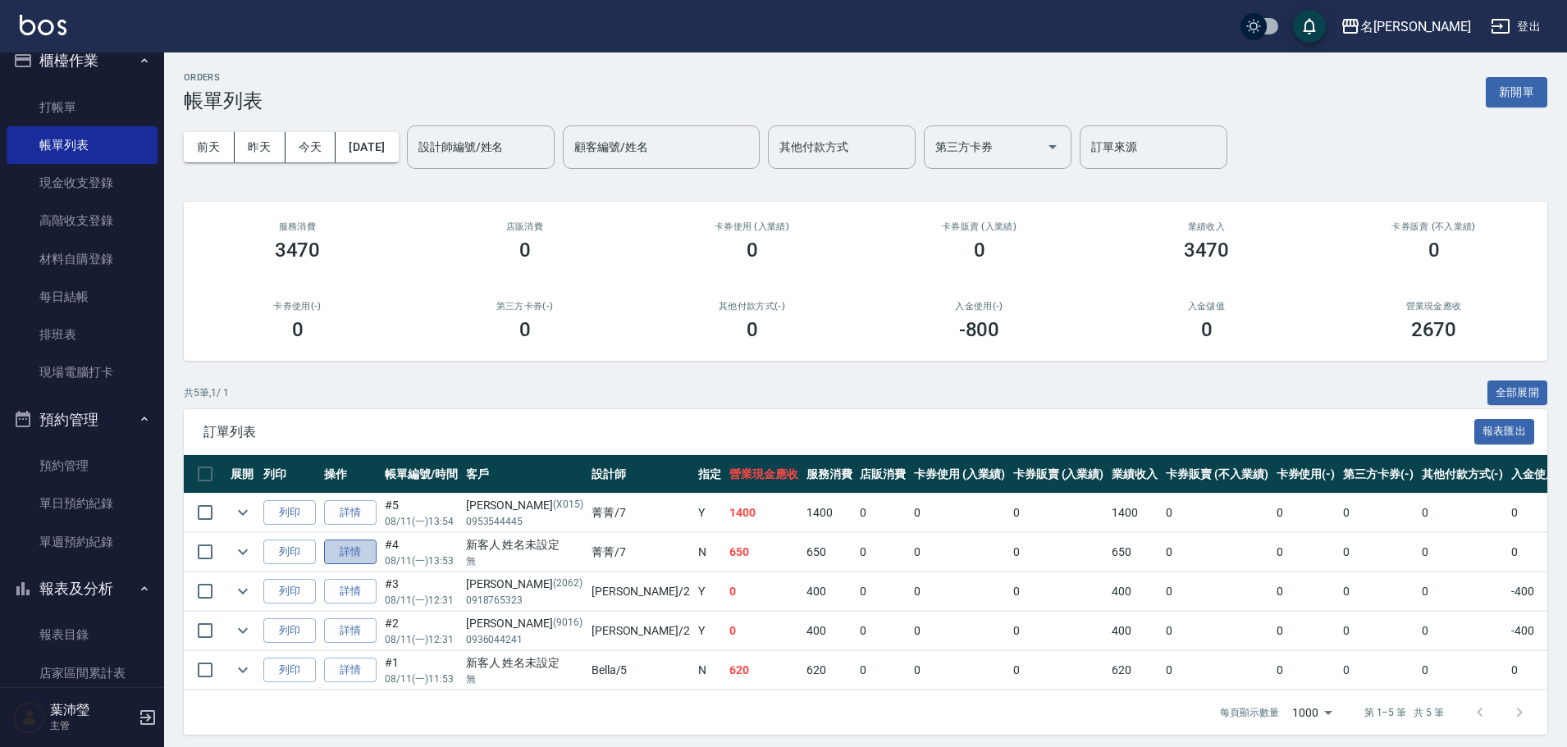
click at [345, 548] on link "詳情" at bounding box center [350, 552] width 52 height 25
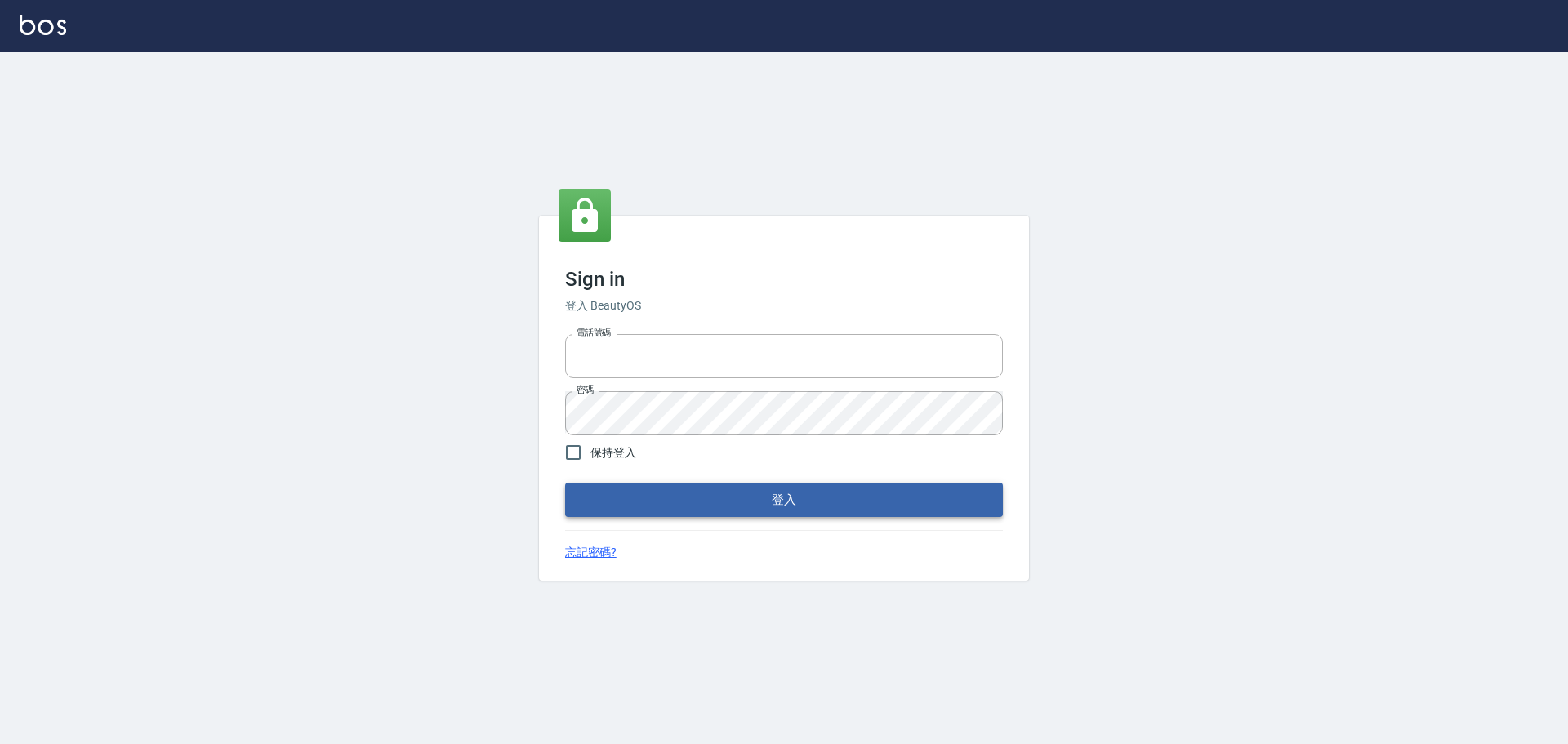
type input "0975350191"
click at [900, 517] on button "登入" at bounding box center [784, 500] width 438 height 34
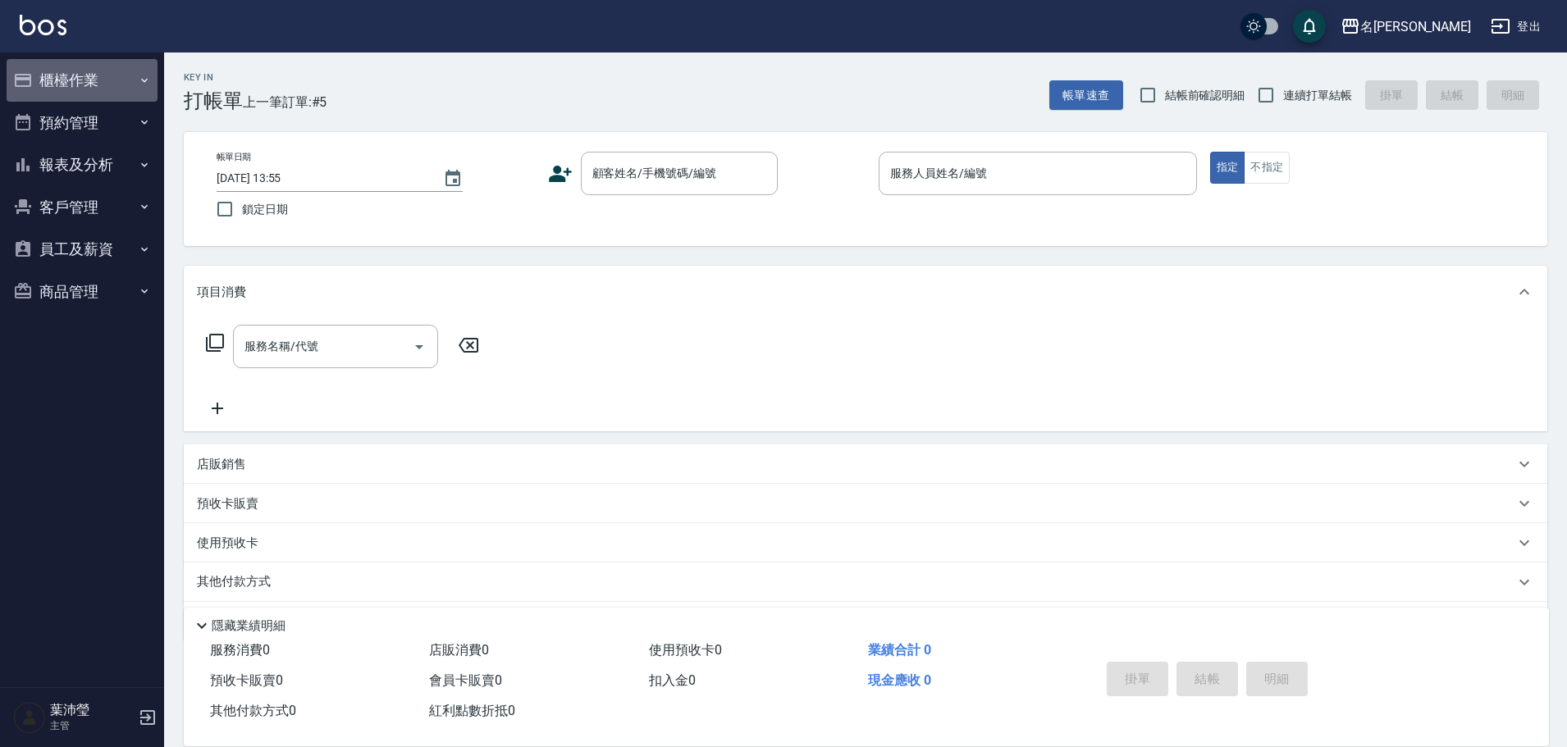
click at [74, 87] on button "櫃檯作業" at bounding box center [82, 80] width 151 height 43
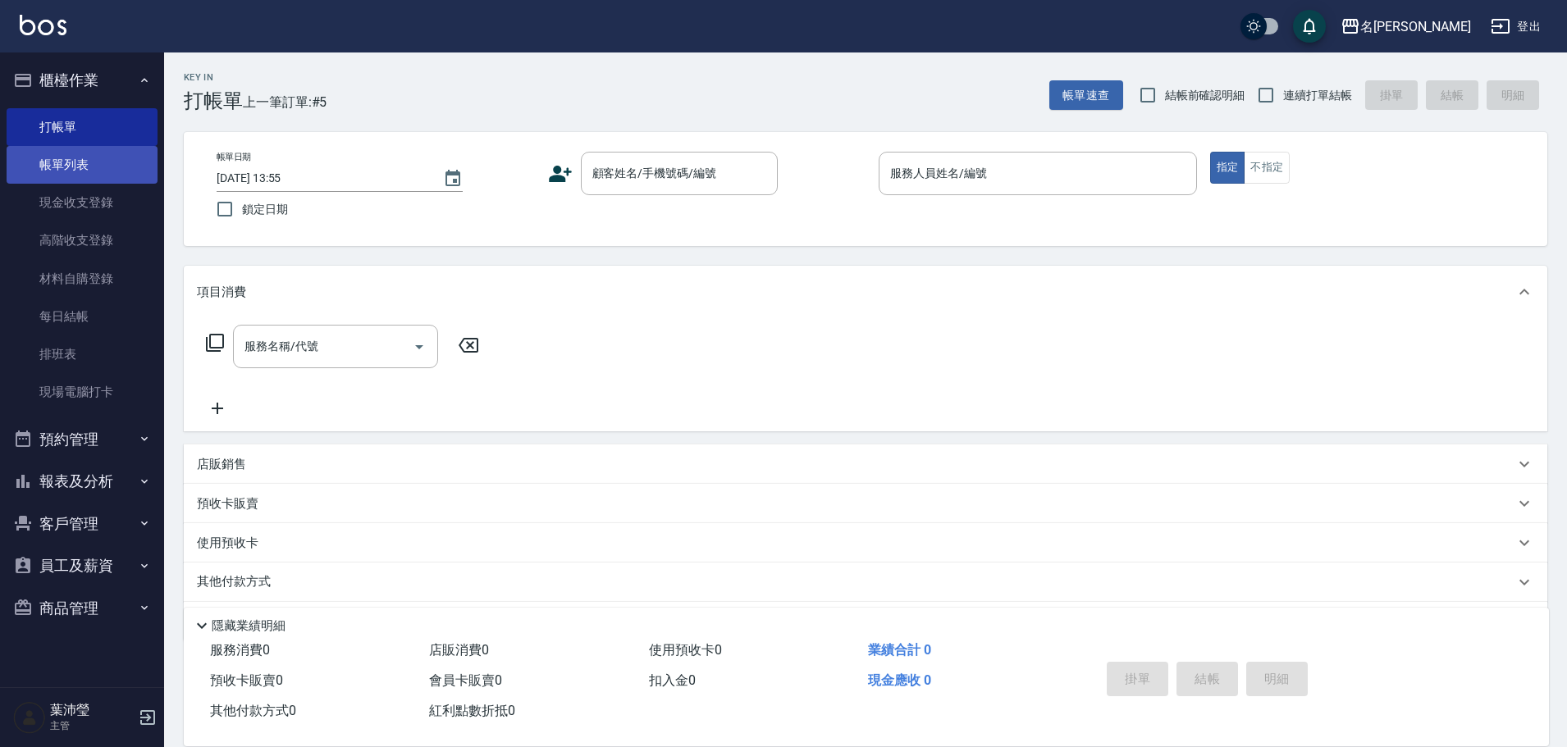
click at [84, 164] on link "帳單列表" at bounding box center [82, 165] width 151 height 38
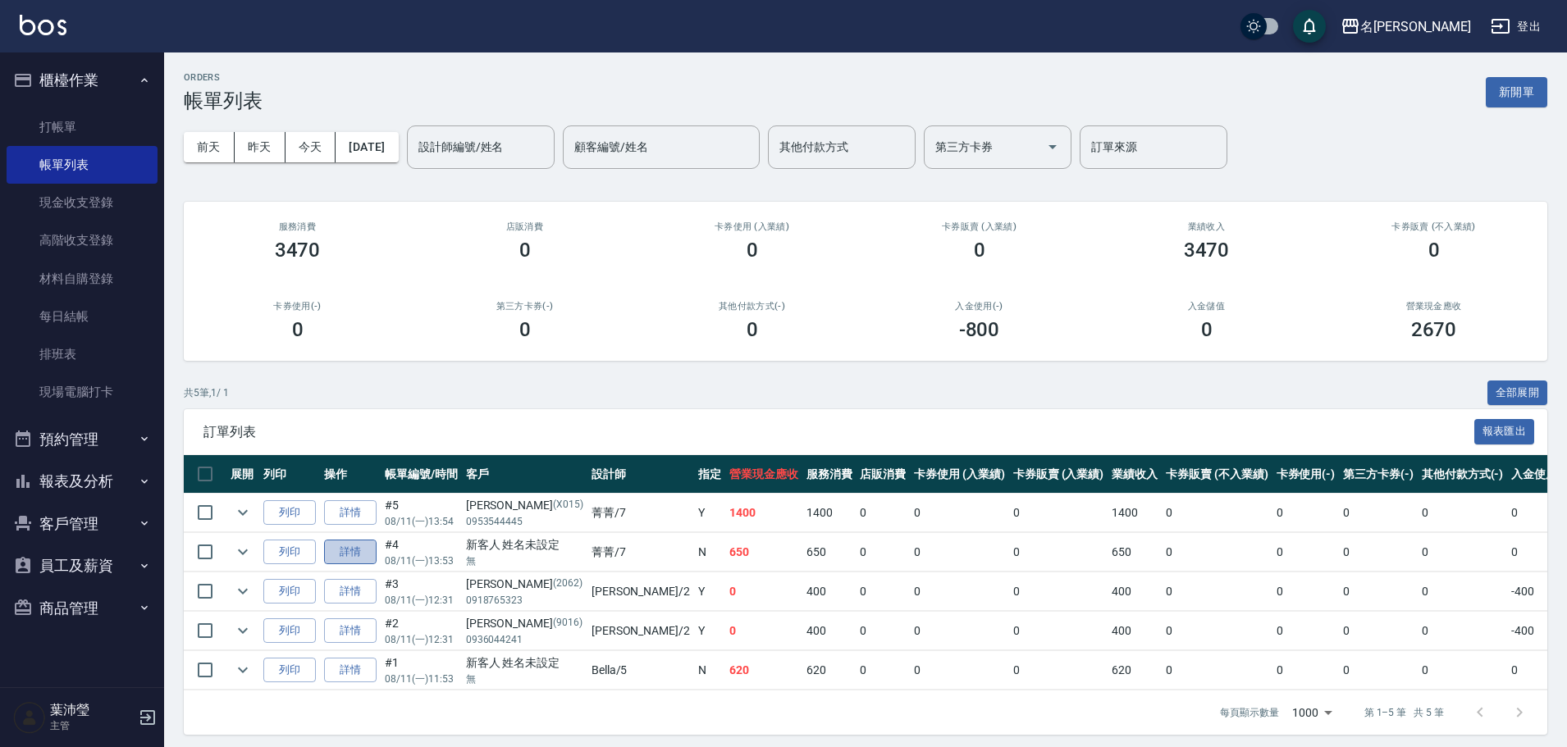
click at [351, 558] on link "詳情" at bounding box center [350, 552] width 52 height 25
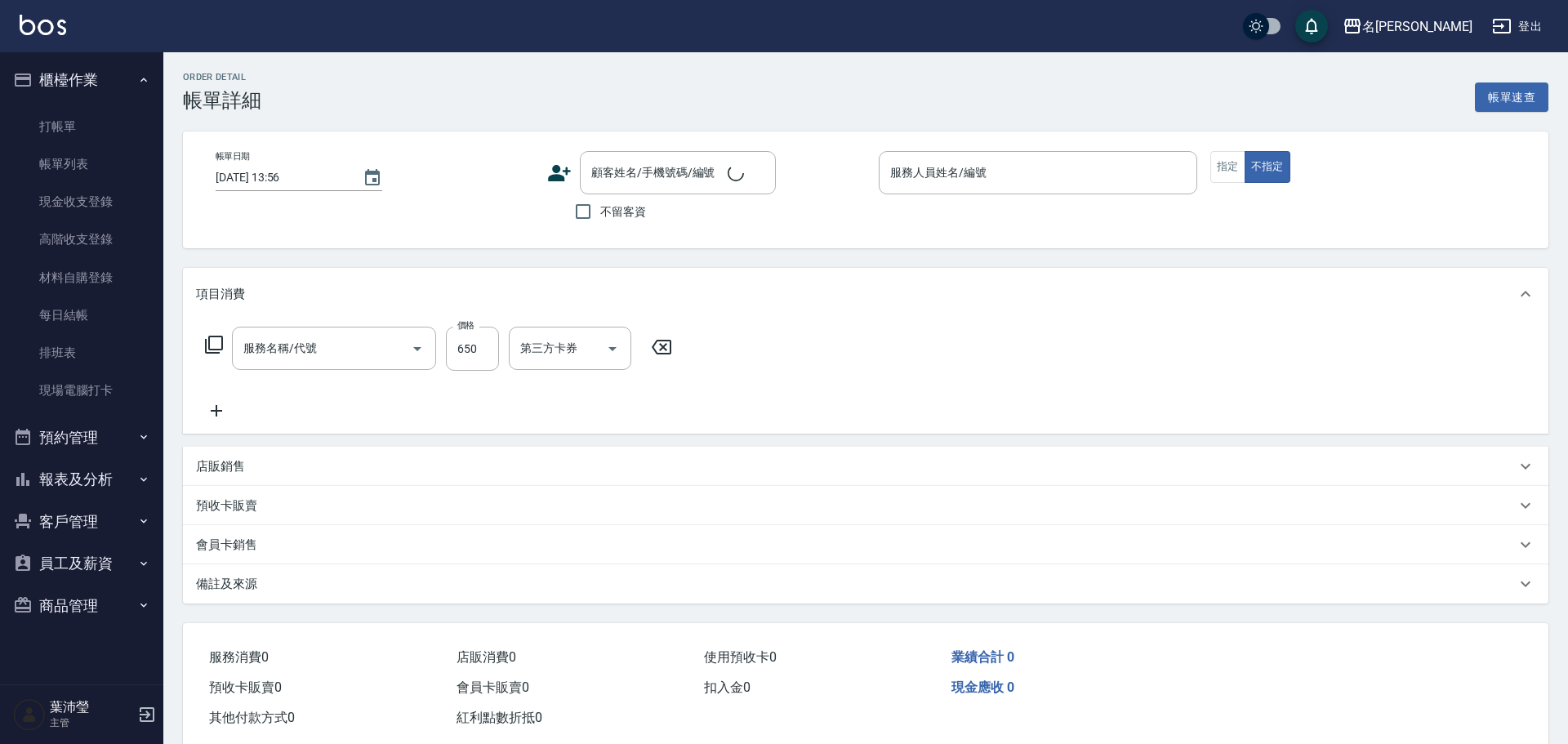
type input "[DATE] 13:53"
type input "菁菁-7"
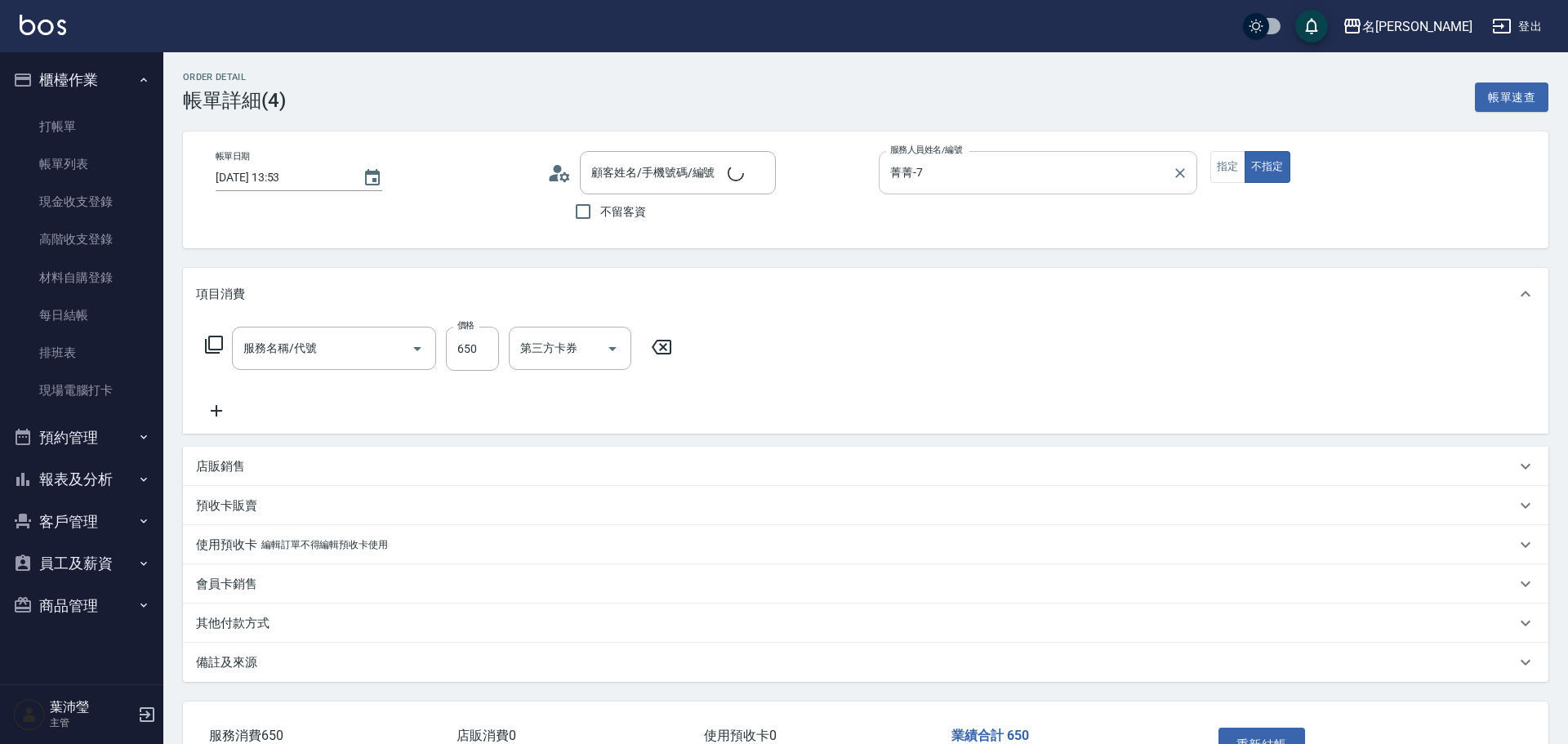
type input "剪髮 講師級設計師(300)"
type input "新客人 姓名未設定/無/null"
click at [1232, 166] on button "指定" at bounding box center [1222, 167] width 35 height 32
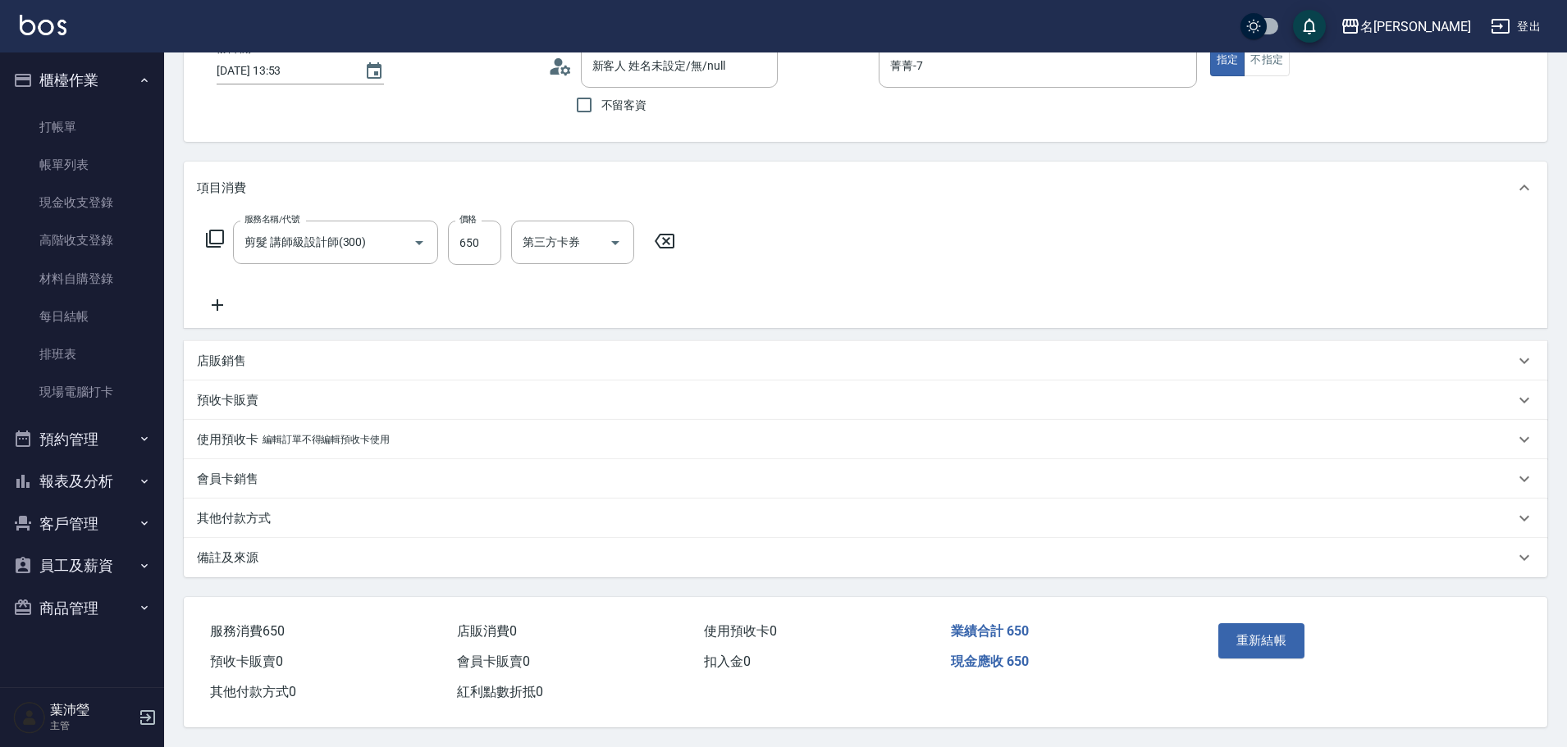
scroll to position [115, 0]
click at [1245, 631] on button "重新結帳" at bounding box center [1261, 640] width 87 height 34
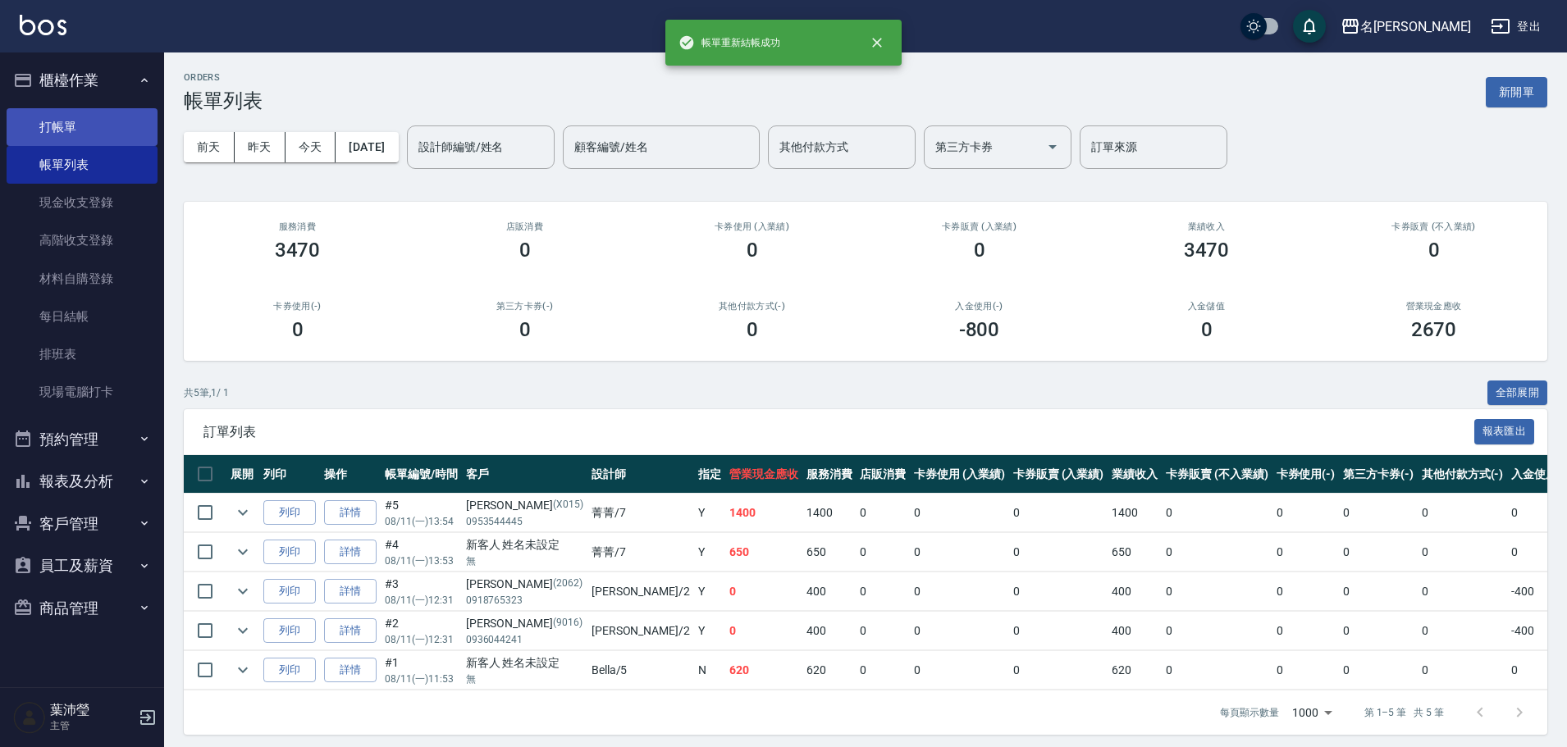
click at [71, 136] on link "打帳單" at bounding box center [82, 127] width 151 height 38
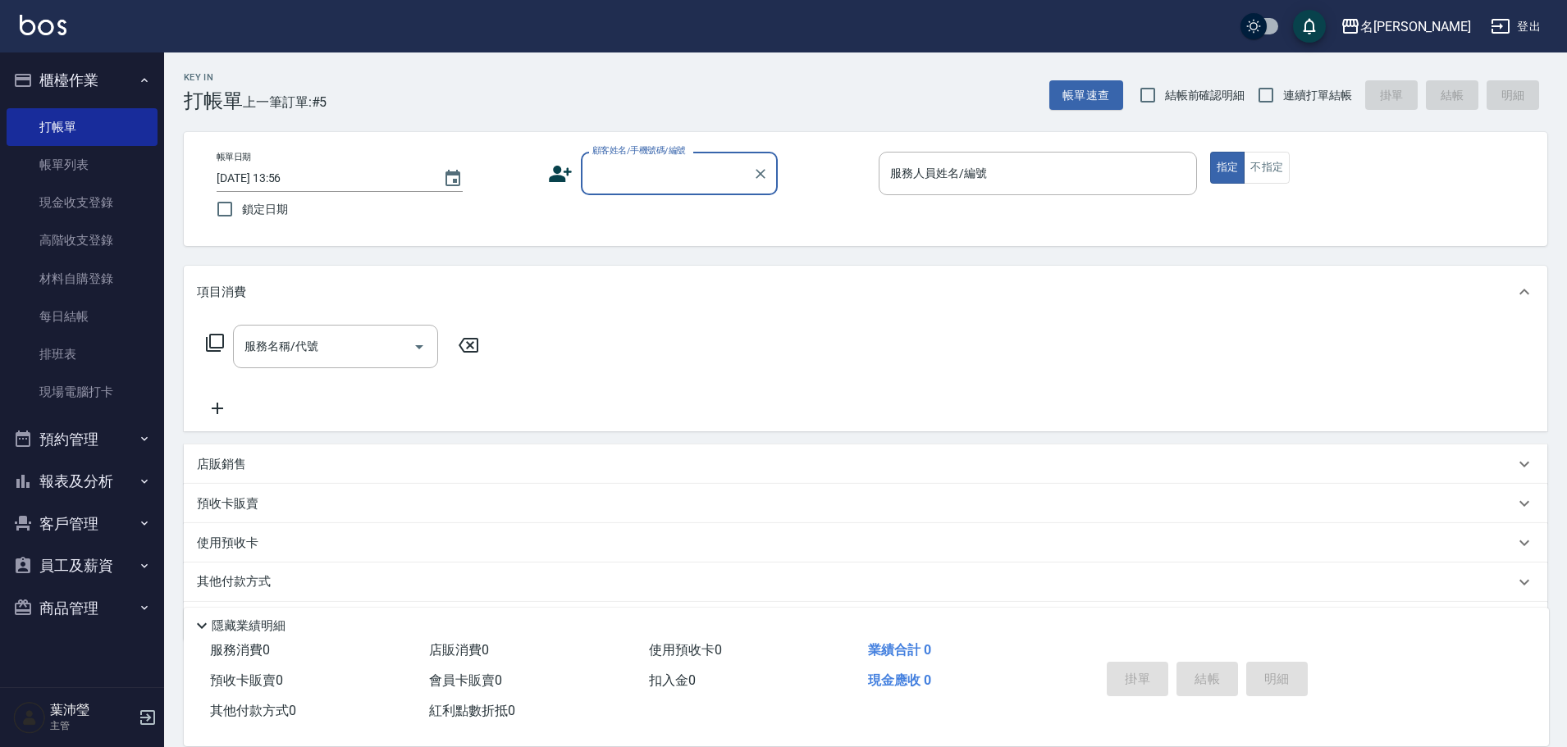
click at [653, 170] on input "顧客姓名/手機號碼/編號" at bounding box center [666, 173] width 157 height 29
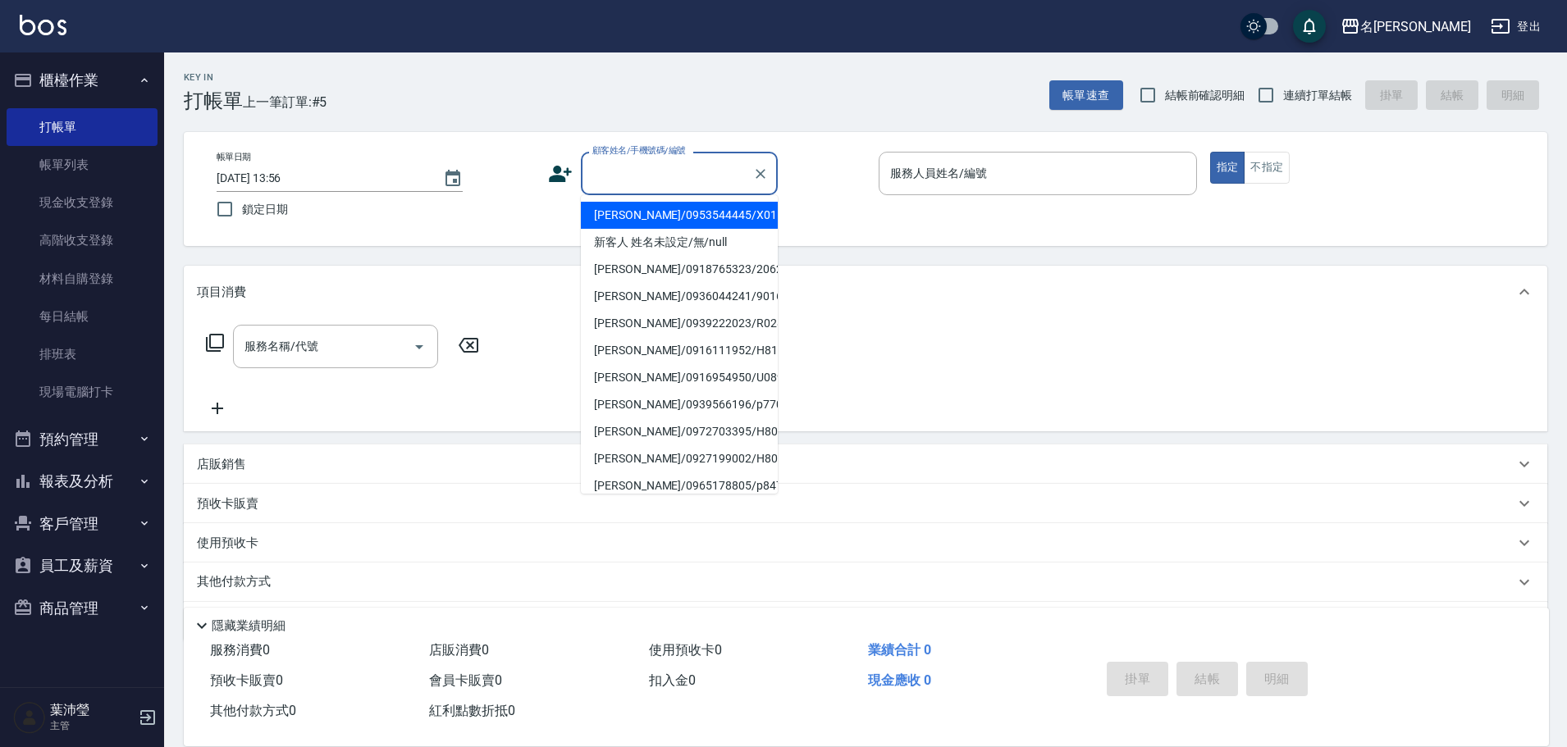
click at [654, 223] on li "[PERSON_NAME]/0953544445/X015" at bounding box center [679, 215] width 197 height 27
type input "[PERSON_NAME]/0953544445/X015"
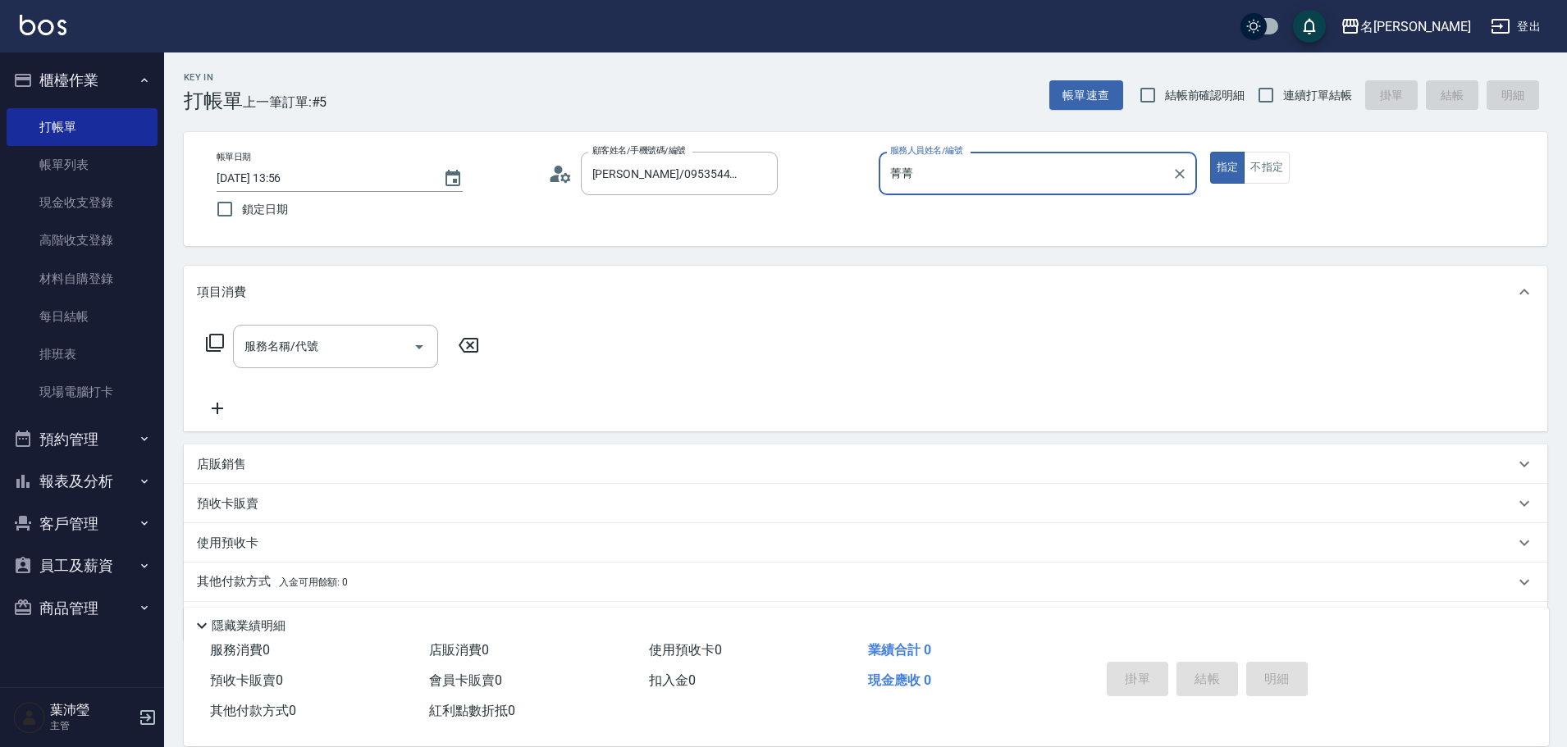
type input "菁"
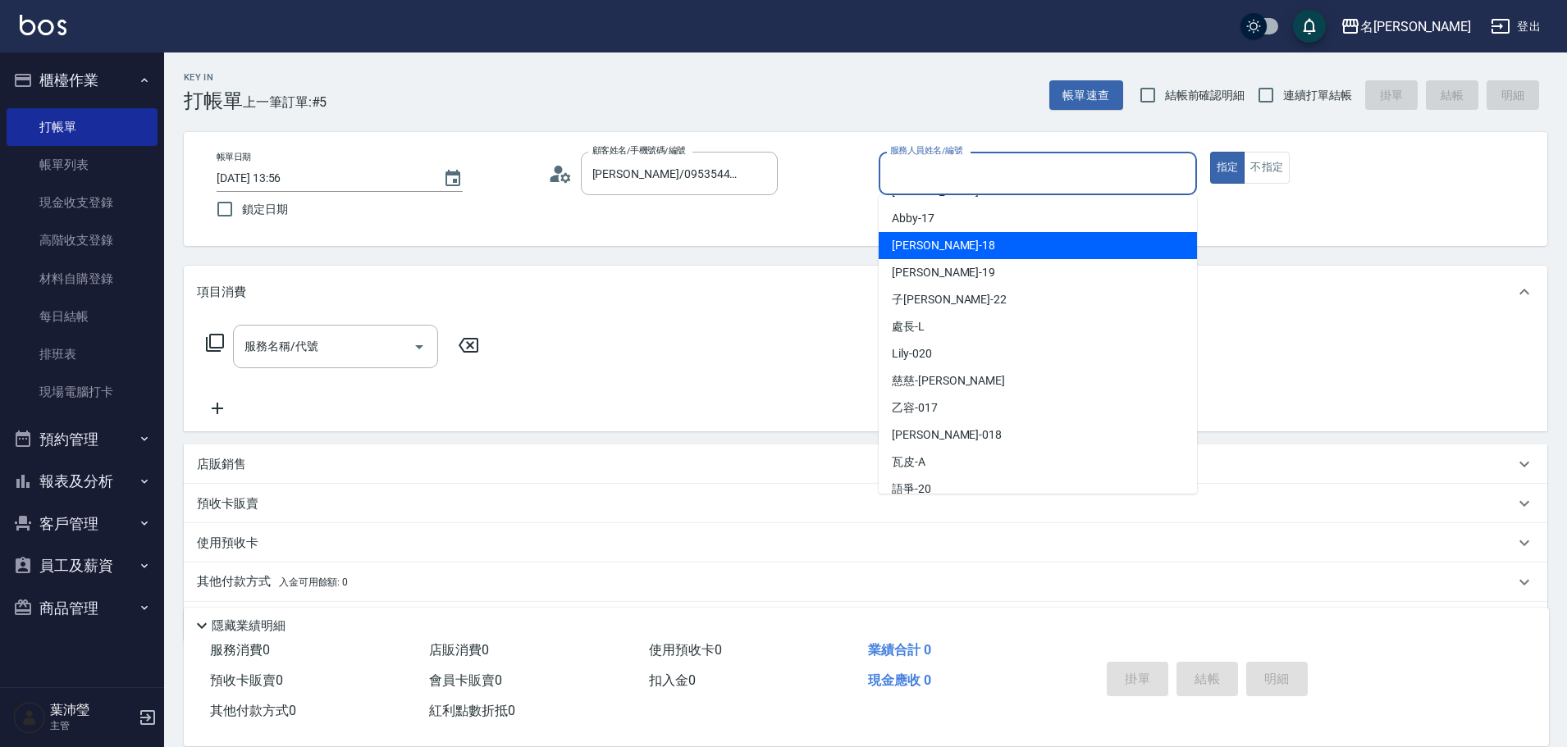
scroll to position [391, 0]
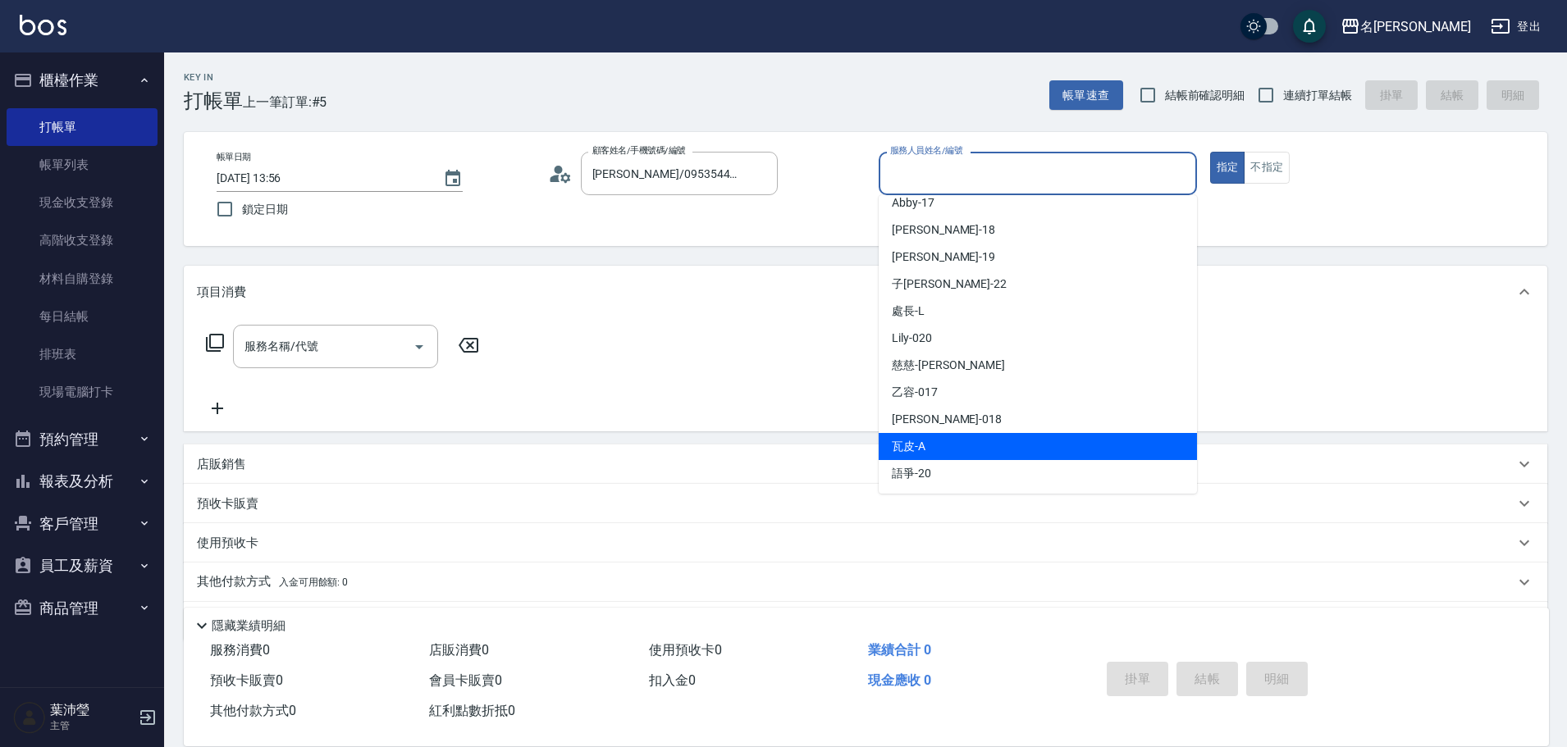
click at [918, 454] on span "瓦皮 -A" at bounding box center [909, 446] width 34 height 17
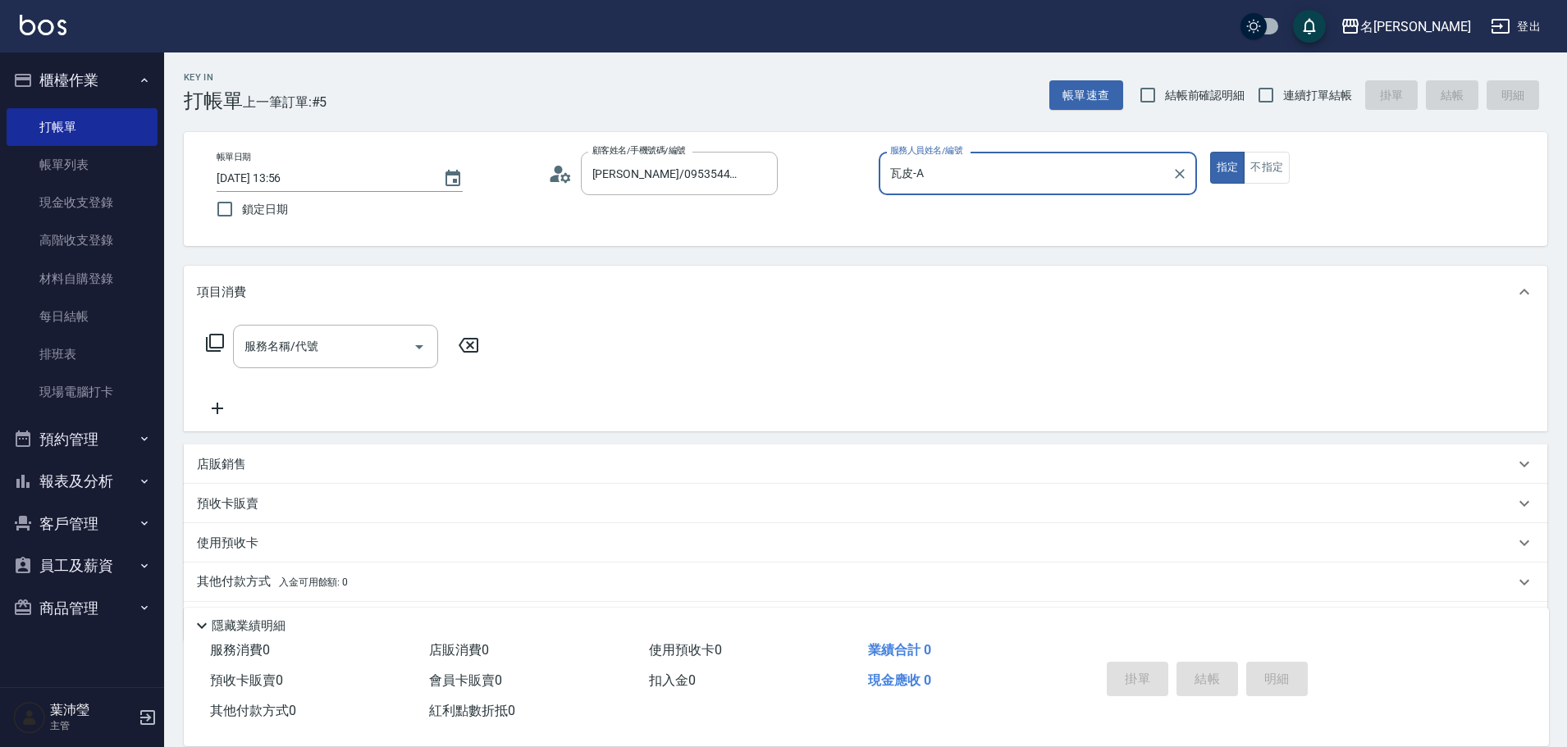
type input "瓦皮-A"
click at [217, 347] on icon at bounding box center [215, 343] width 20 height 20
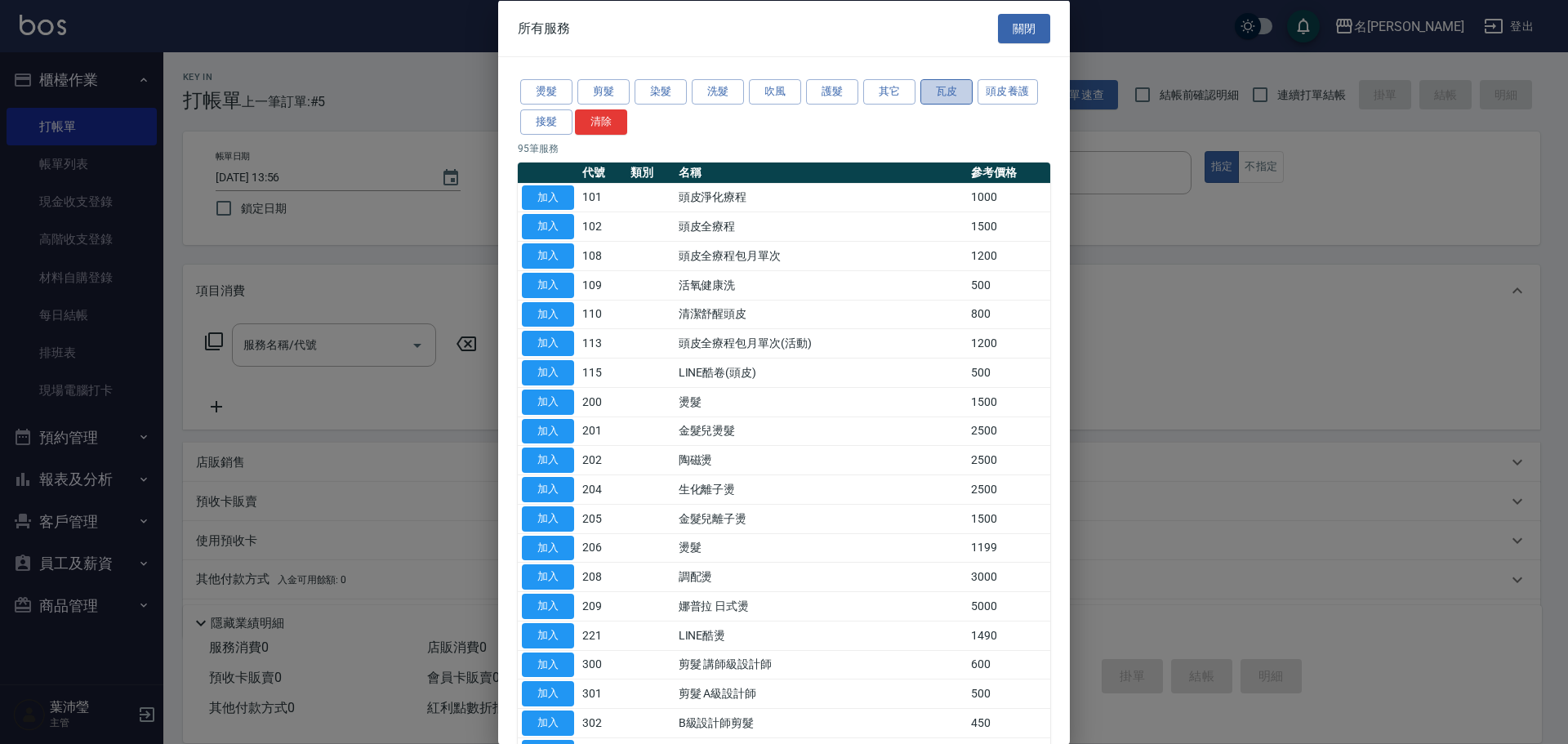
click at [945, 95] on button "瓦皮" at bounding box center [946, 92] width 52 height 25
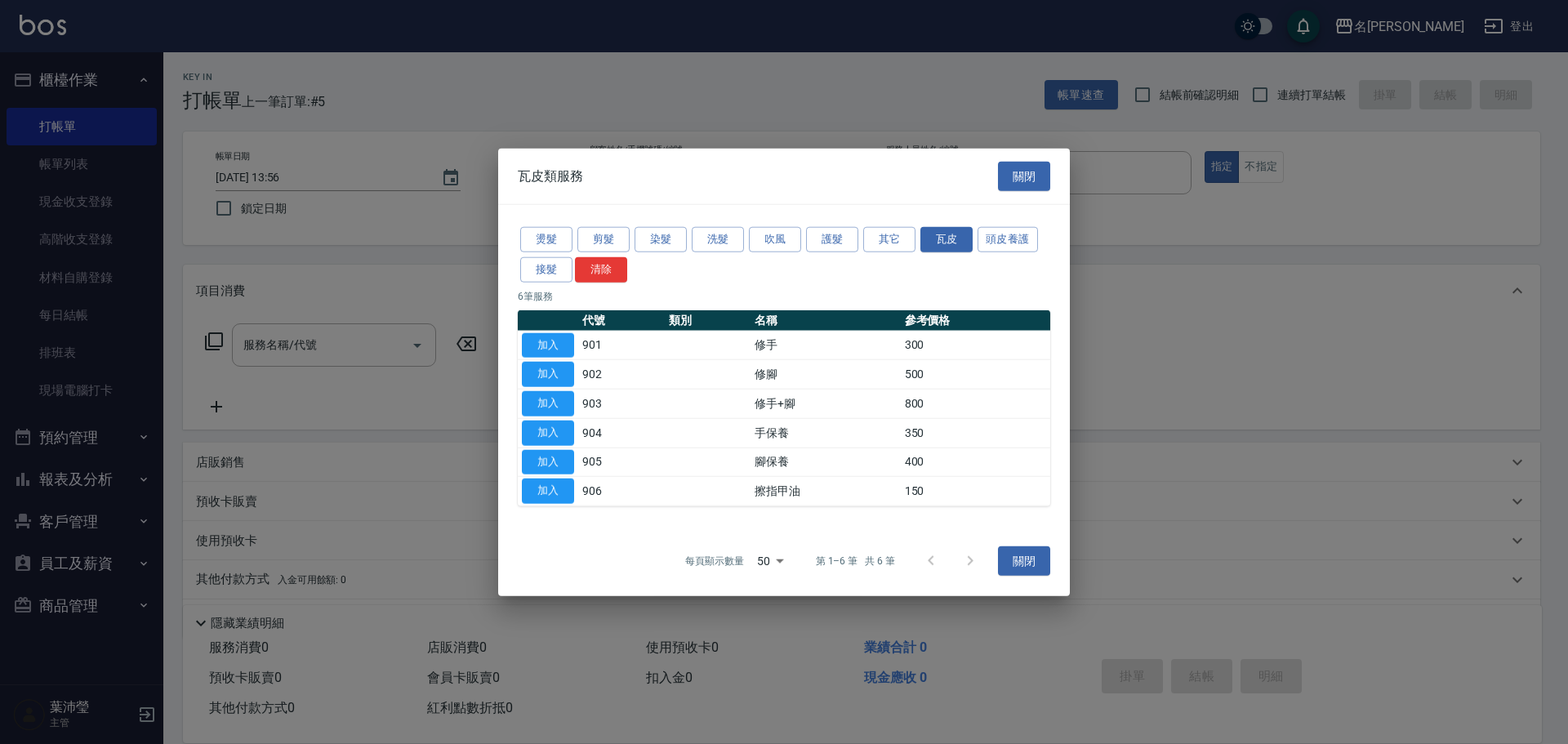
click at [780, 461] on td "腳保養" at bounding box center [825, 462] width 149 height 30
click at [552, 459] on button "加入" at bounding box center [548, 461] width 52 height 25
type input "腳保養(905)"
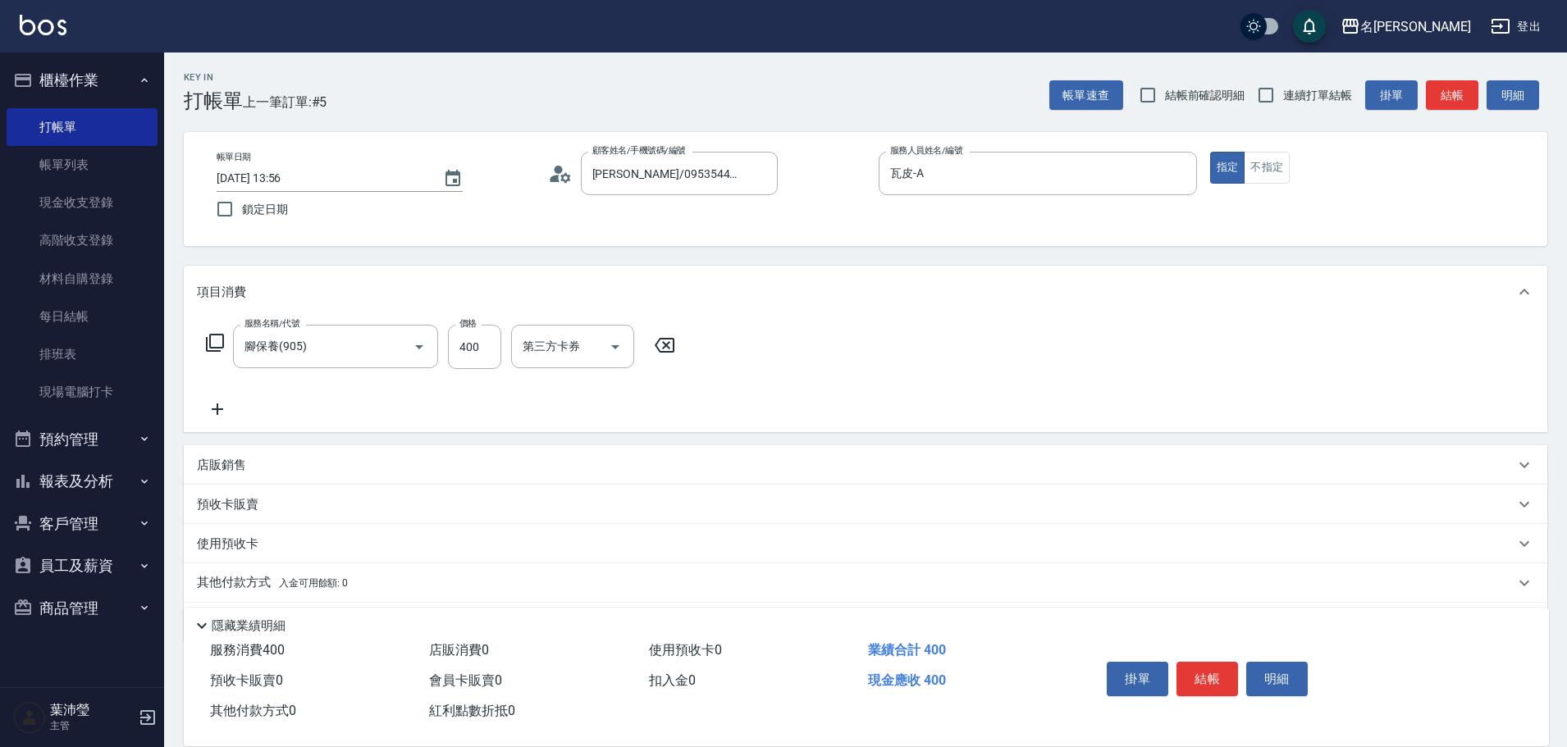
click at [215, 343] on icon at bounding box center [215, 343] width 20 height 20
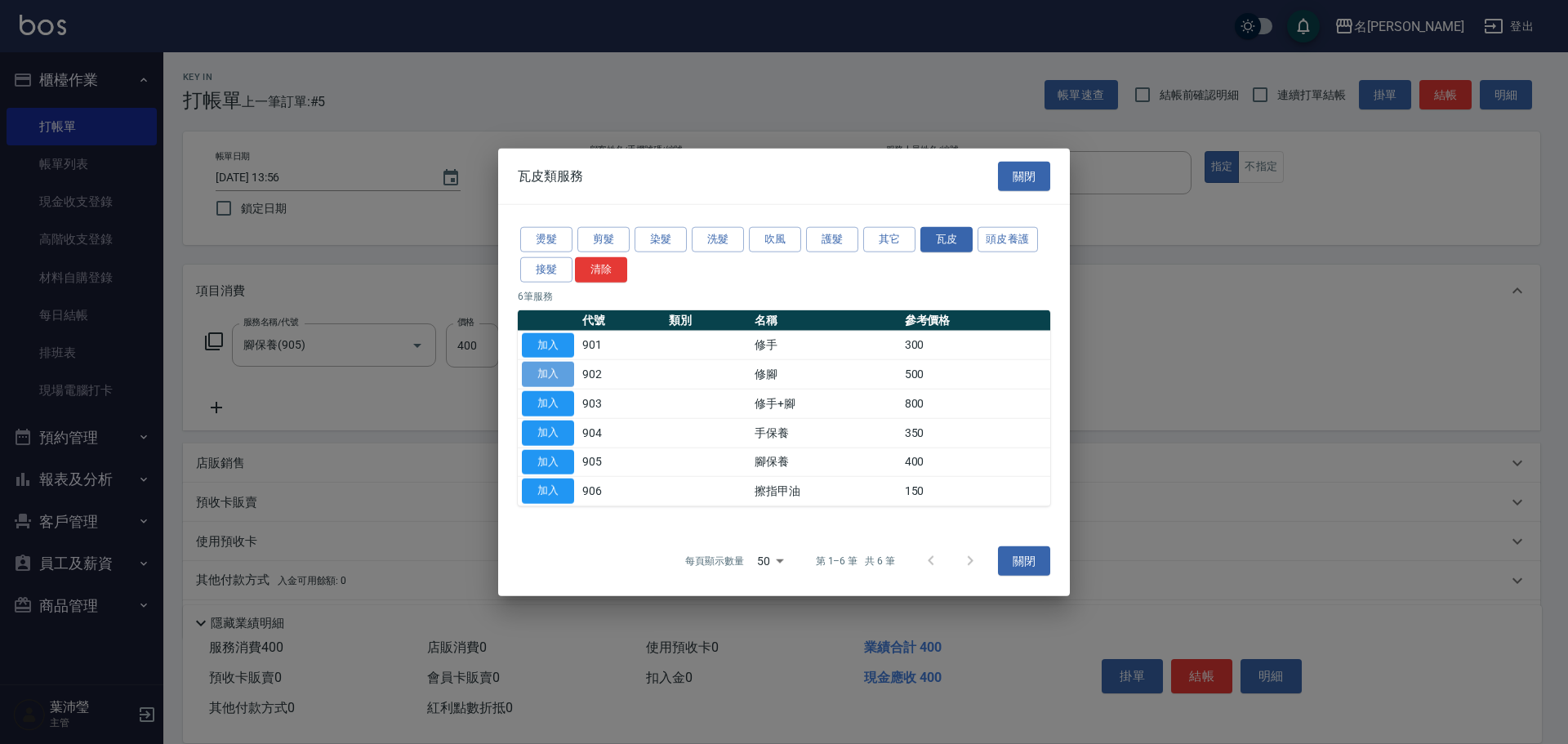
click at [549, 371] on button "加入" at bounding box center [548, 373] width 52 height 25
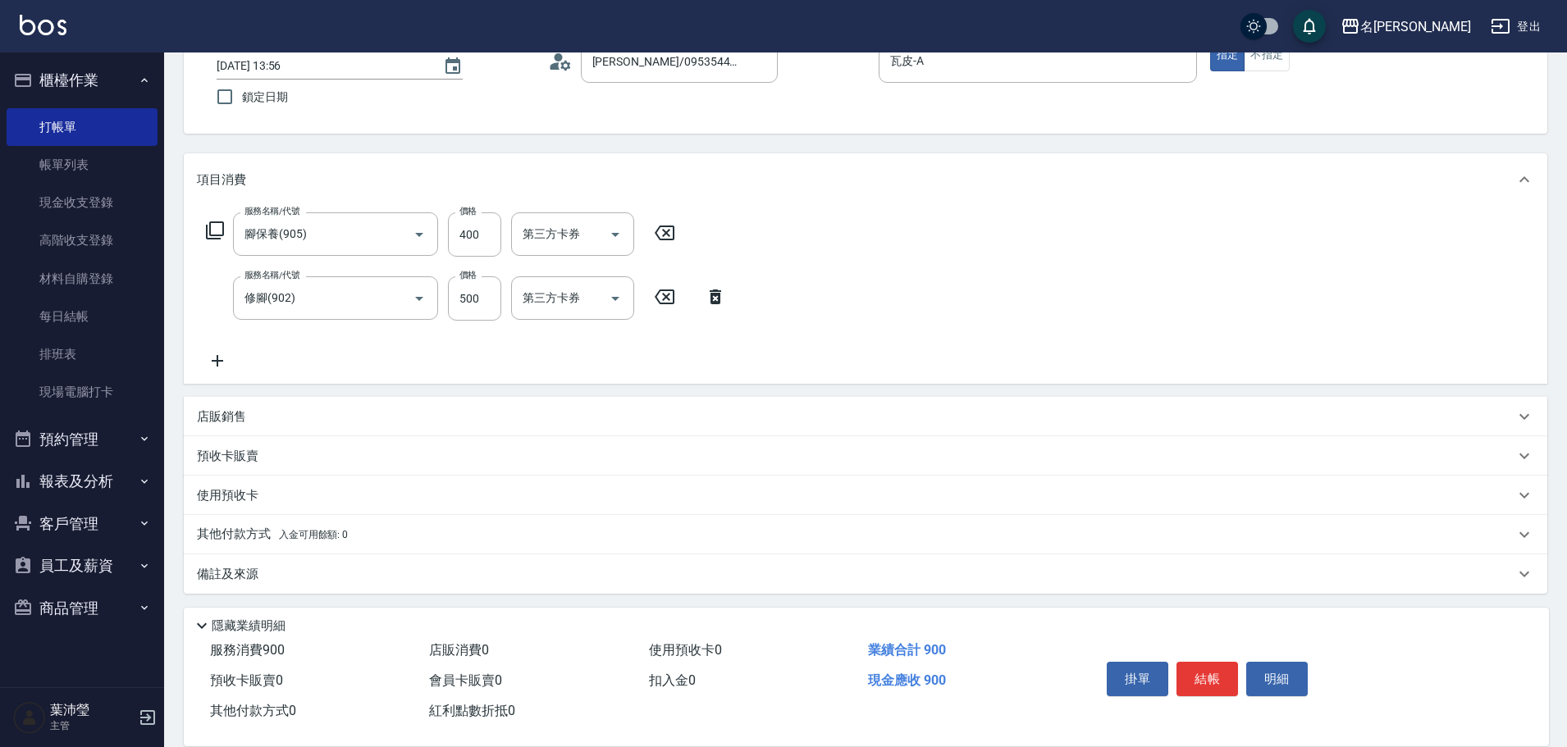
scroll to position [116, 0]
click at [1221, 662] on button "結帳" at bounding box center [1207, 679] width 62 height 34
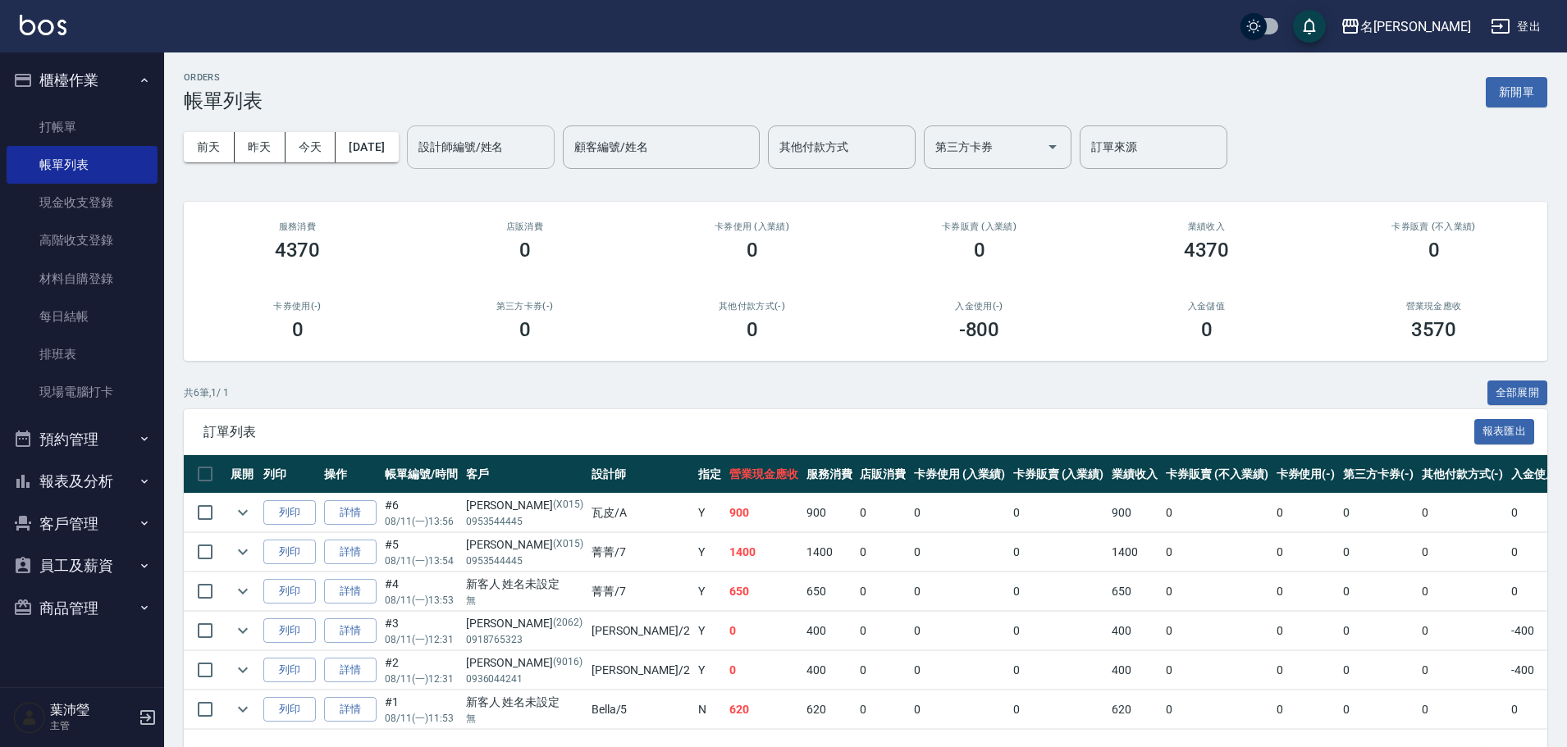
click at [468, 158] on input "設計師編號/姓名" at bounding box center [480, 147] width 133 height 29
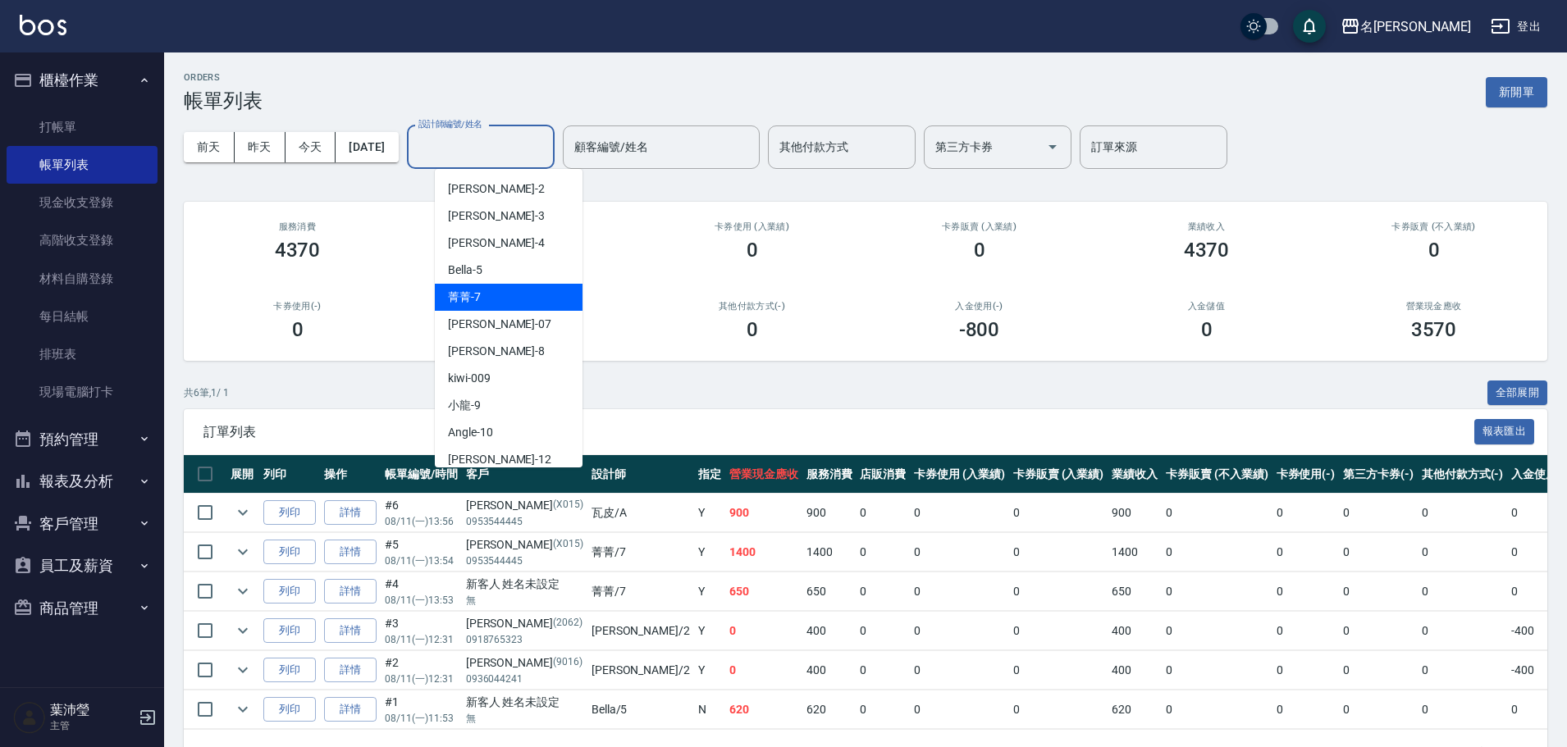
click at [454, 307] on div "菁菁 -7" at bounding box center [509, 297] width 148 height 27
type input "菁菁-7"
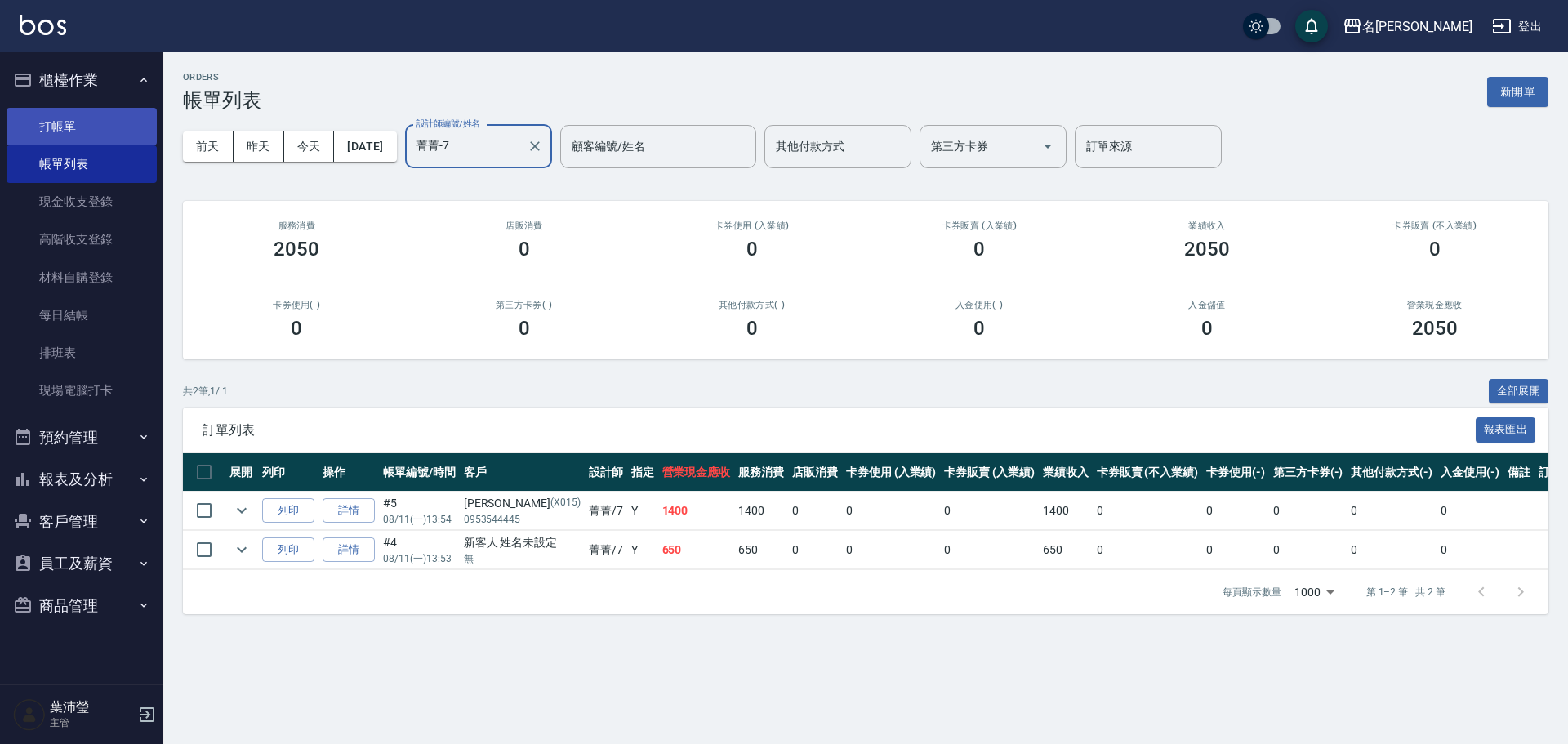
click at [52, 133] on link "打帳單" at bounding box center [82, 126] width 150 height 38
